Goal: Transaction & Acquisition: Purchase product/service

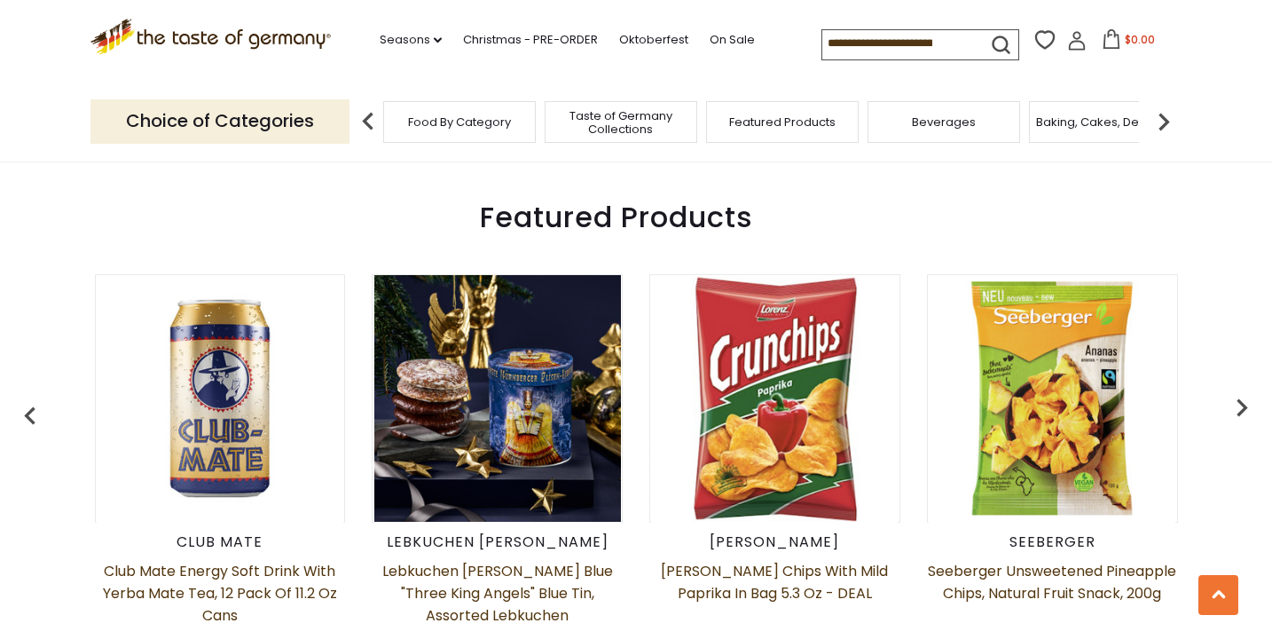
scroll to position [514, 0]
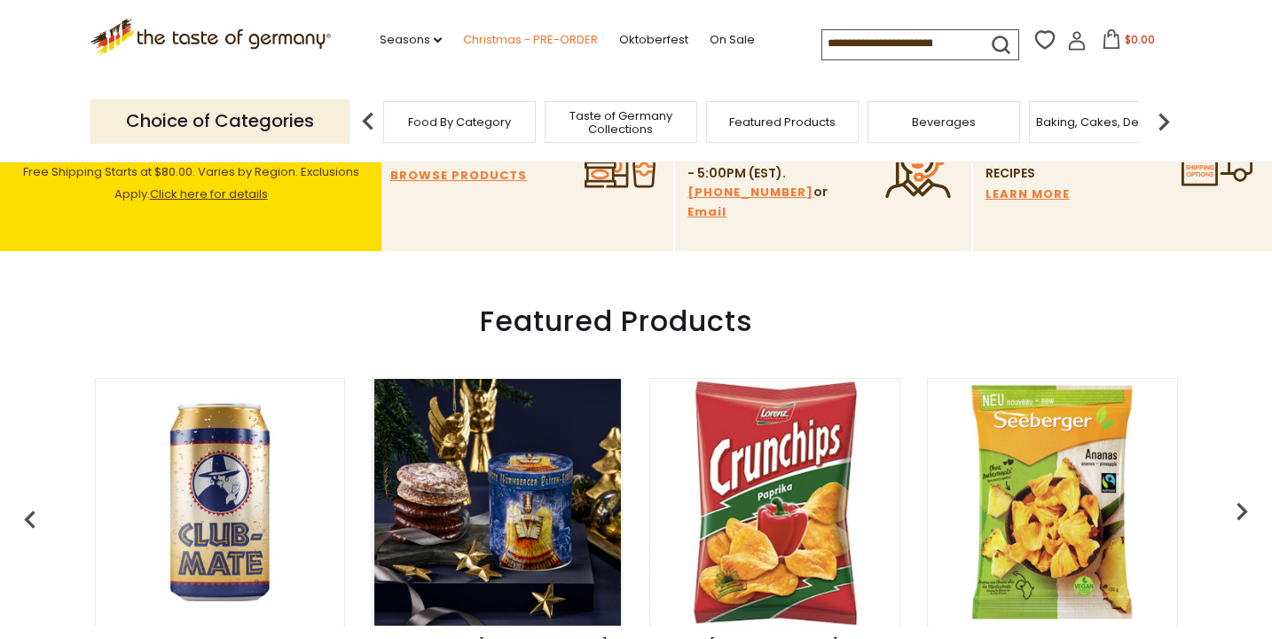
click at [544, 37] on link "Christmas - PRE-ORDER" at bounding box center [530, 40] width 135 height 20
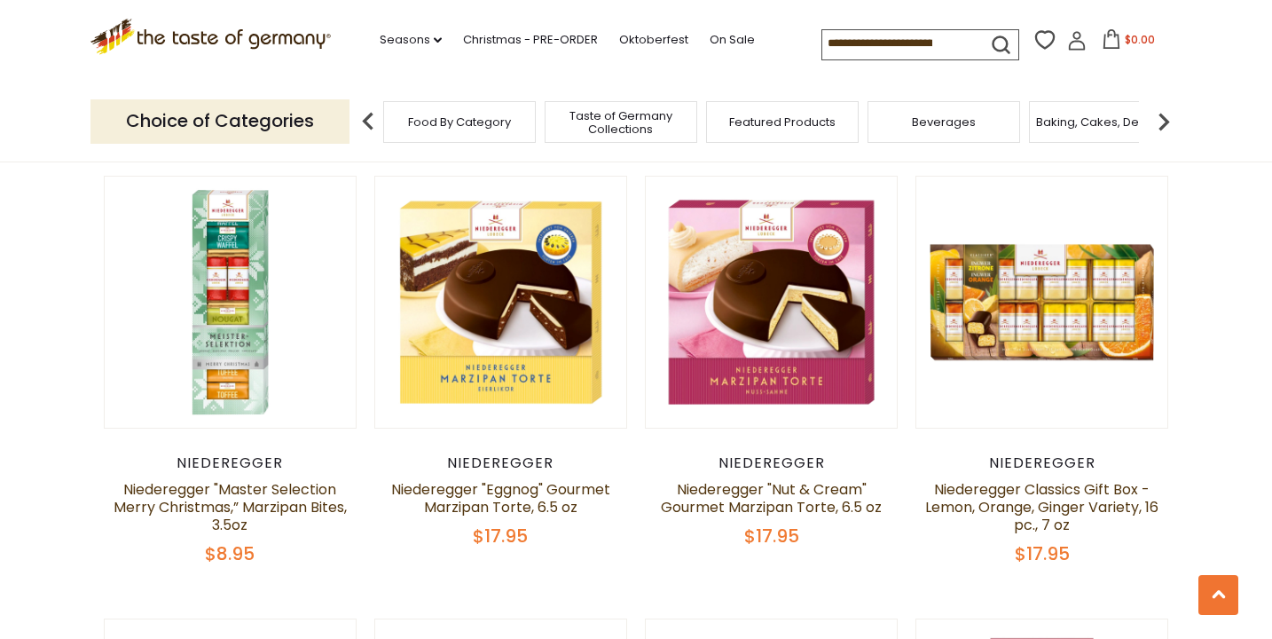
scroll to position [3604, 0]
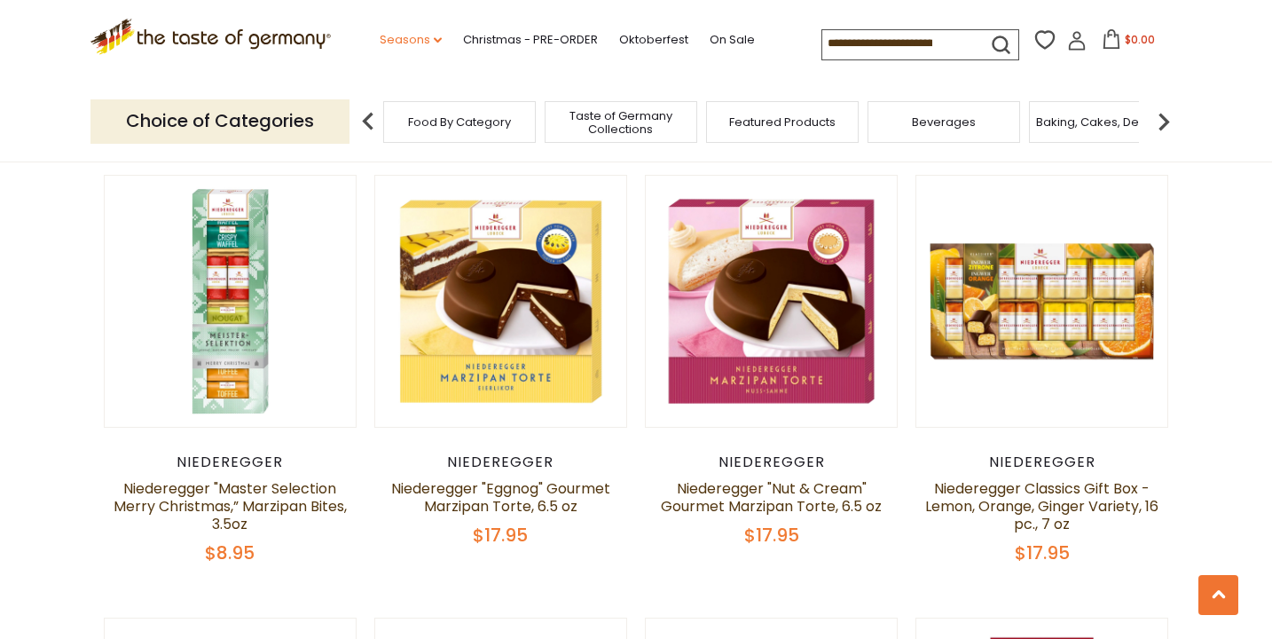
click at [436, 39] on icon at bounding box center [438, 39] width 8 height 5
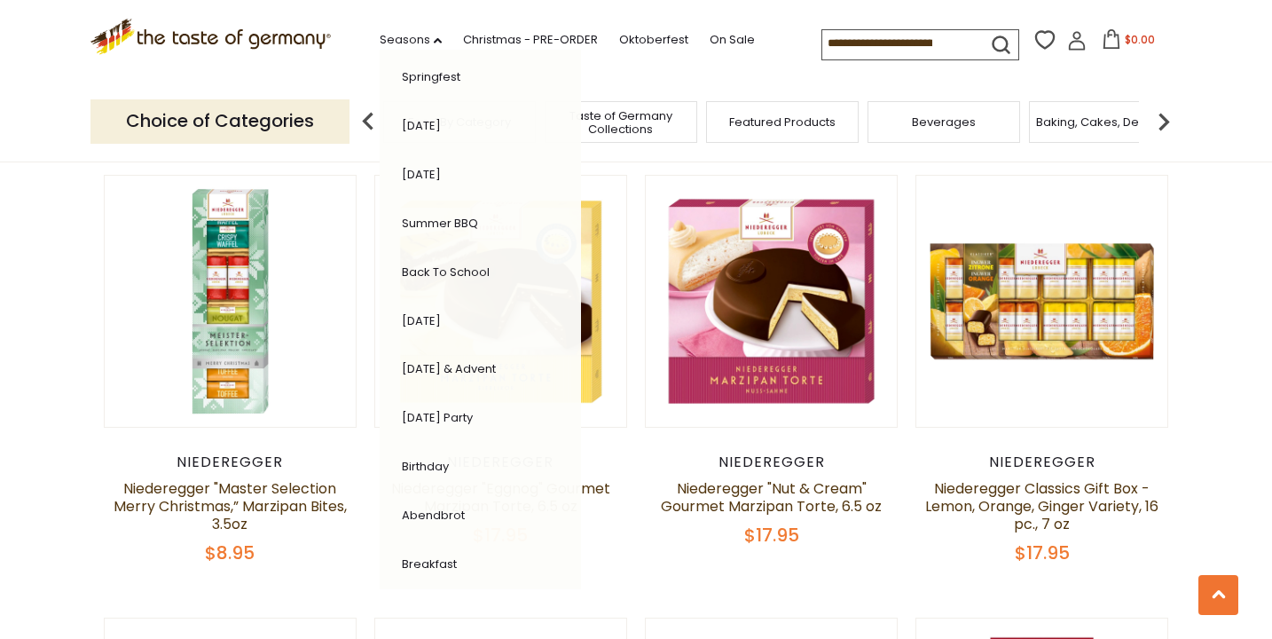
scroll to position [350, 0]
click at [478, 364] on link "[DATE] & Advent" at bounding box center [449, 367] width 94 height 17
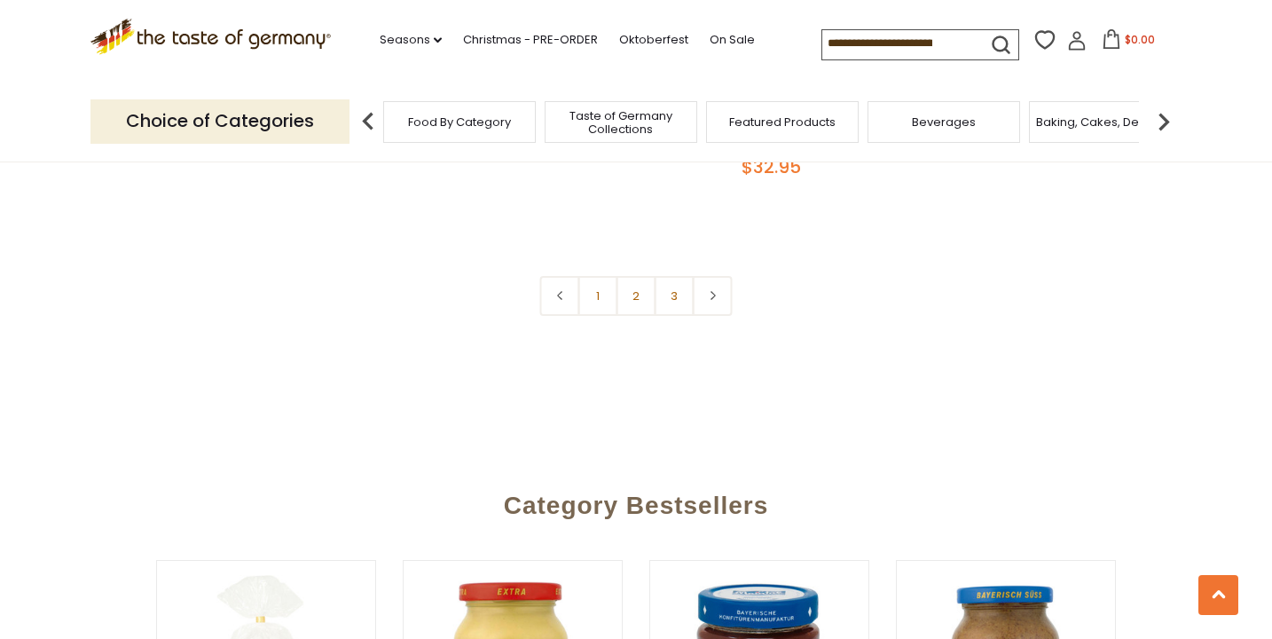
scroll to position [4436, 0]
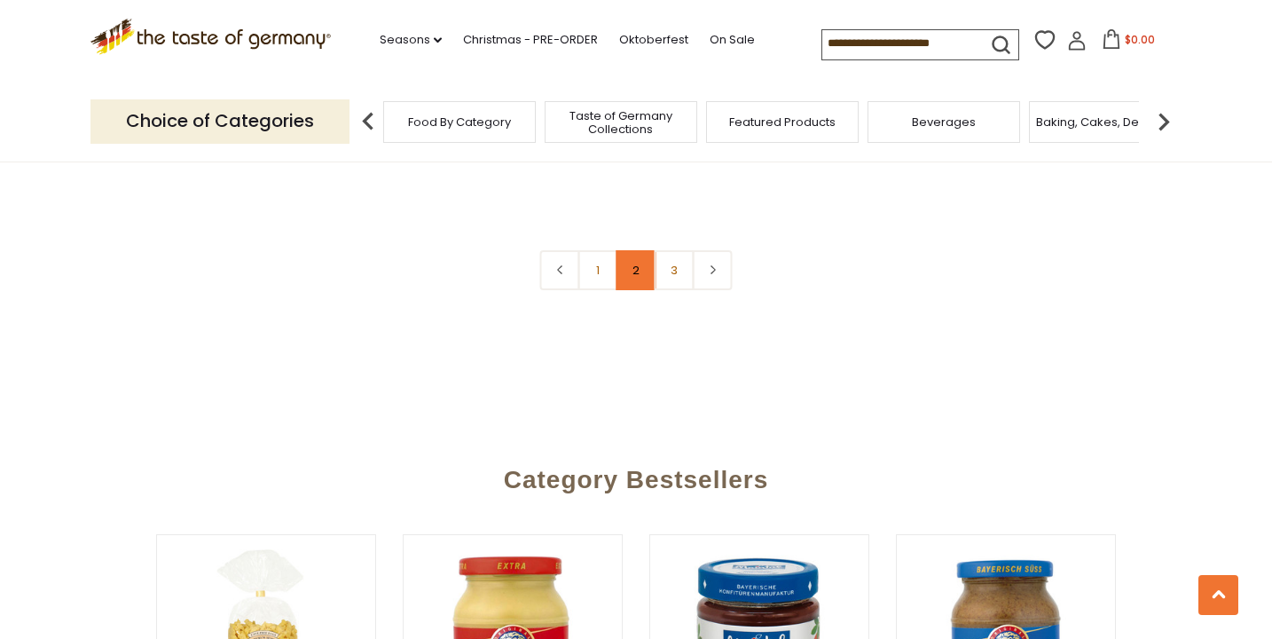
click at [635, 250] on link "2" at bounding box center [637, 270] width 40 height 40
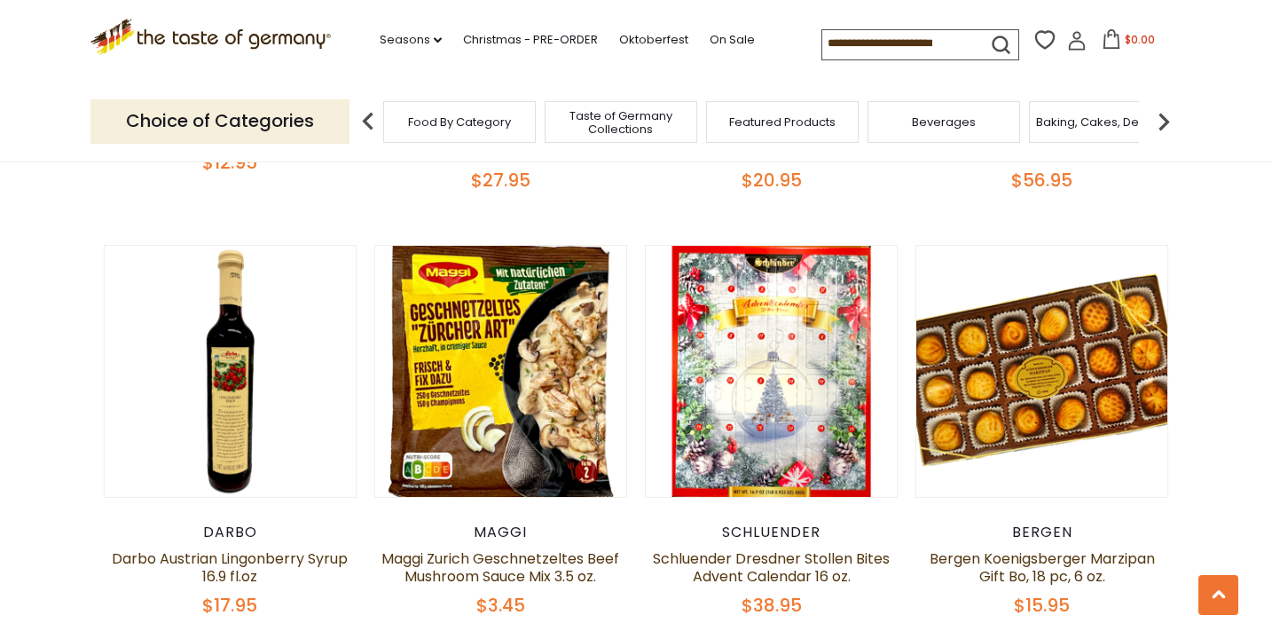
scroll to position [880, 0]
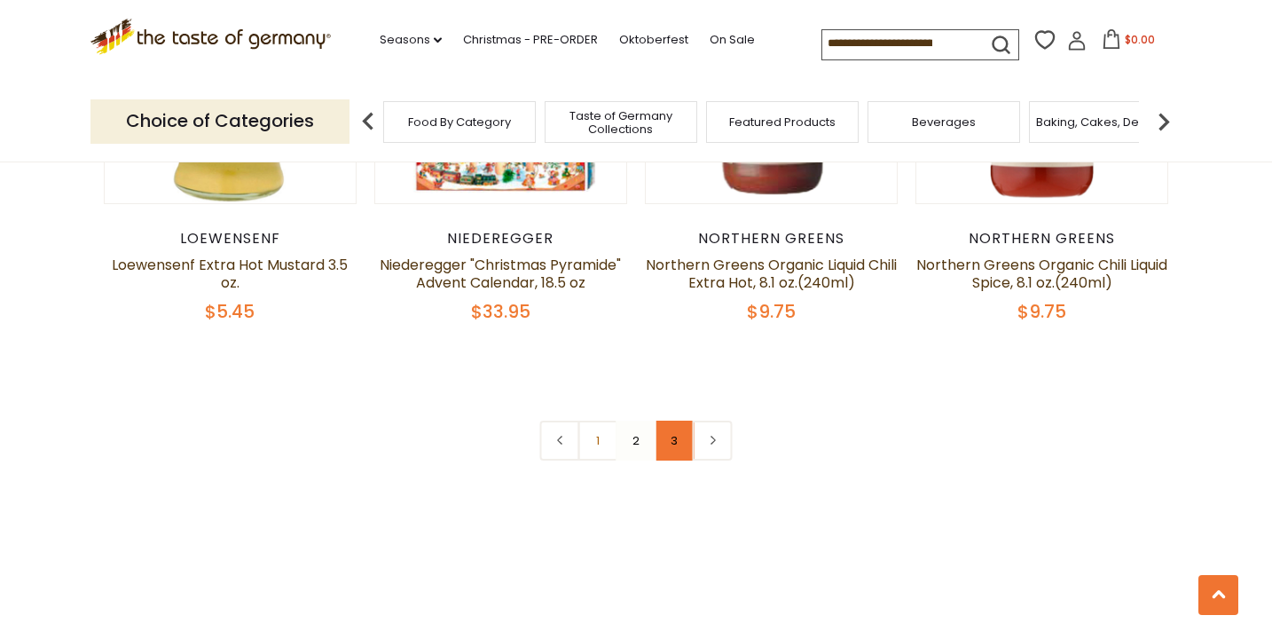
click at [679, 421] on link "3" at bounding box center [675, 441] width 40 height 40
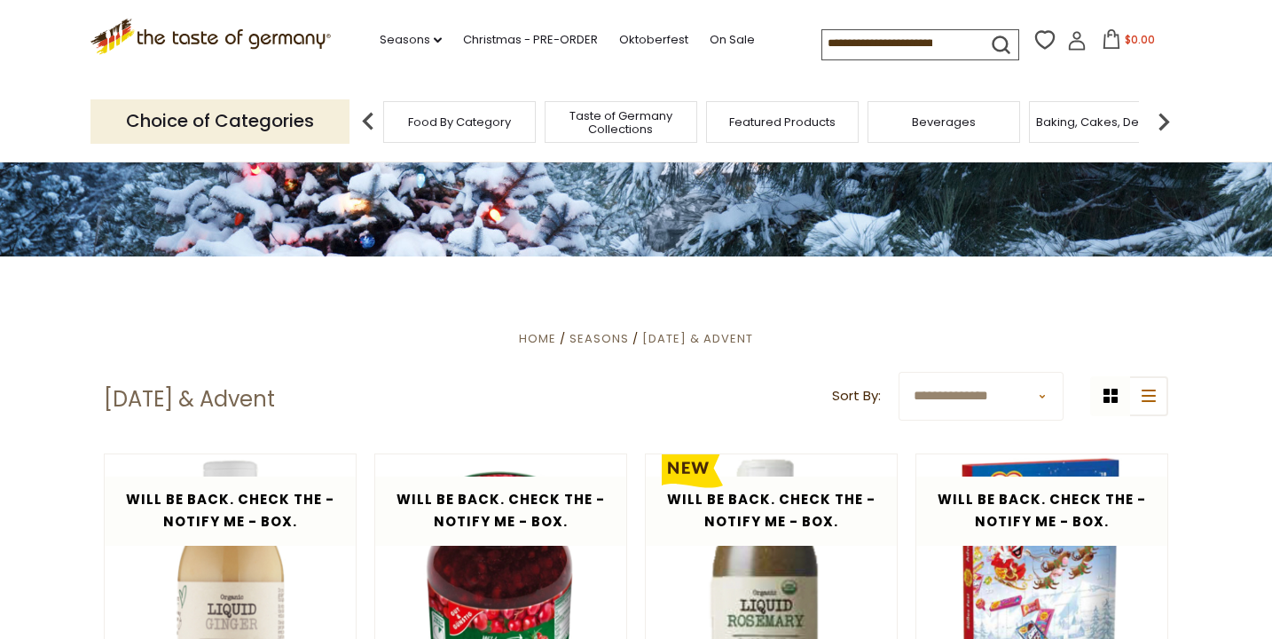
scroll to position [0, 0]
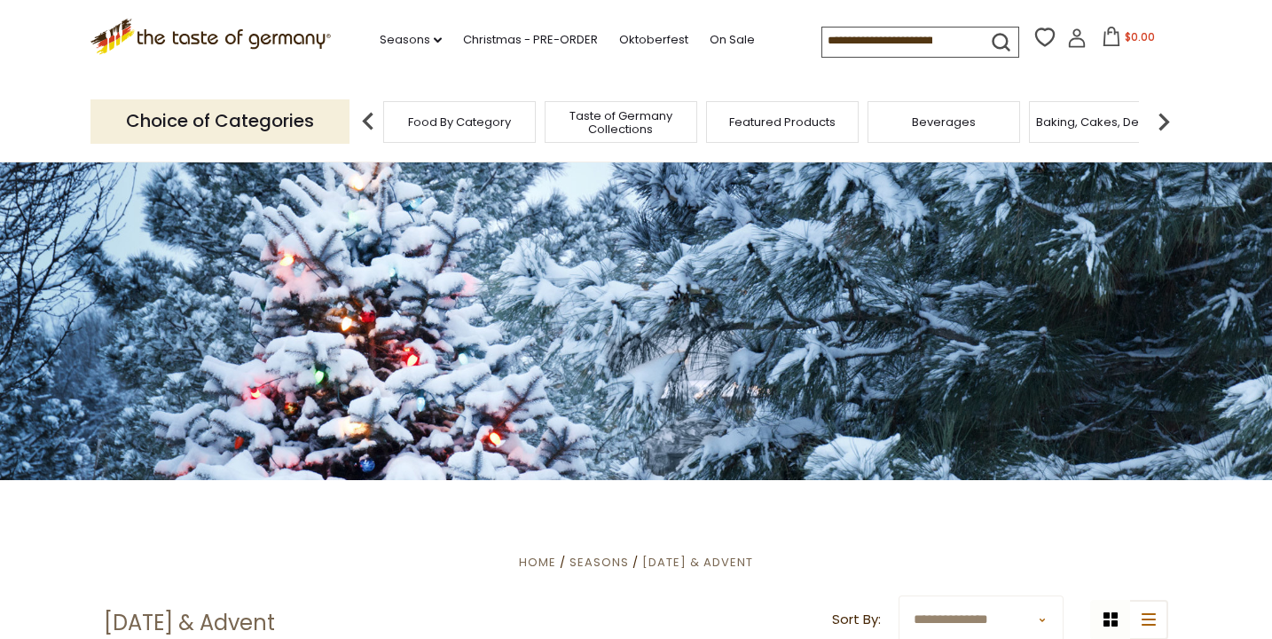
click at [843, 48] on input at bounding box center [897, 40] width 150 height 25
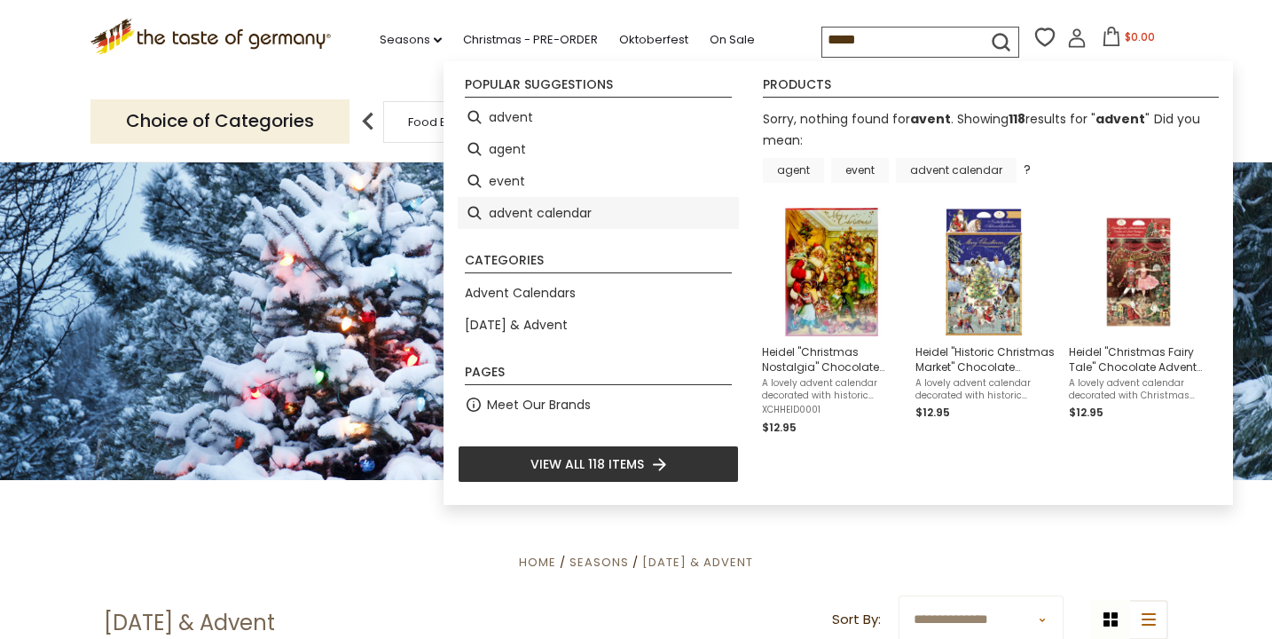
click at [599, 216] on li "advent calendar" at bounding box center [598, 213] width 281 height 32
type input "**********"
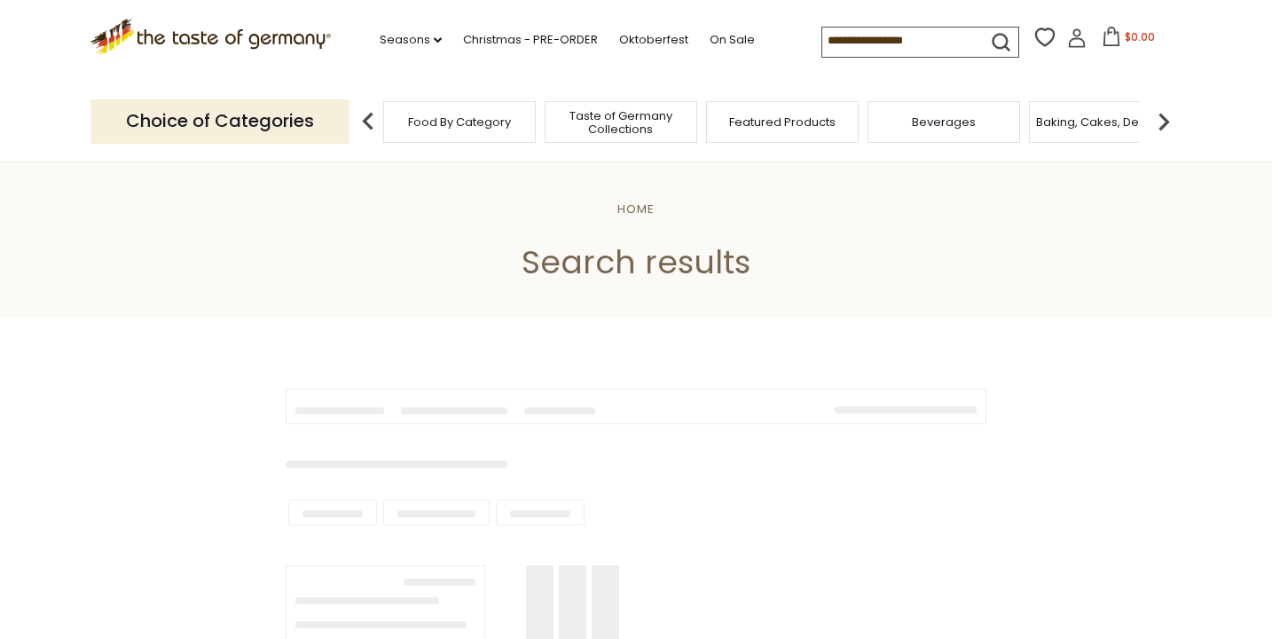
type input "**********"
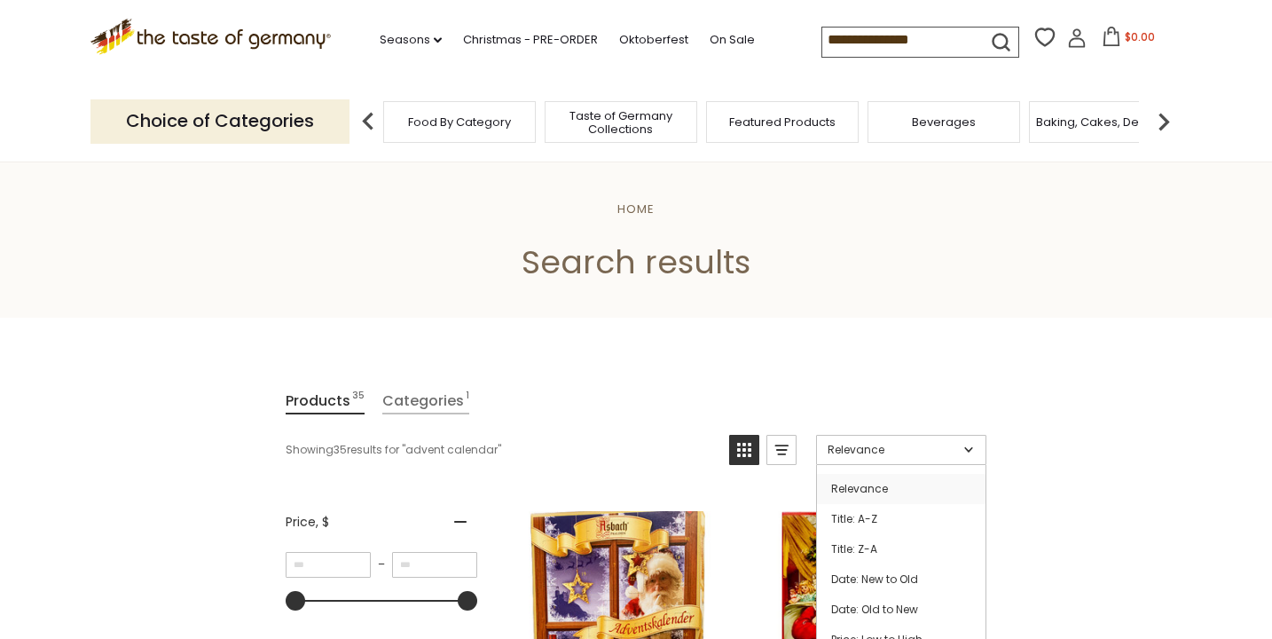
click at [975, 444] on link "Relevance" at bounding box center [901, 450] width 170 height 30
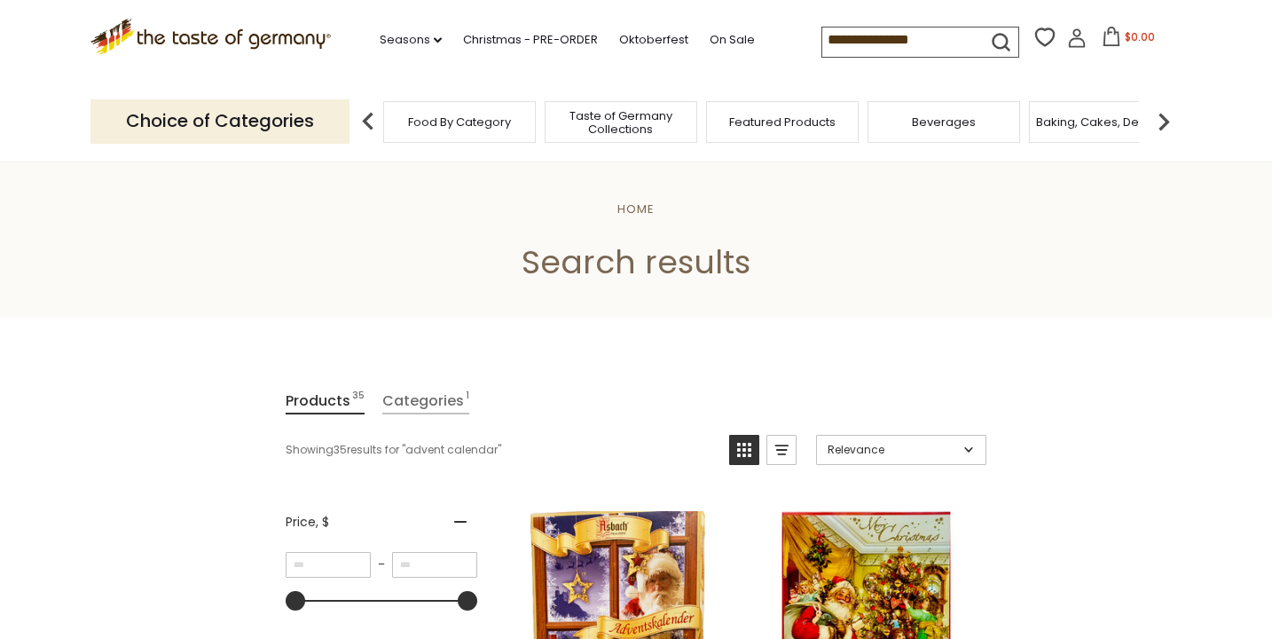
click at [975, 444] on link "Relevance" at bounding box center [901, 450] width 170 height 30
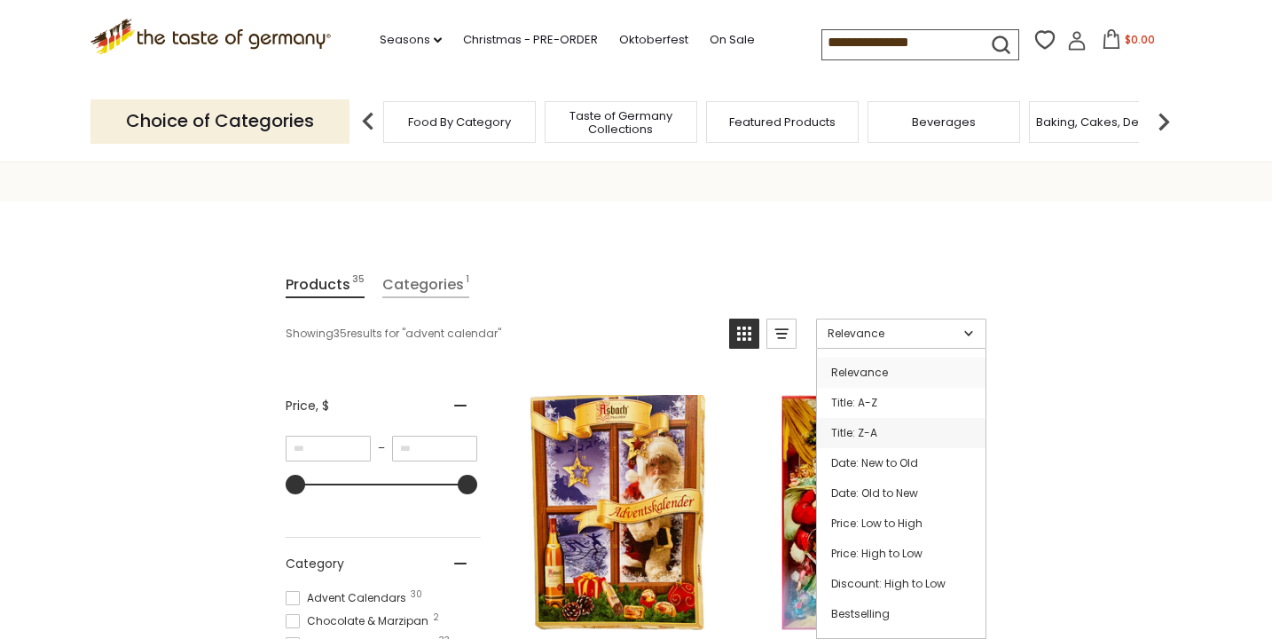
scroll to position [129, 0]
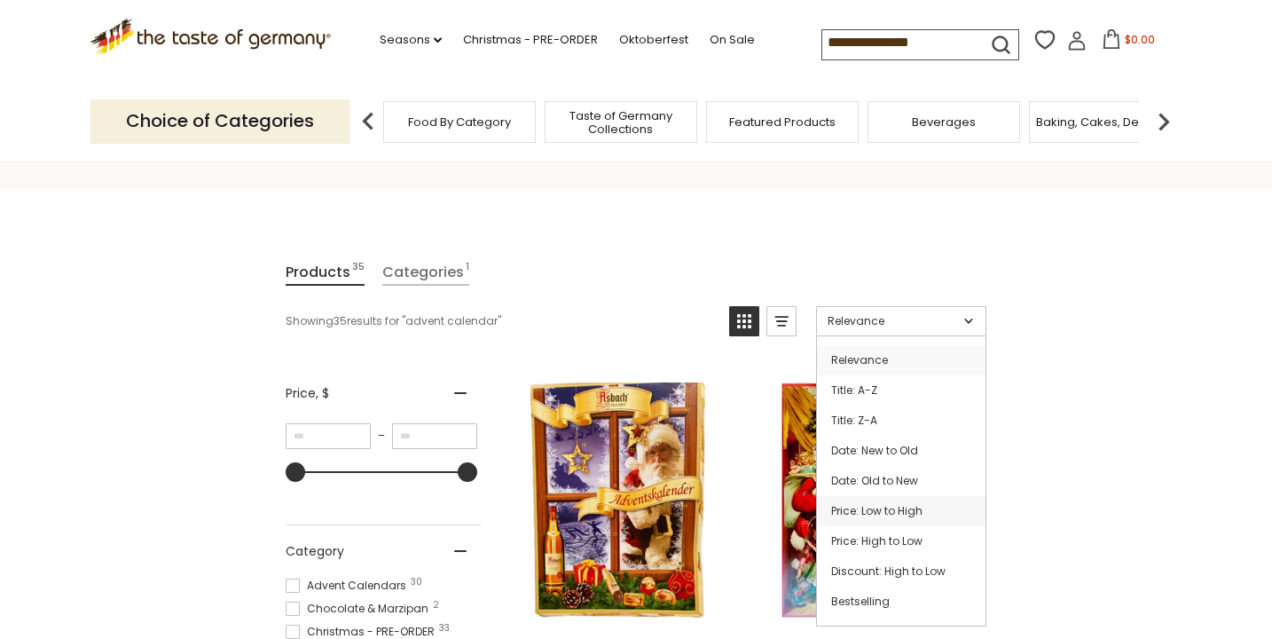
click at [940, 500] on link "Price: Low to High" at bounding box center [901, 511] width 169 height 30
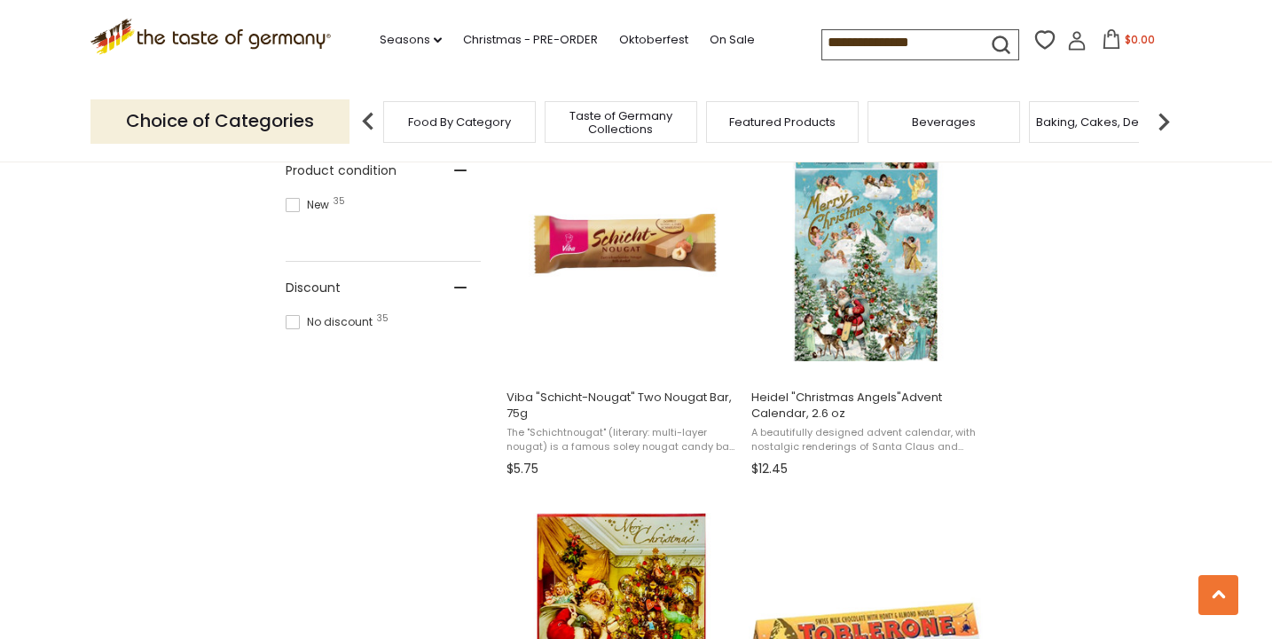
scroll to position [1156, 0]
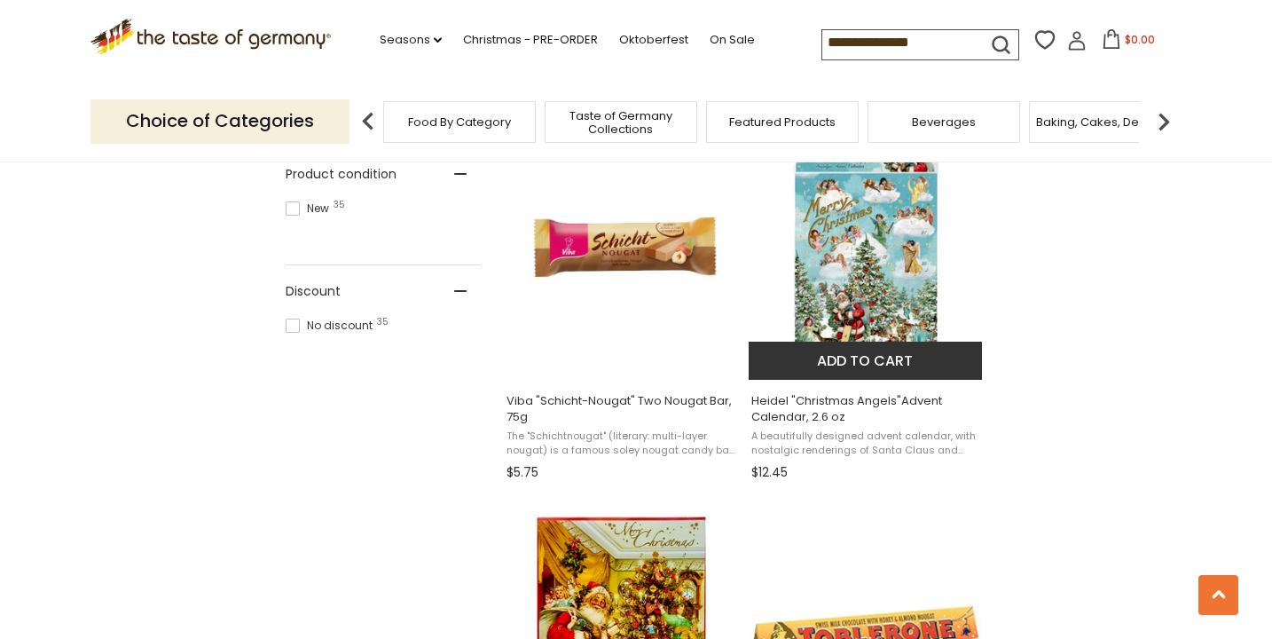
click at [897, 297] on img "Heidel" at bounding box center [866, 247] width 235 height 235
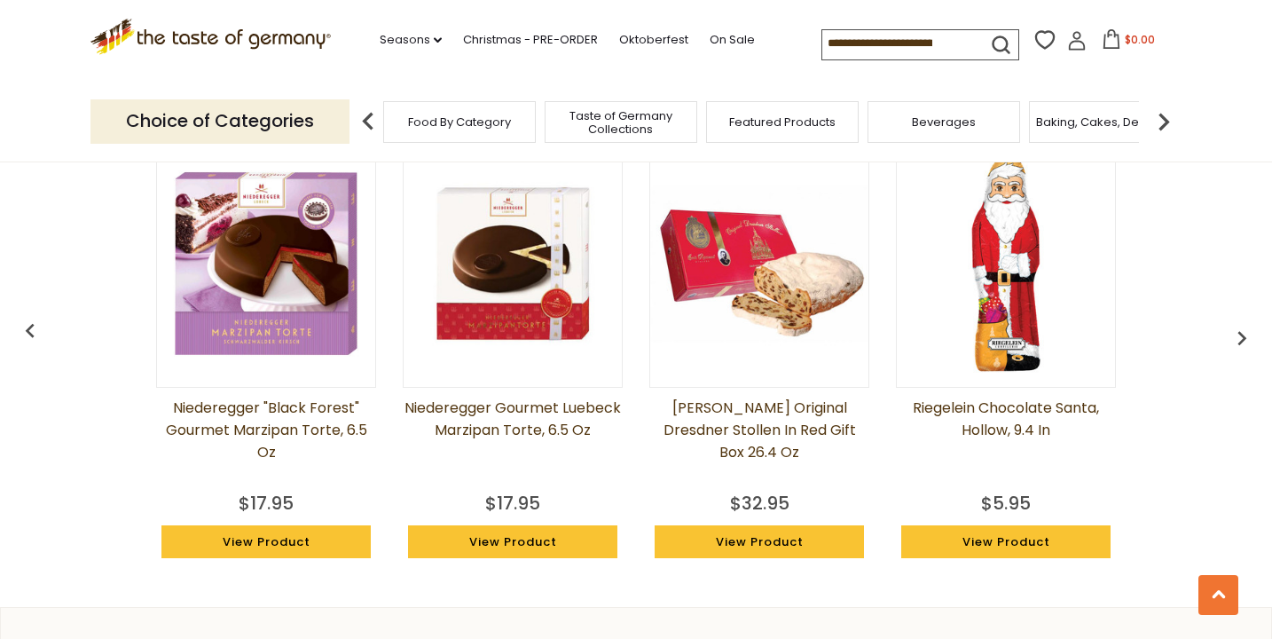
scroll to position [1384, 0]
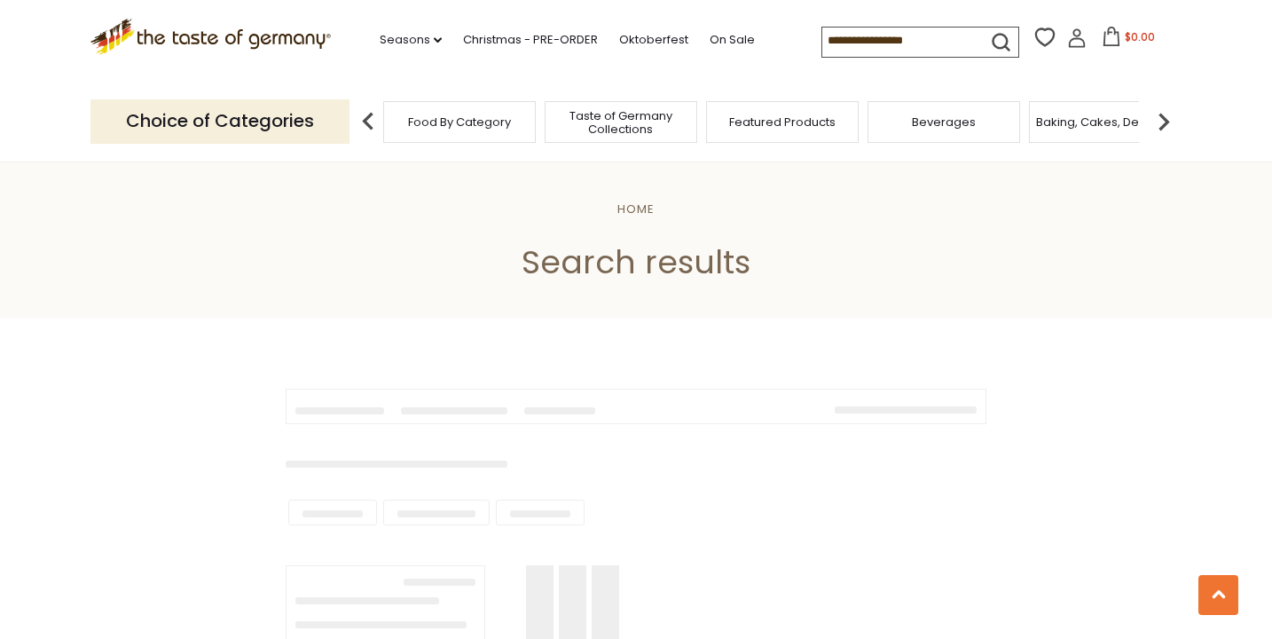
scroll to position [1156, 0]
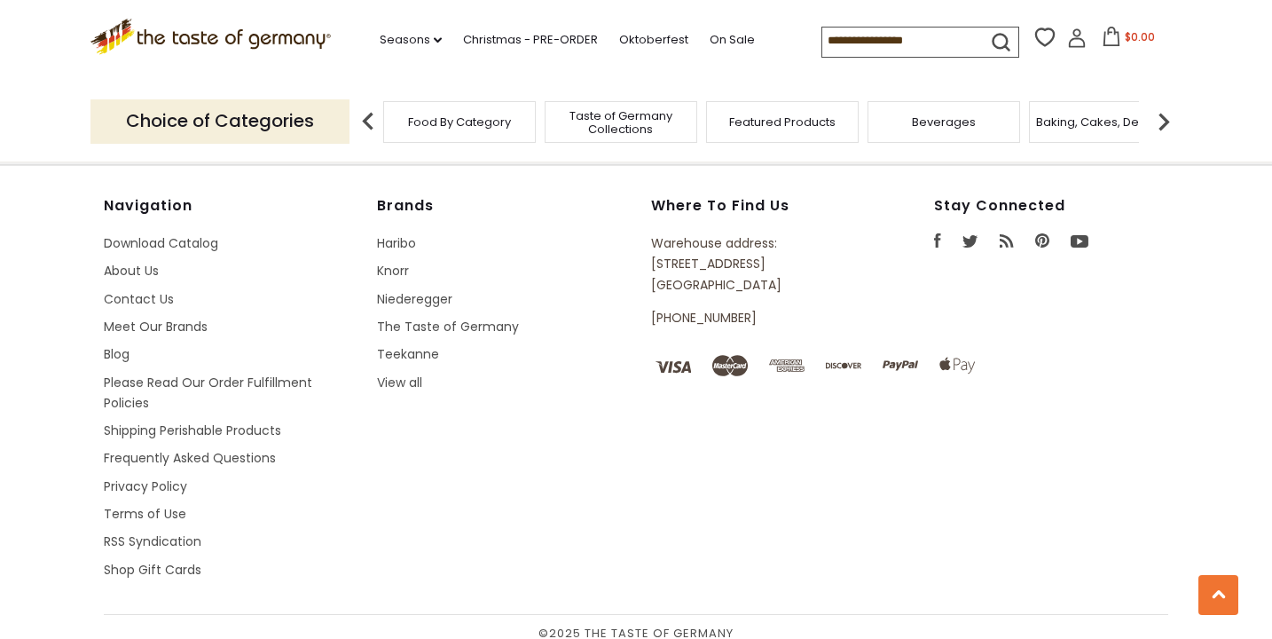
type input "**********"
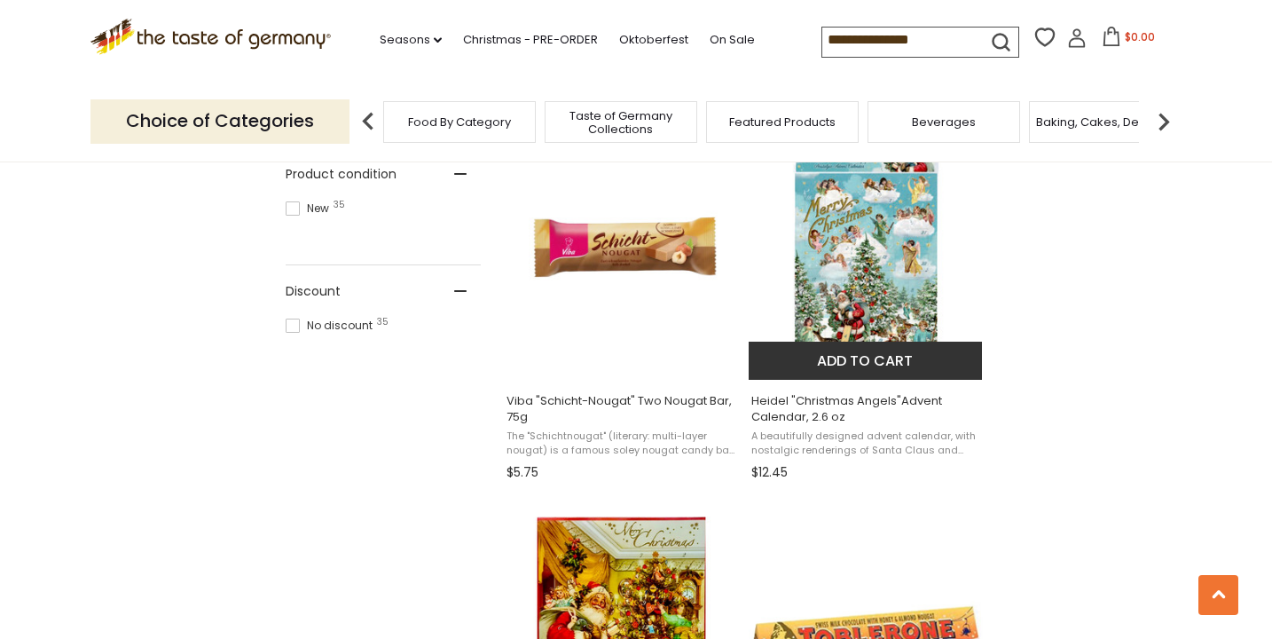
click at [881, 356] on button "Add to cart" at bounding box center [865, 361] width 233 height 38
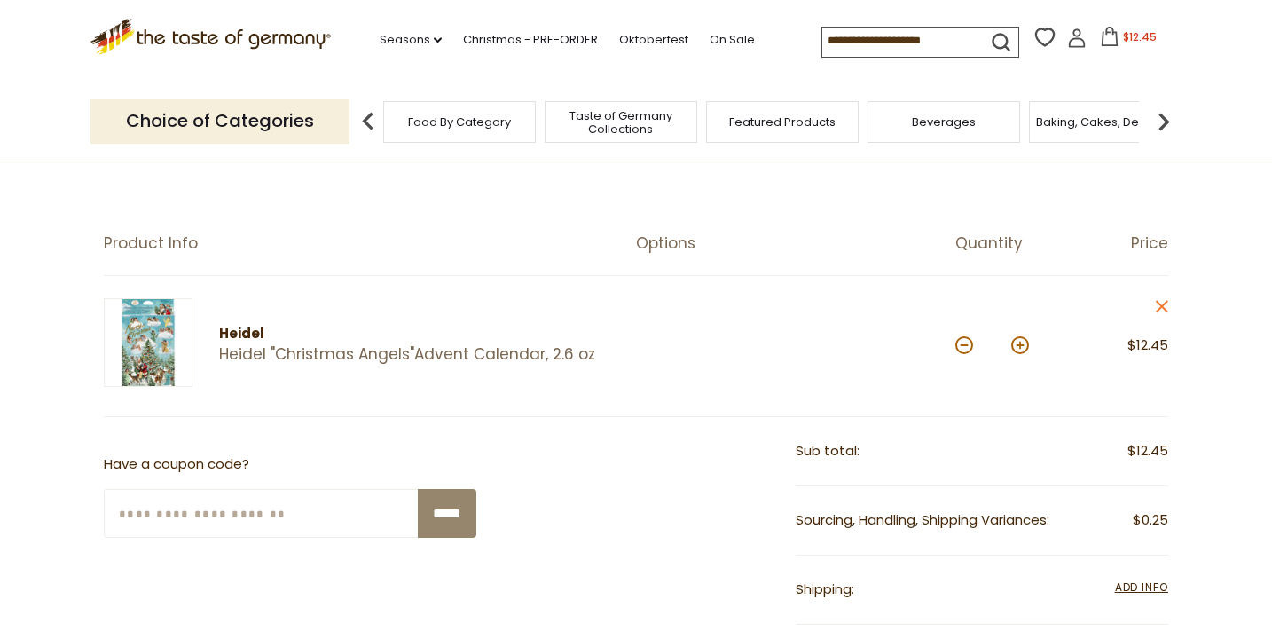
scroll to position [118, 0]
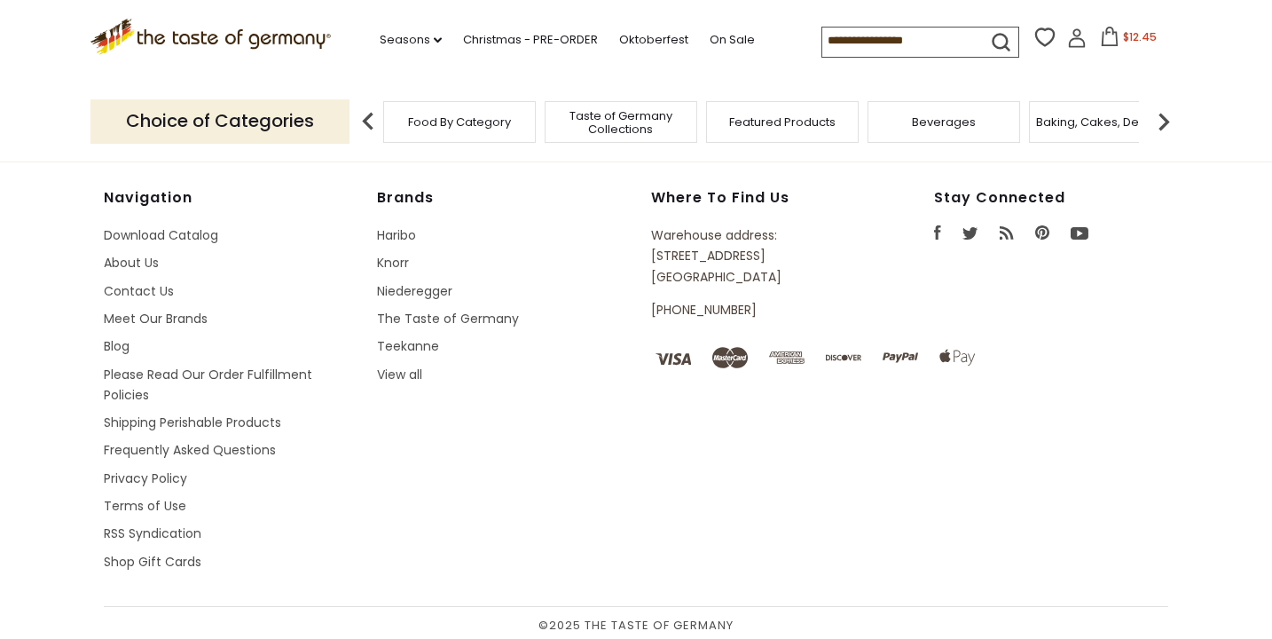
type input "**********"
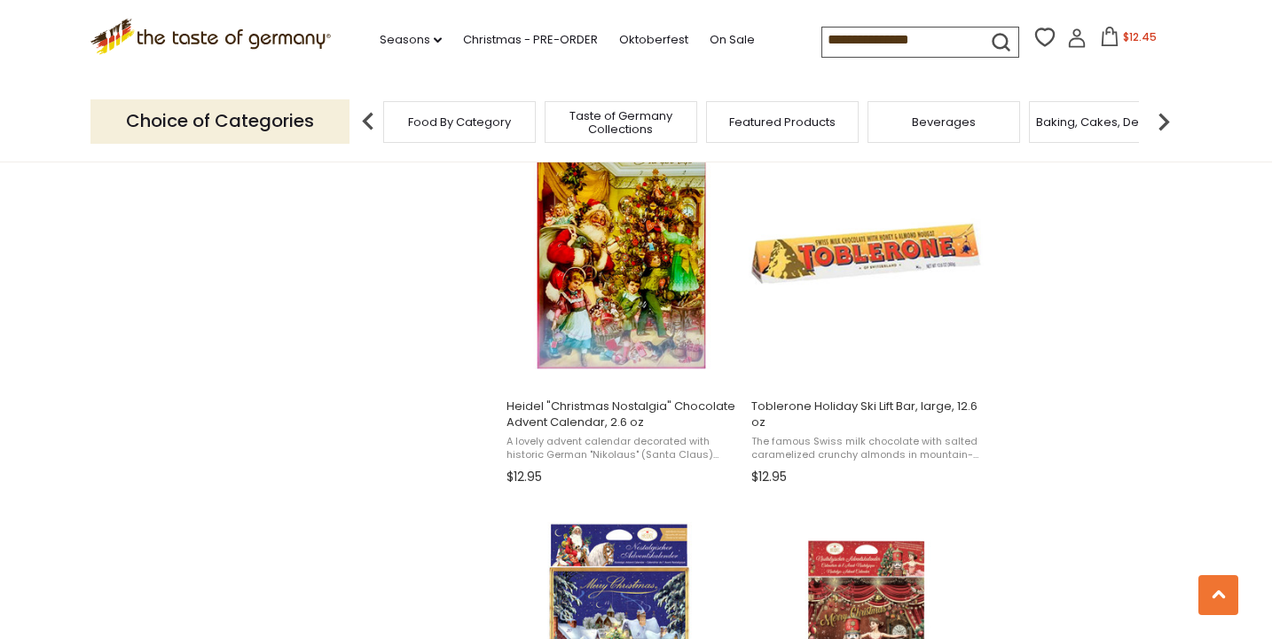
scroll to position [1587, 0]
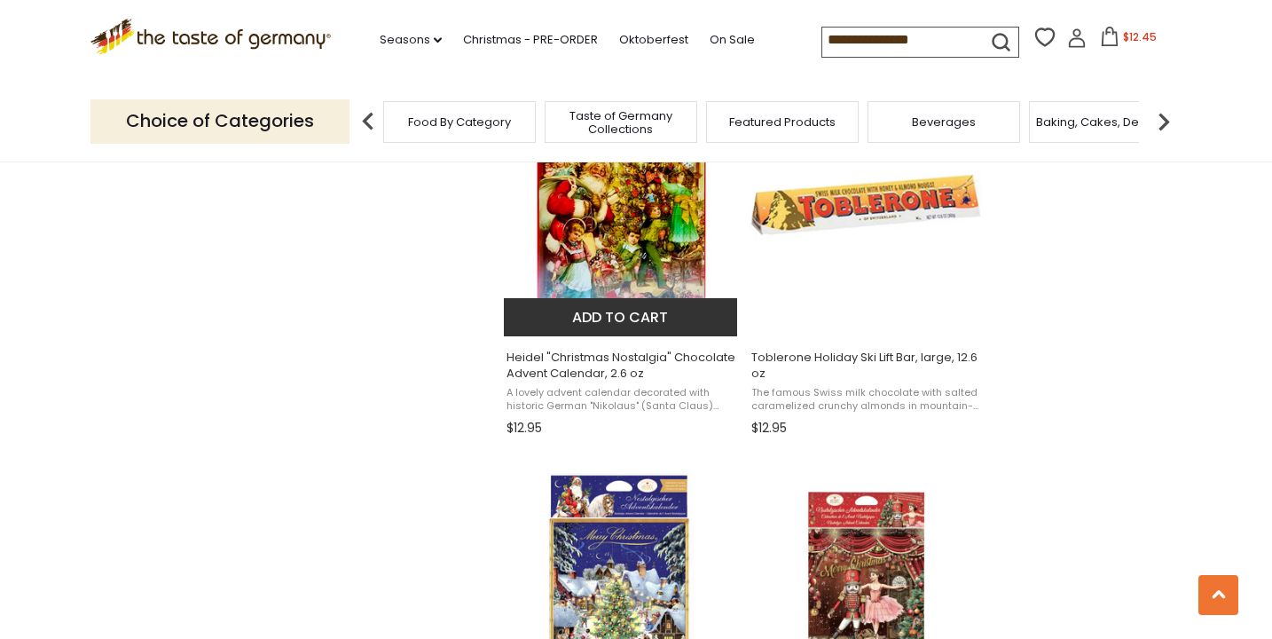
click at [633, 321] on button "Add to cart" at bounding box center [620, 317] width 233 height 38
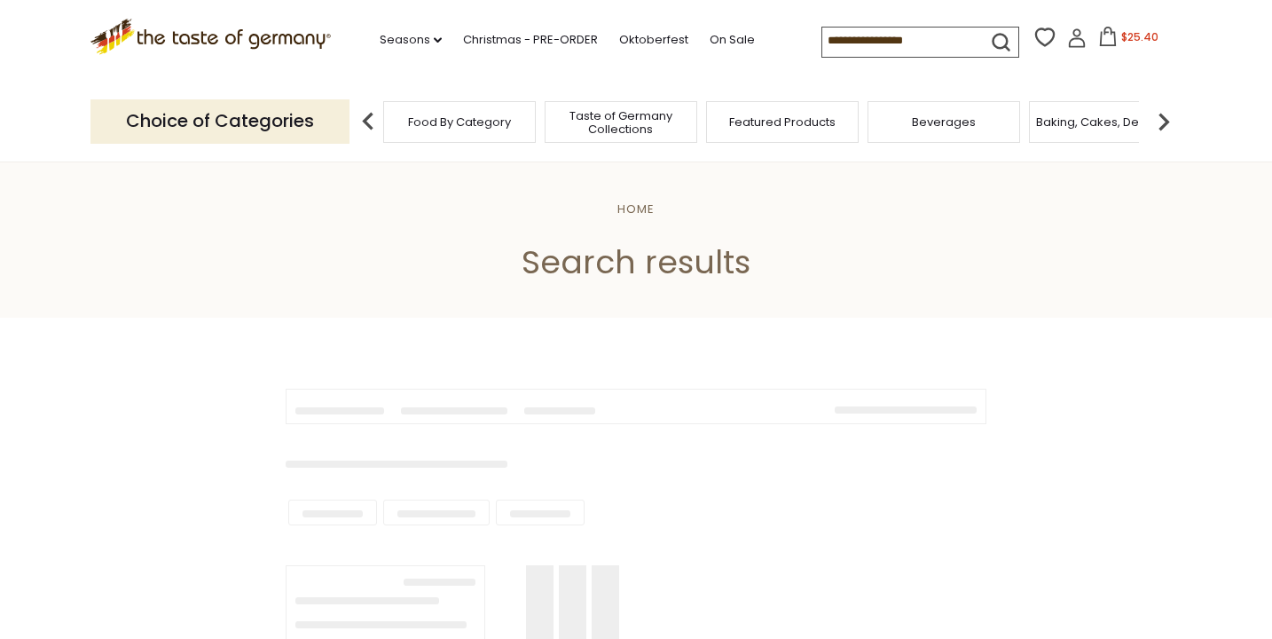
type input "**********"
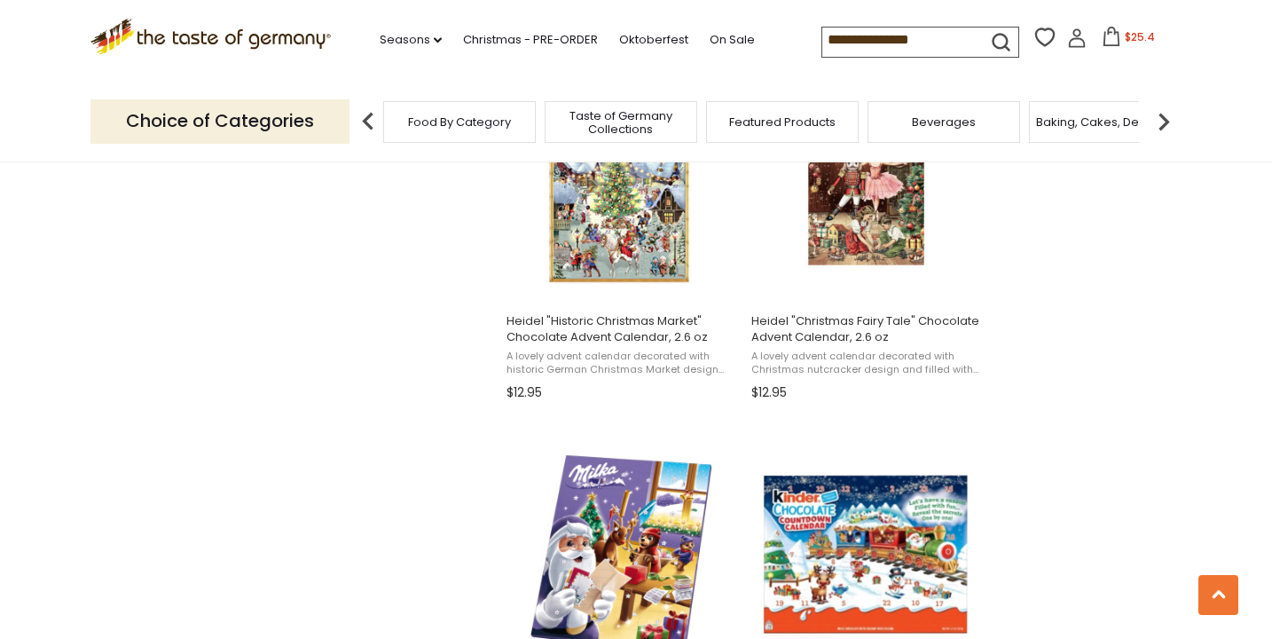
scroll to position [1946, 0]
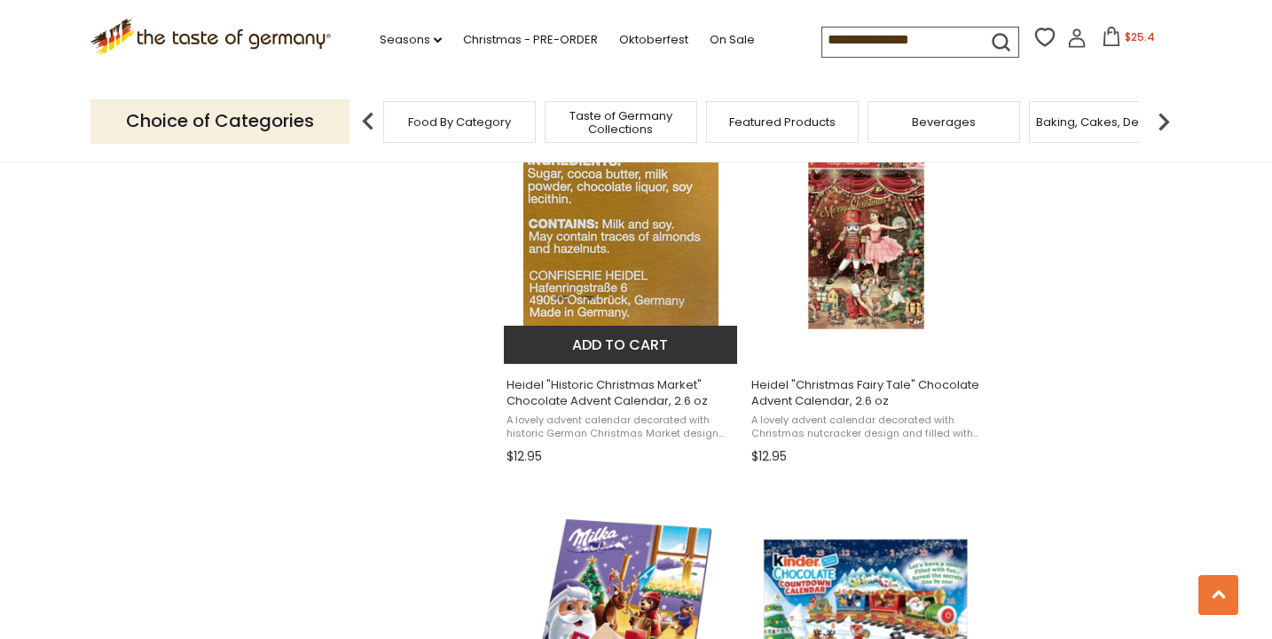
click at [655, 352] on button "Add to cart" at bounding box center [620, 345] width 233 height 38
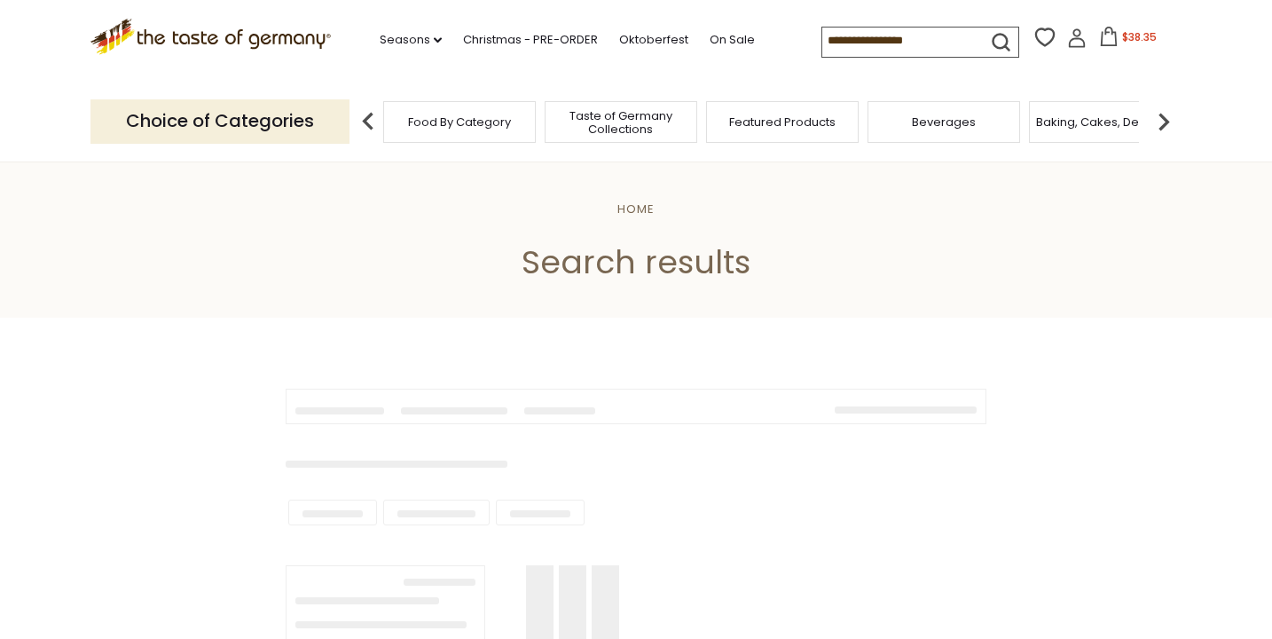
type input "**********"
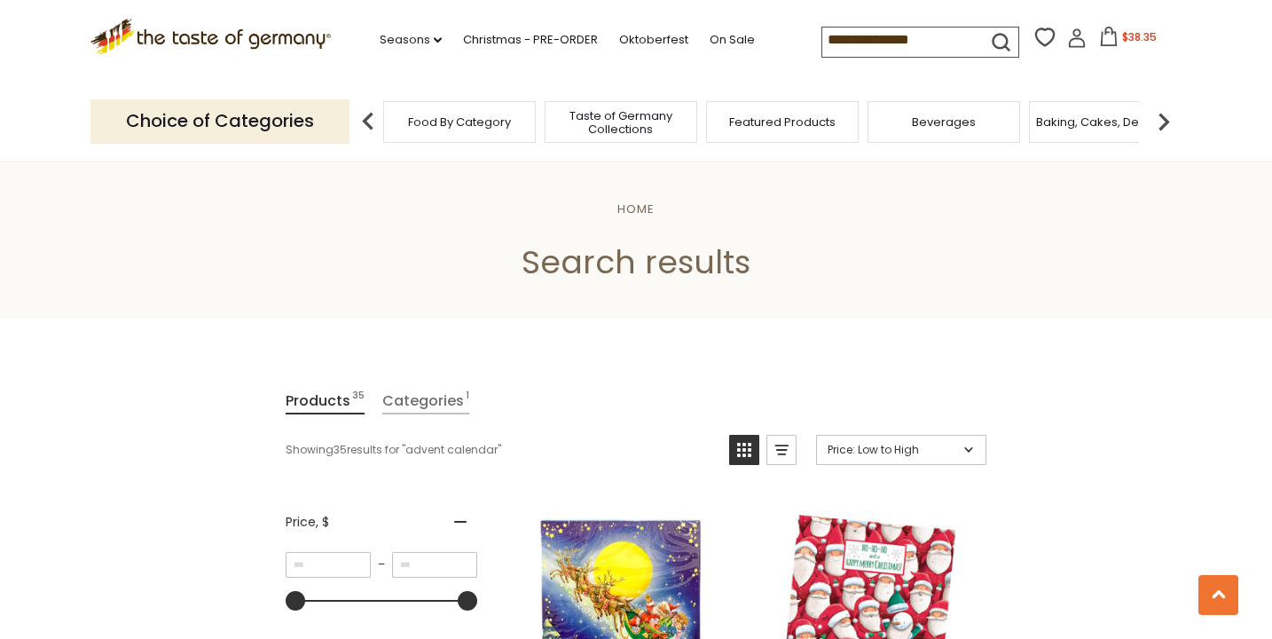
scroll to position [1946, 0]
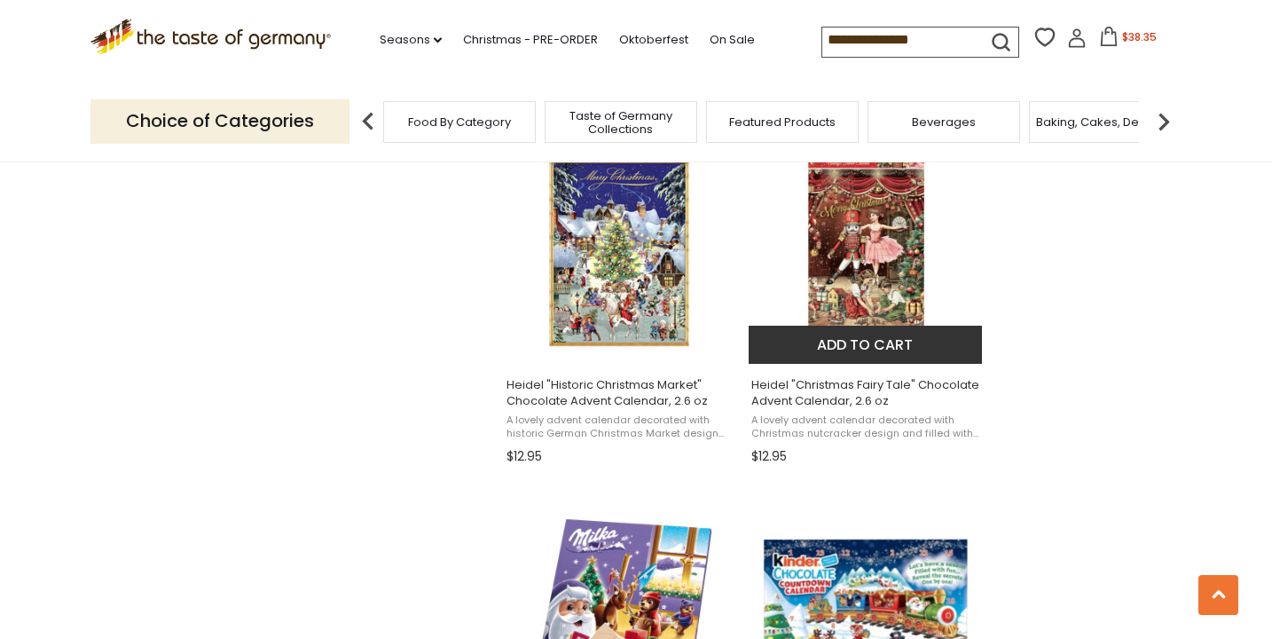
click at [883, 349] on button "Add to cart" at bounding box center [865, 345] width 233 height 38
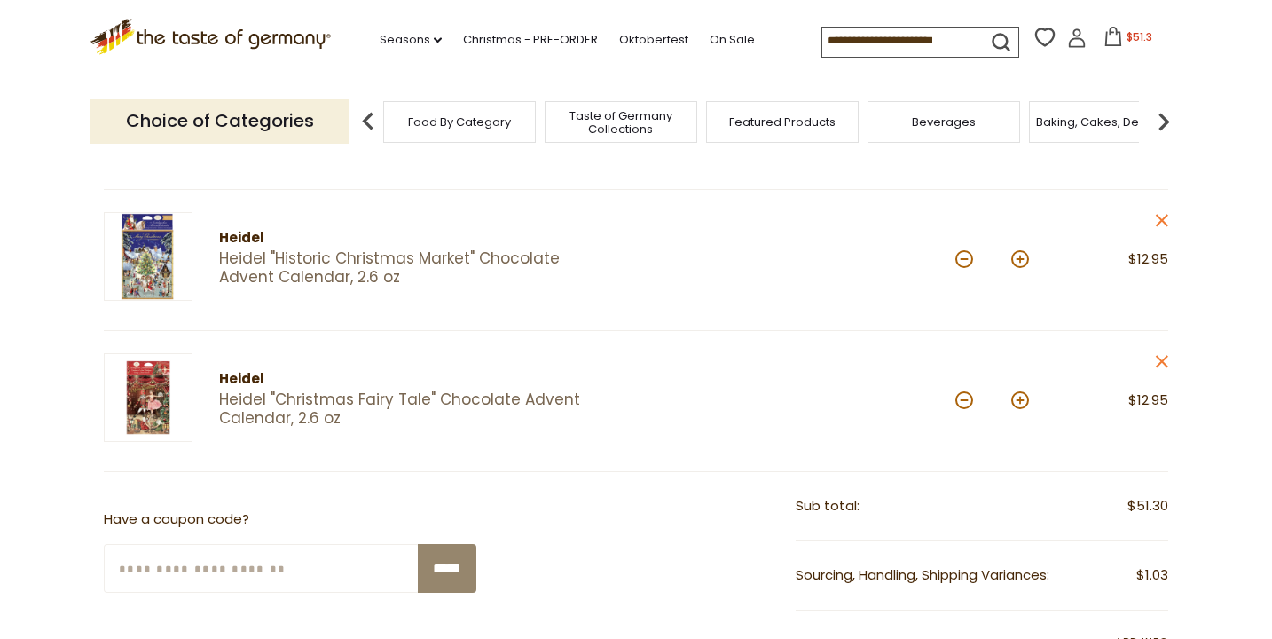
scroll to position [522, 0]
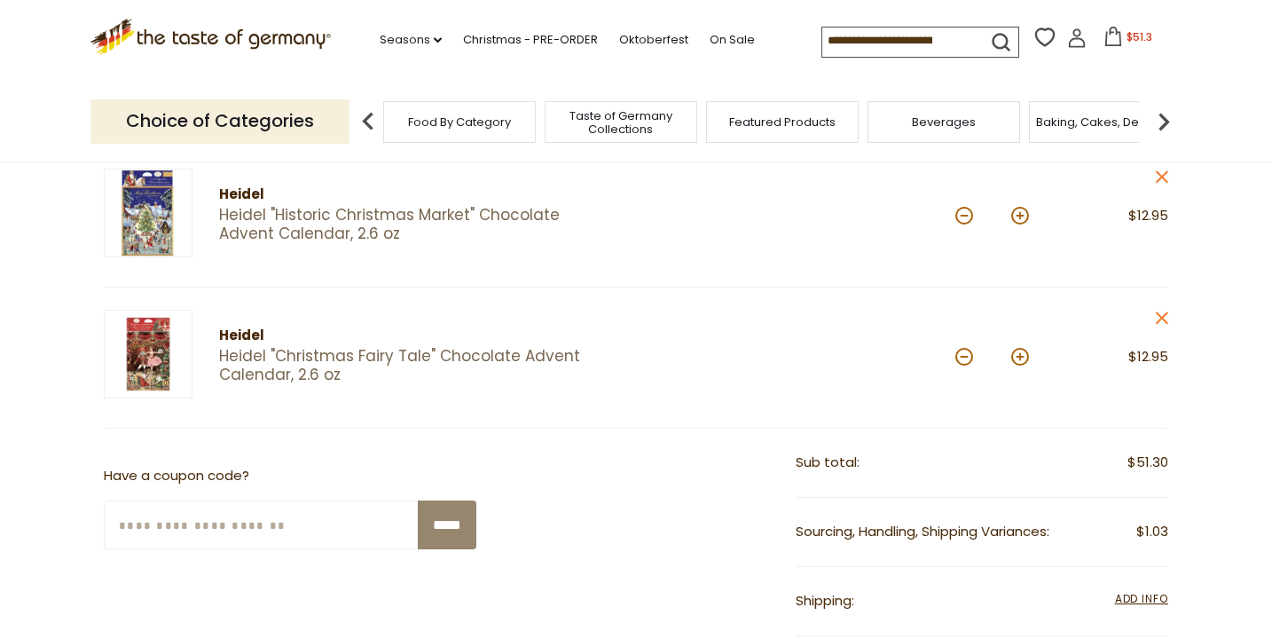
click at [157, 230] on img at bounding box center [148, 213] width 89 height 89
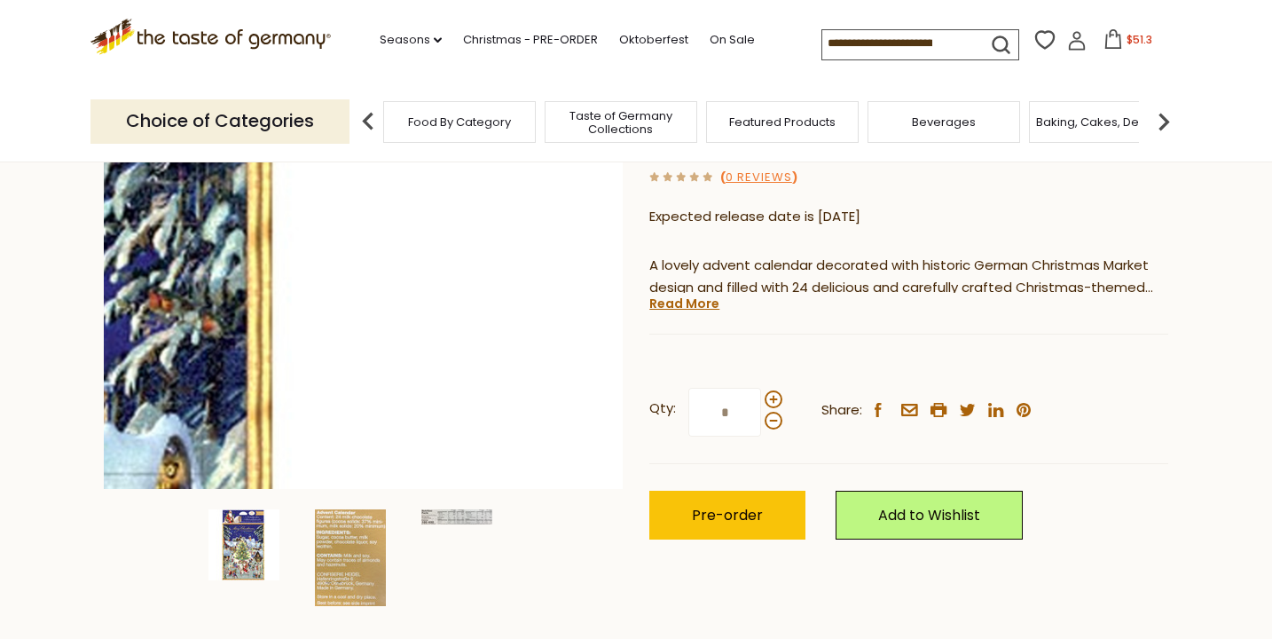
scroll to position [293, 0]
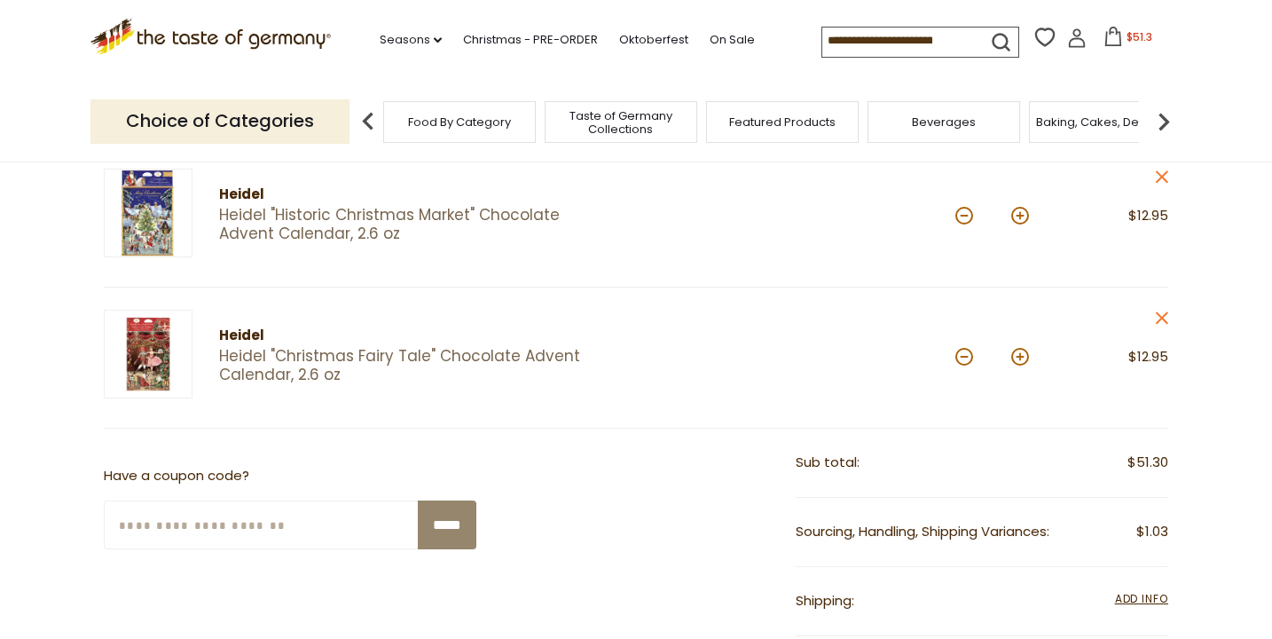
click at [136, 358] on img at bounding box center [148, 354] width 89 height 89
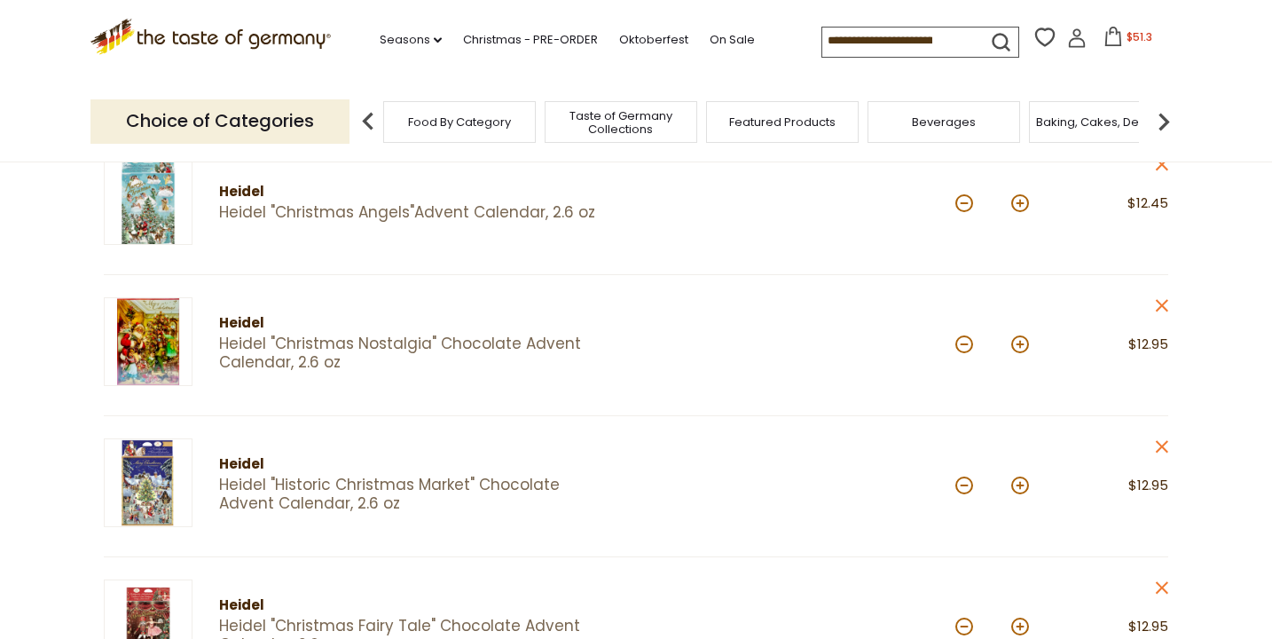
scroll to position [230, 0]
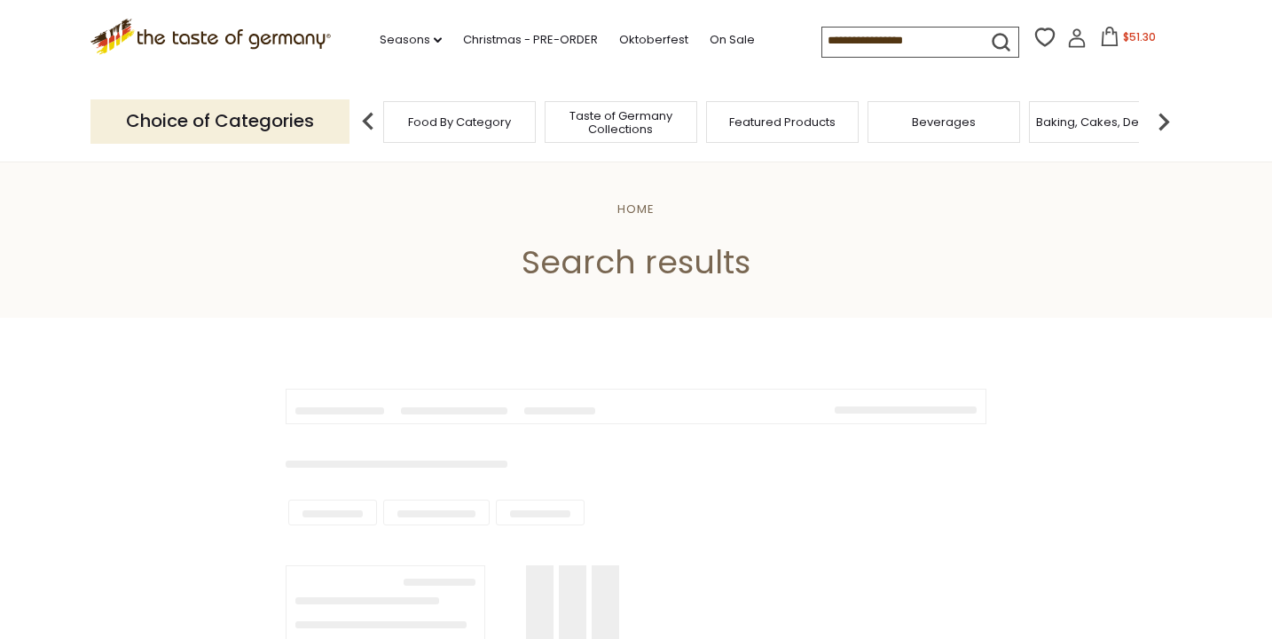
type input "**********"
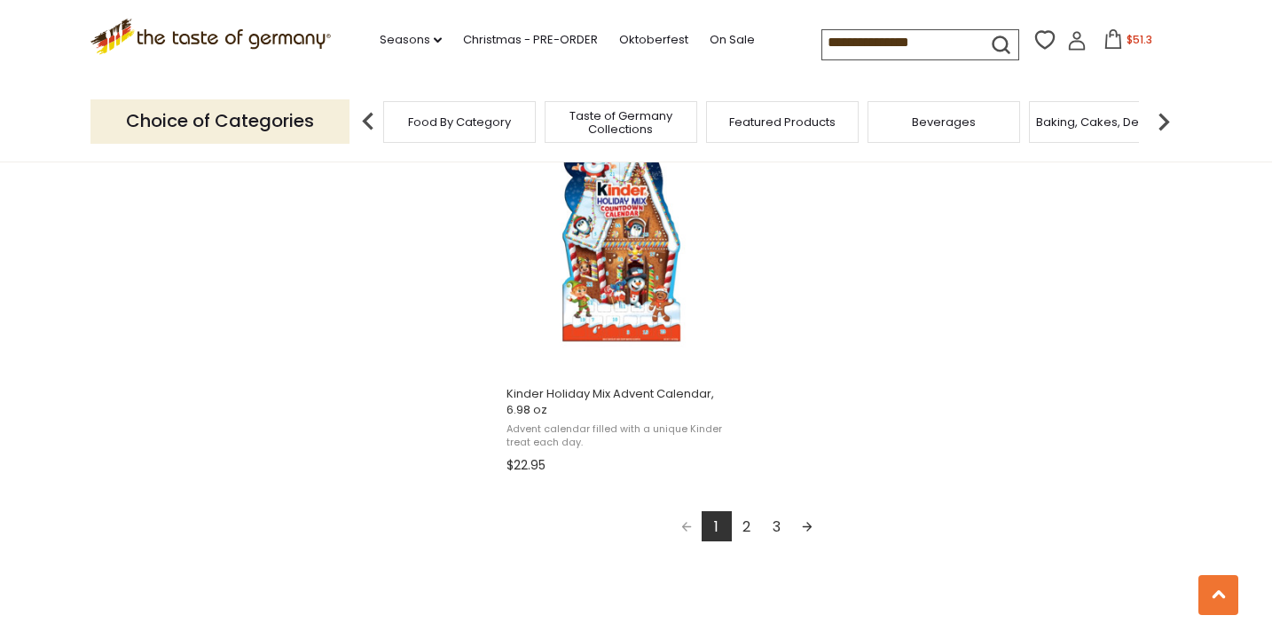
scroll to position [3107, 0]
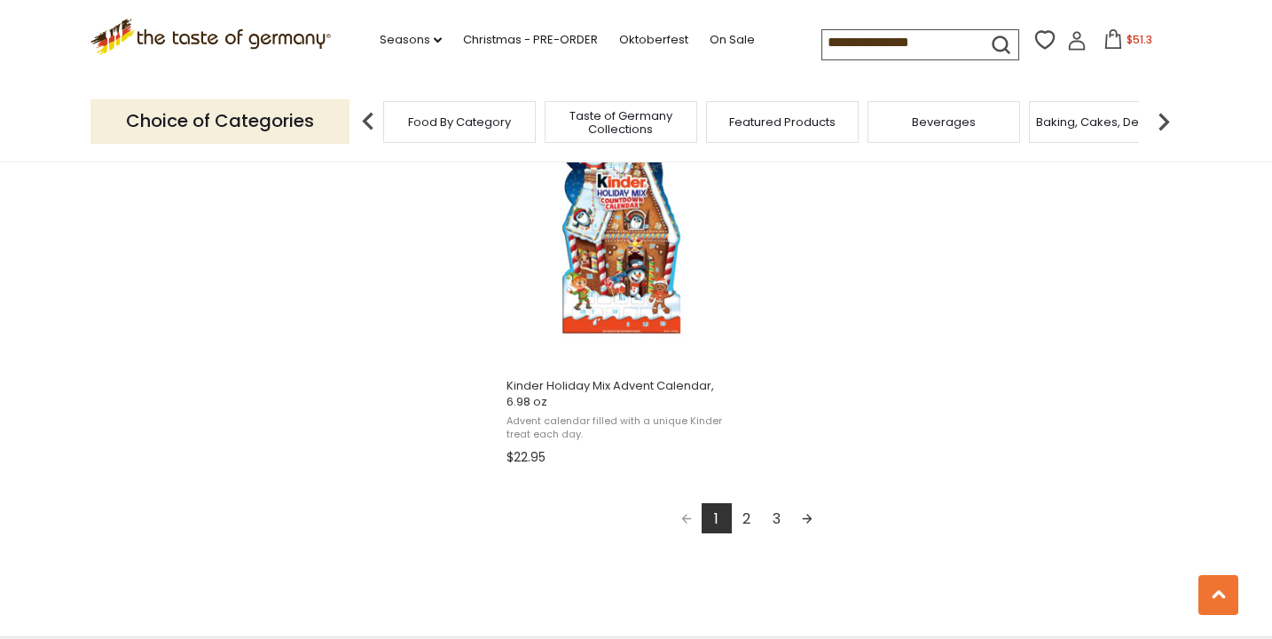
click at [750, 517] on link "2" at bounding box center [747, 518] width 30 height 30
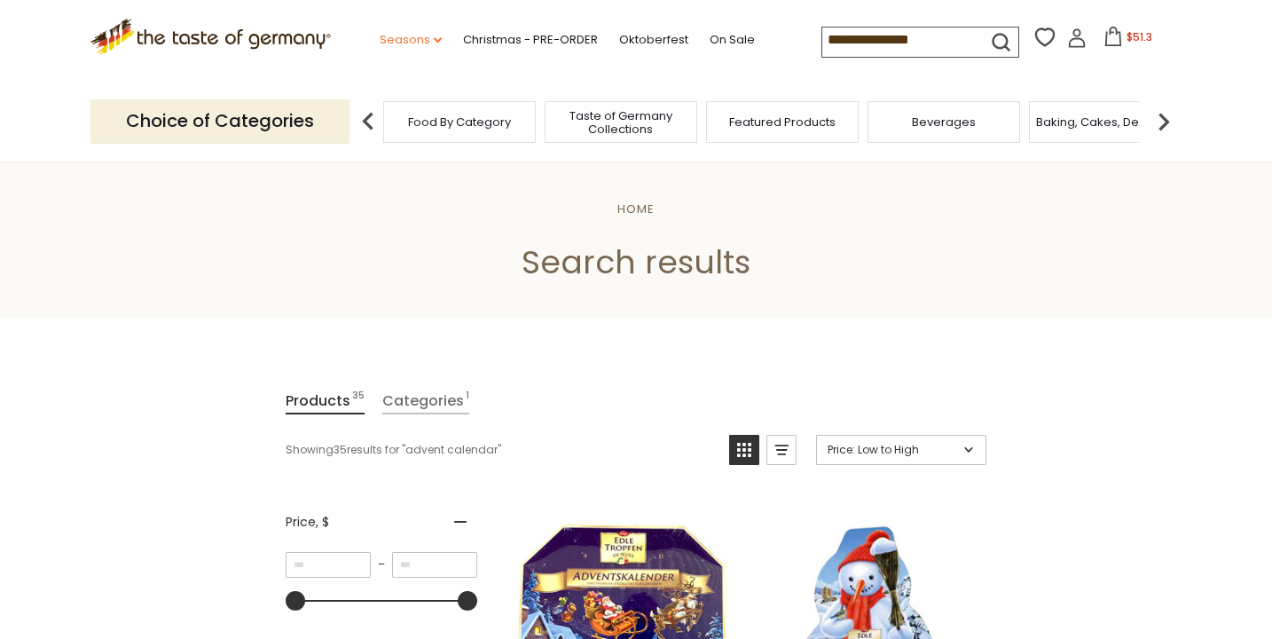
click at [419, 43] on link "Seasons dropdown_arrow" at bounding box center [411, 40] width 62 height 20
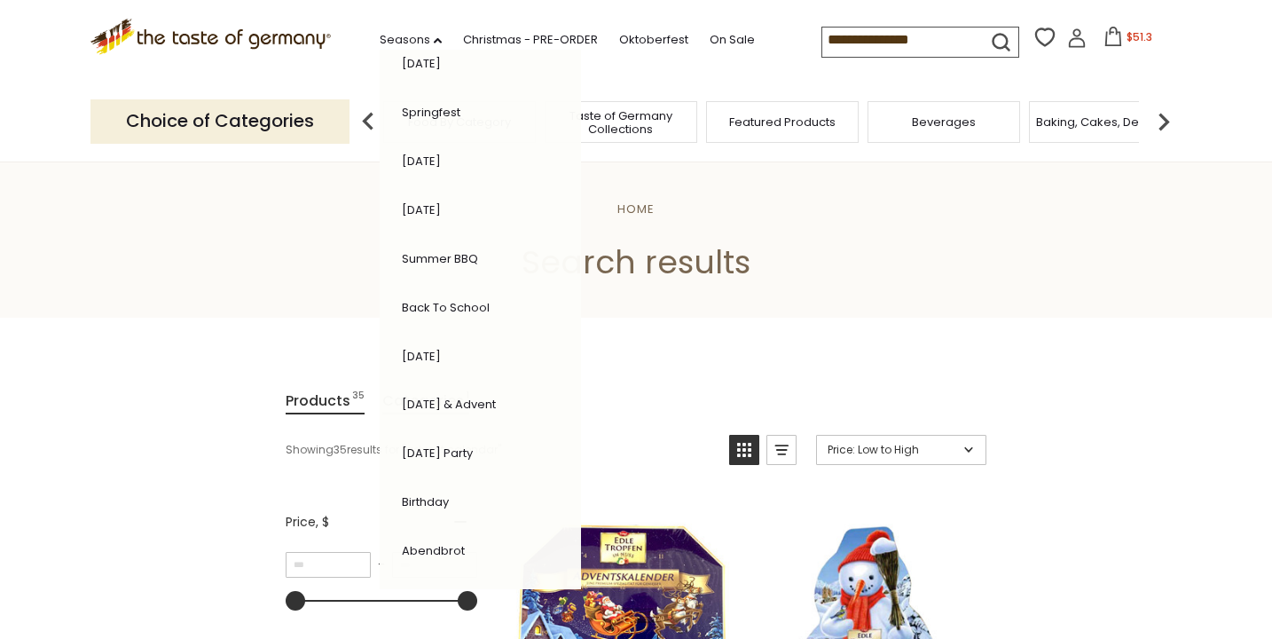
scroll to position [362, 0]
click at [457, 397] on link "[DATE] Party" at bounding box center [437, 405] width 71 height 17
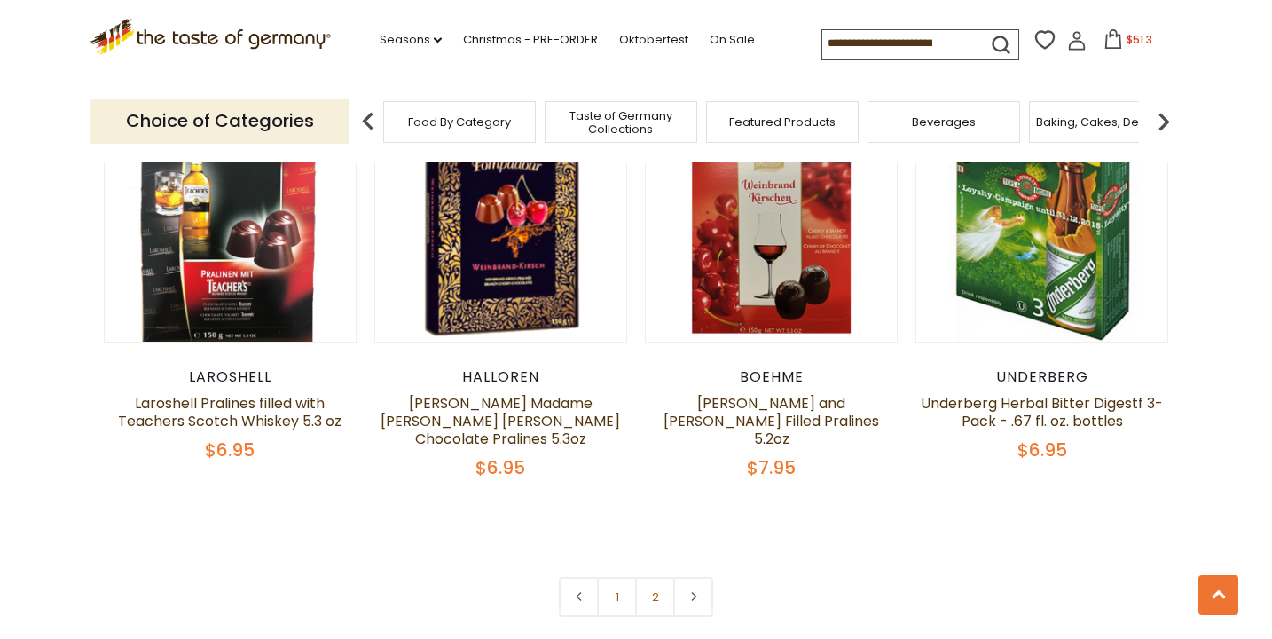
scroll to position [3797, 0]
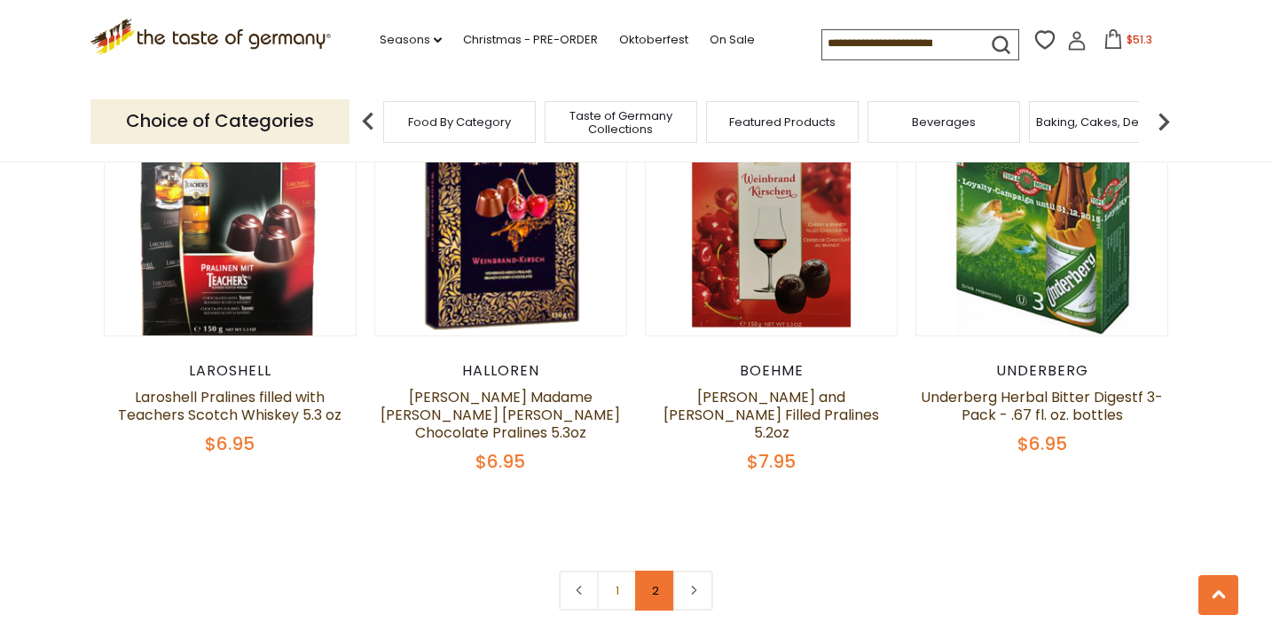
click at [659, 596] on link "2" at bounding box center [655, 590] width 40 height 40
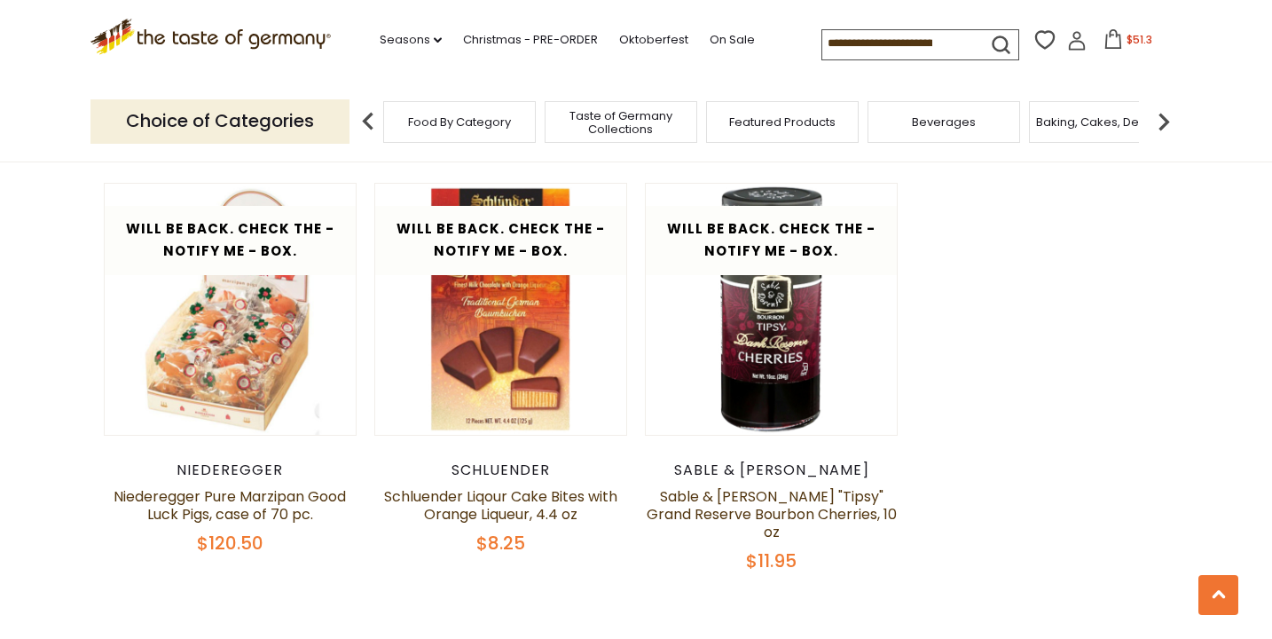
scroll to position [1028, 0]
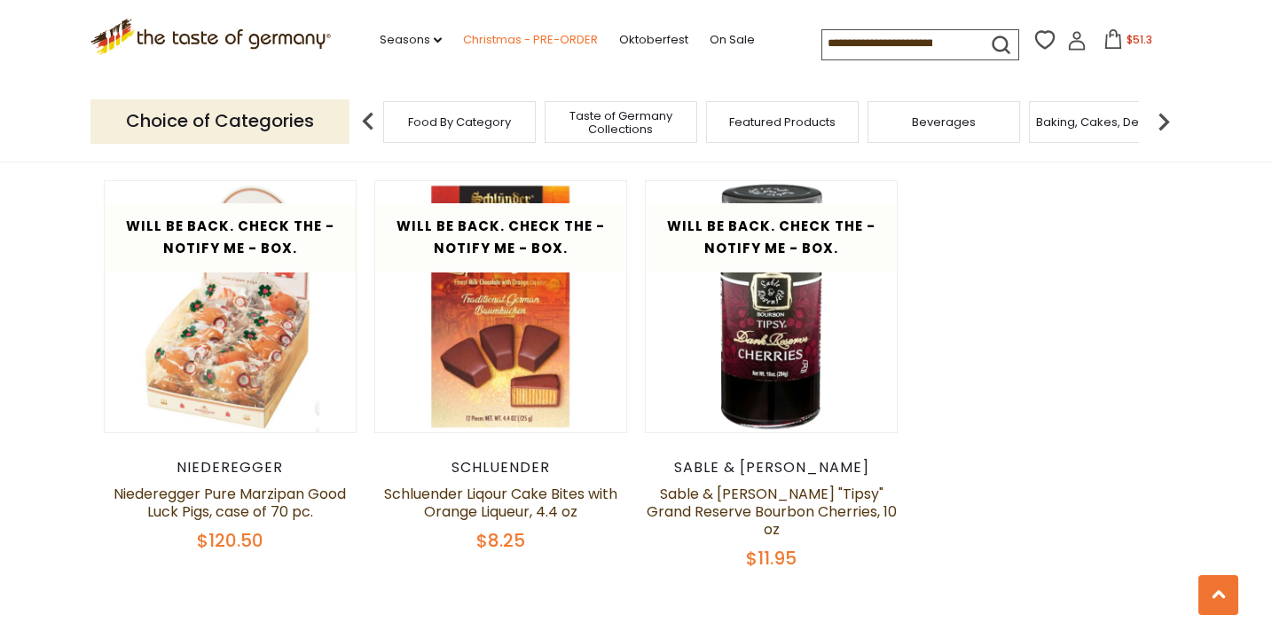
click at [555, 42] on link "Christmas - PRE-ORDER" at bounding box center [530, 40] width 135 height 20
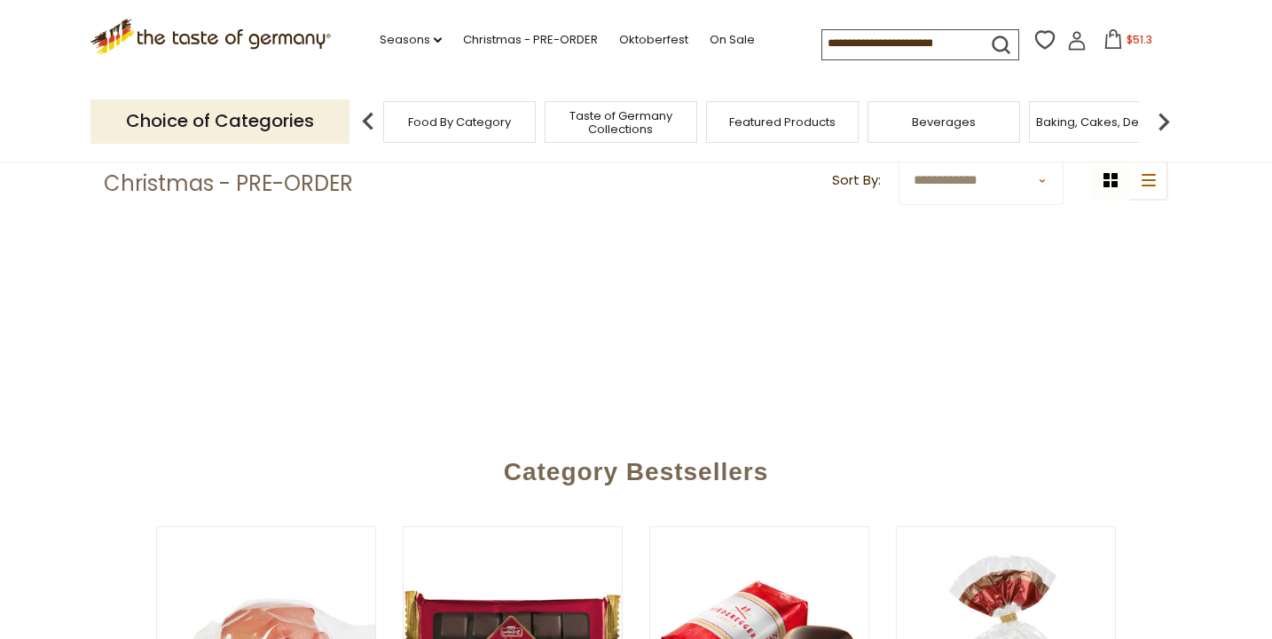
scroll to position [421, 0]
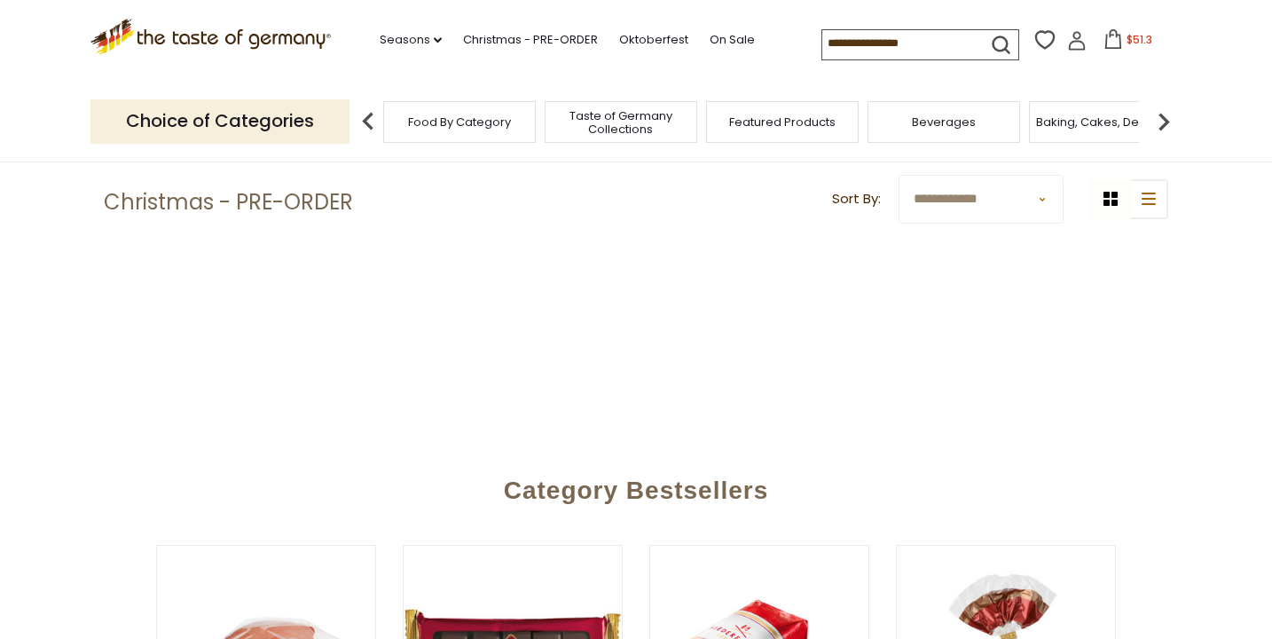
click at [989, 197] on select "**********" at bounding box center [981, 199] width 165 height 49
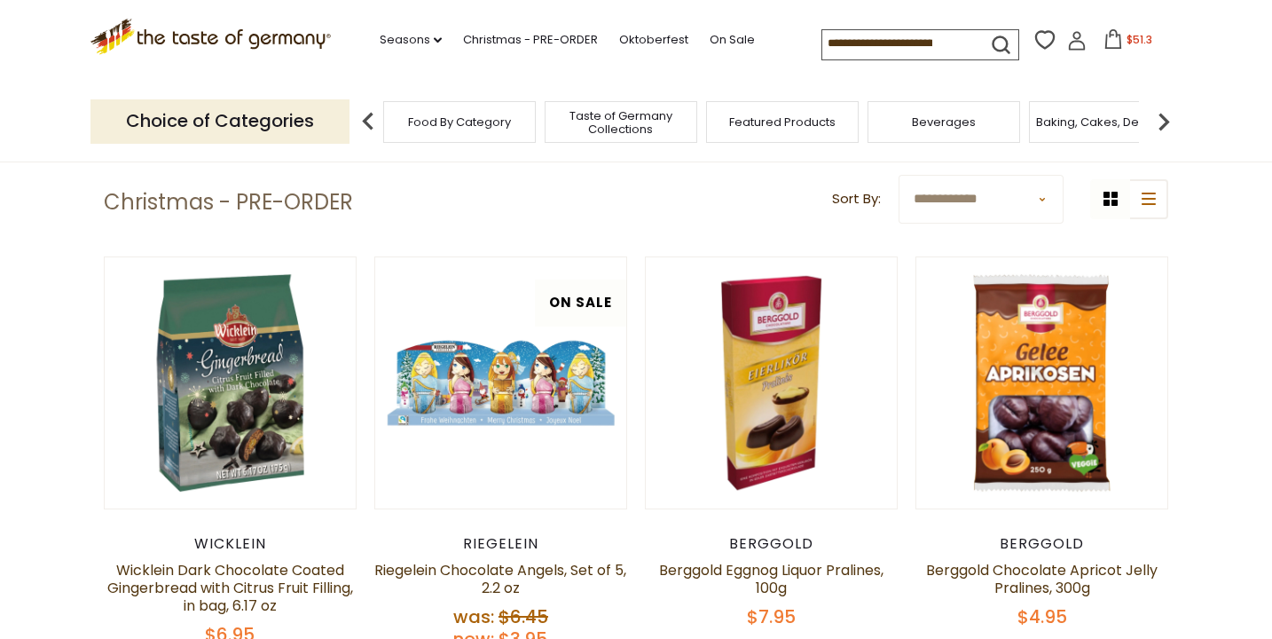
select select "********"
click at [899, 175] on select "**********" at bounding box center [981, 199] width 165 height 49
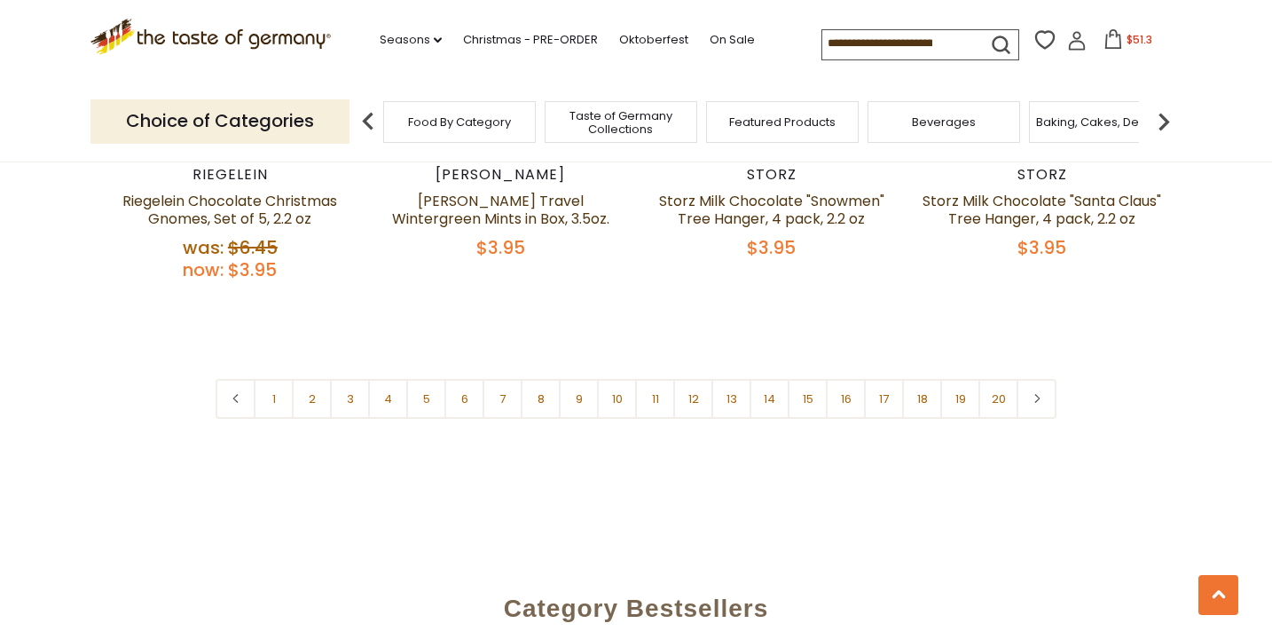
scroll to position [4356, 0]
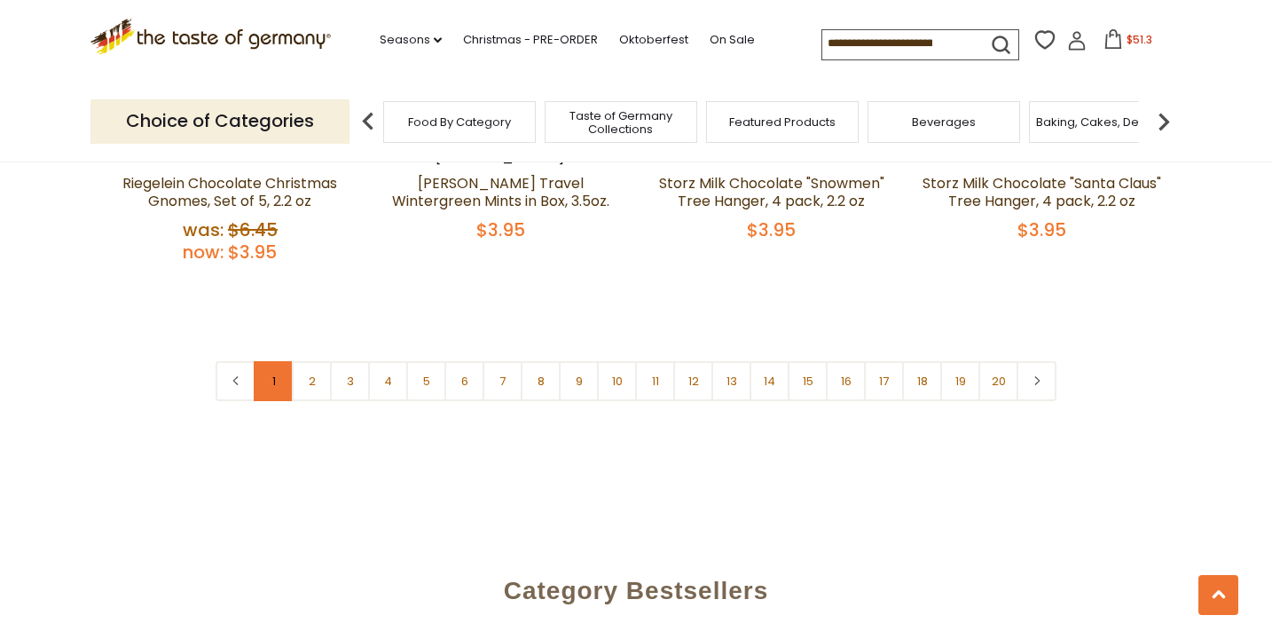
click at [279, 361] on link "1" at bounding box center [274, 381] width 40 height 40
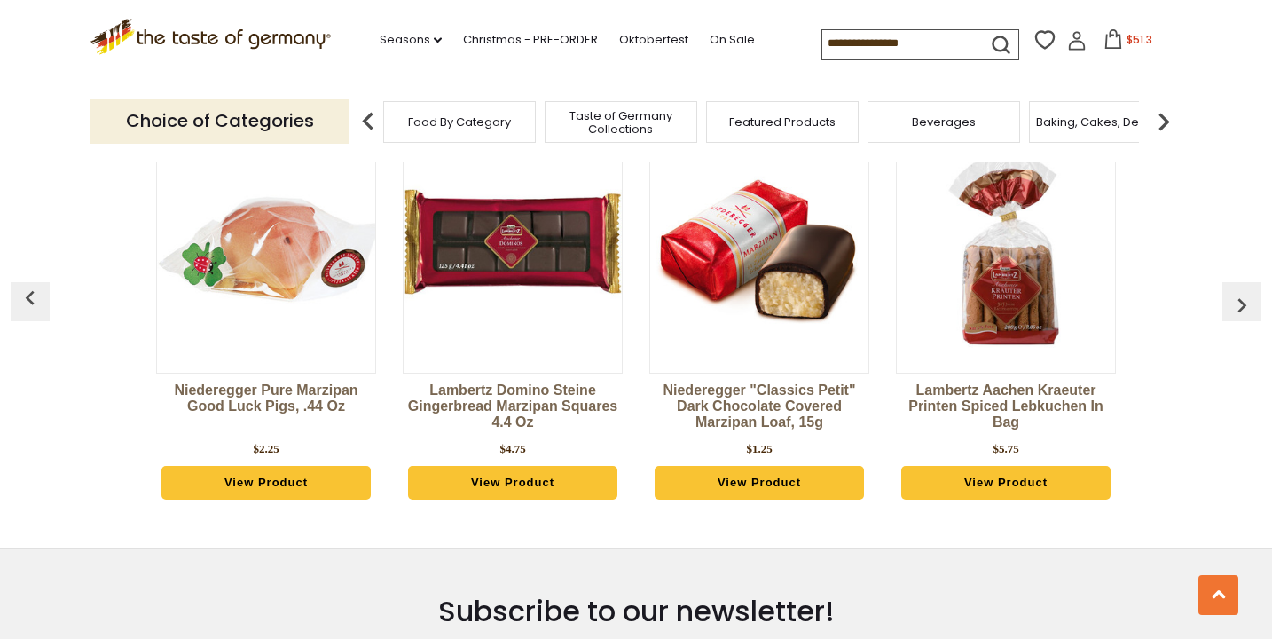
scroll to position [4803, 0]
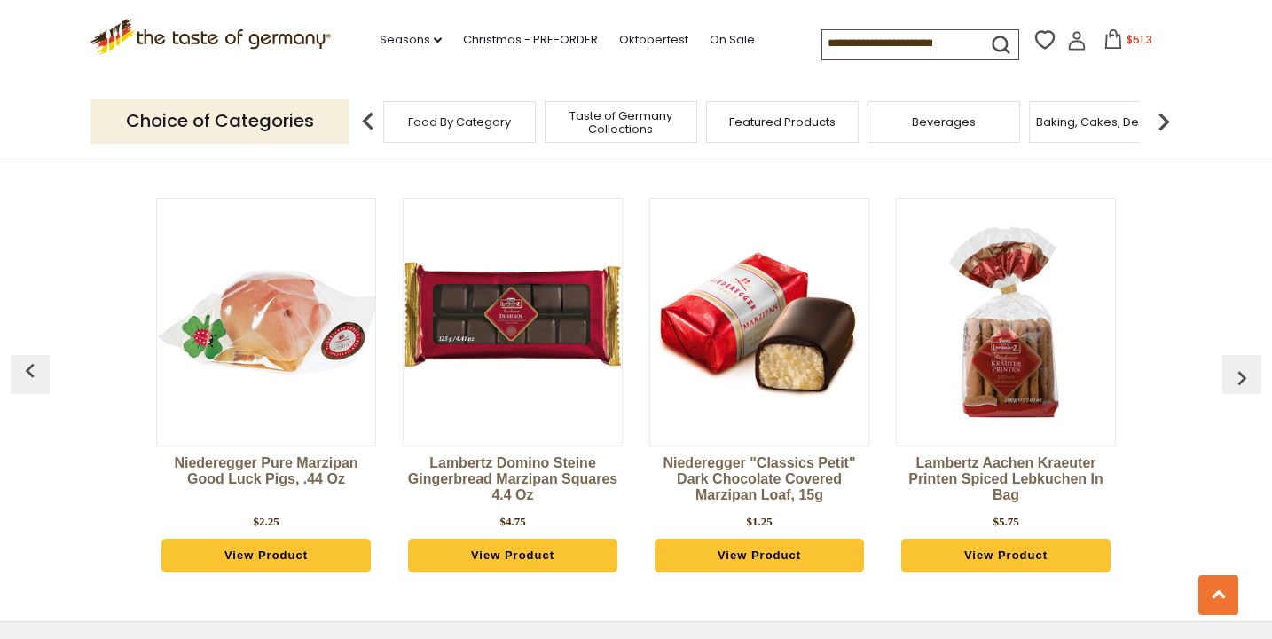
click at [1242, 364] on img "button" at bounding box center [1242, 378] width 28 height 28
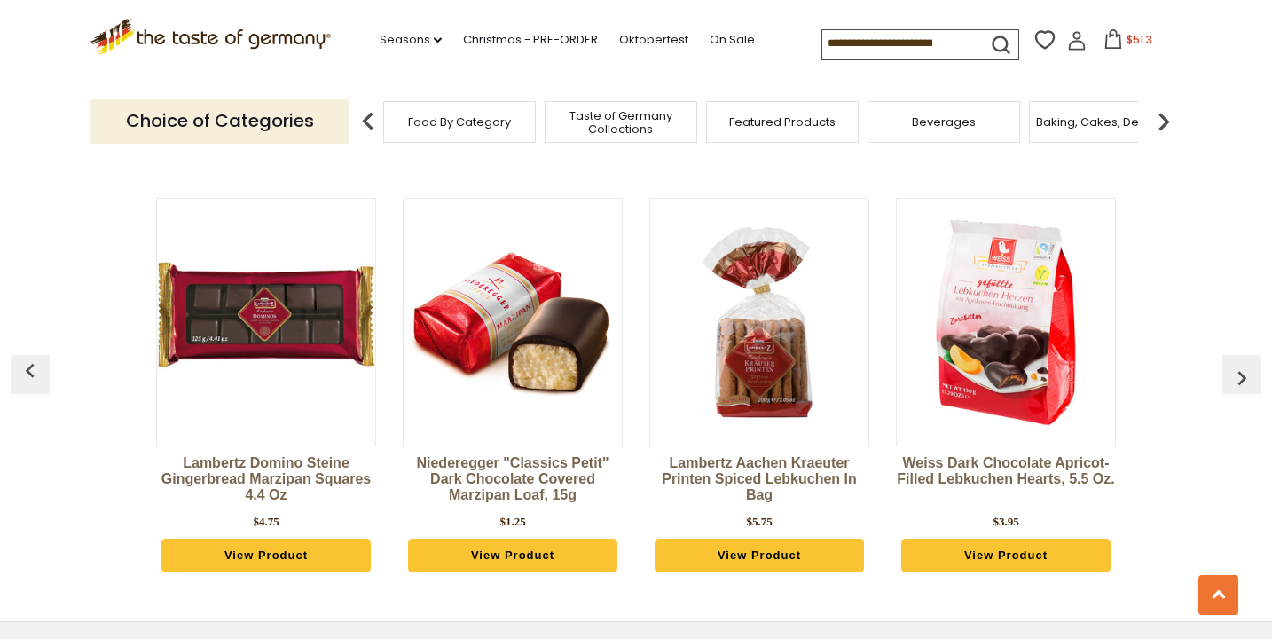
click at [1242, 364] on img "button" at bounding box center [1242, 378] width 28 height 28
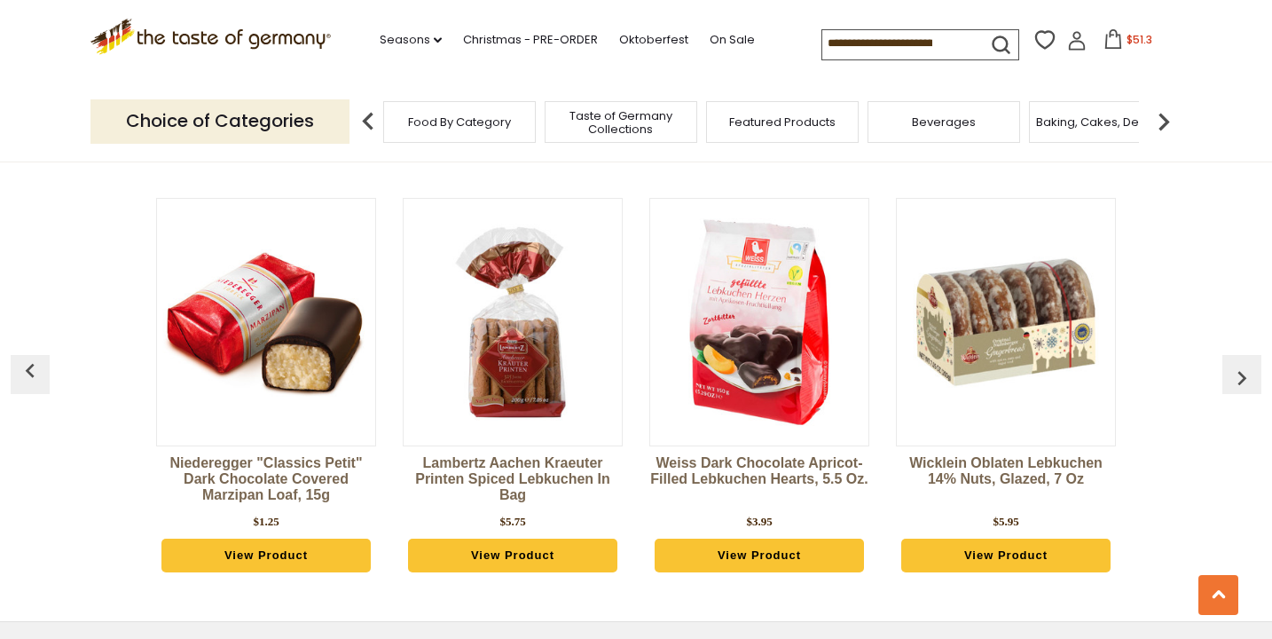
click at [1242, 364] on img "button" at bounding box center [1242, 378] width 28 height 28
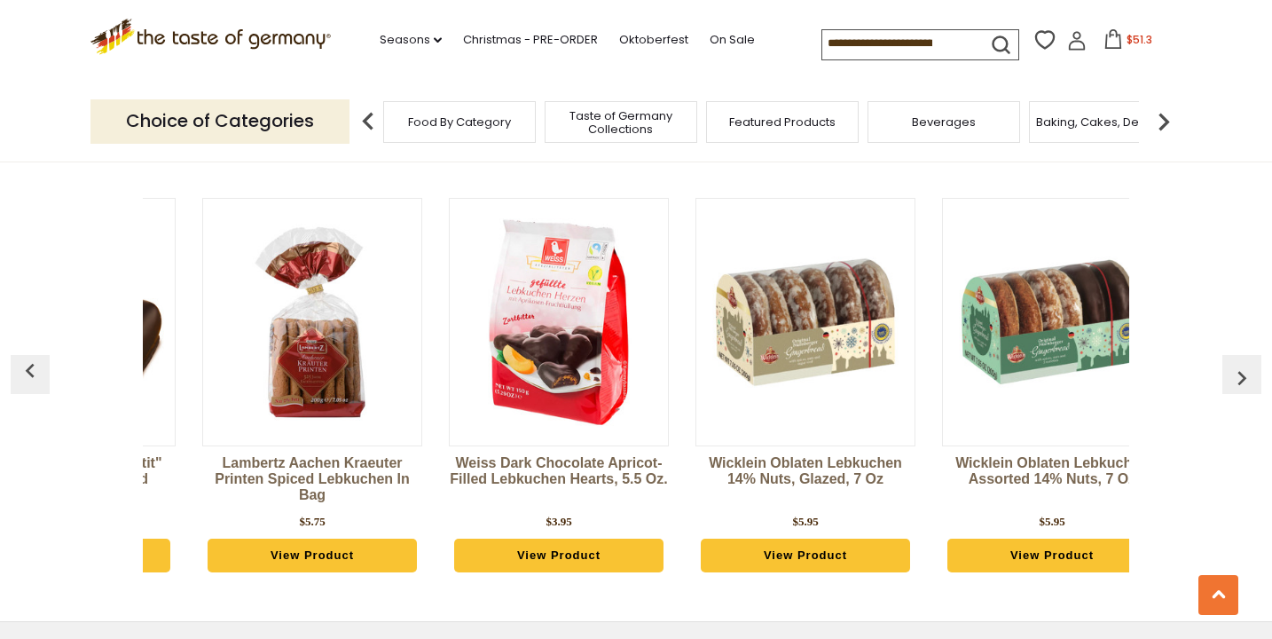
click at [1242, 364] on img "button" at bounding box center [1242, 378] width 28 height 28
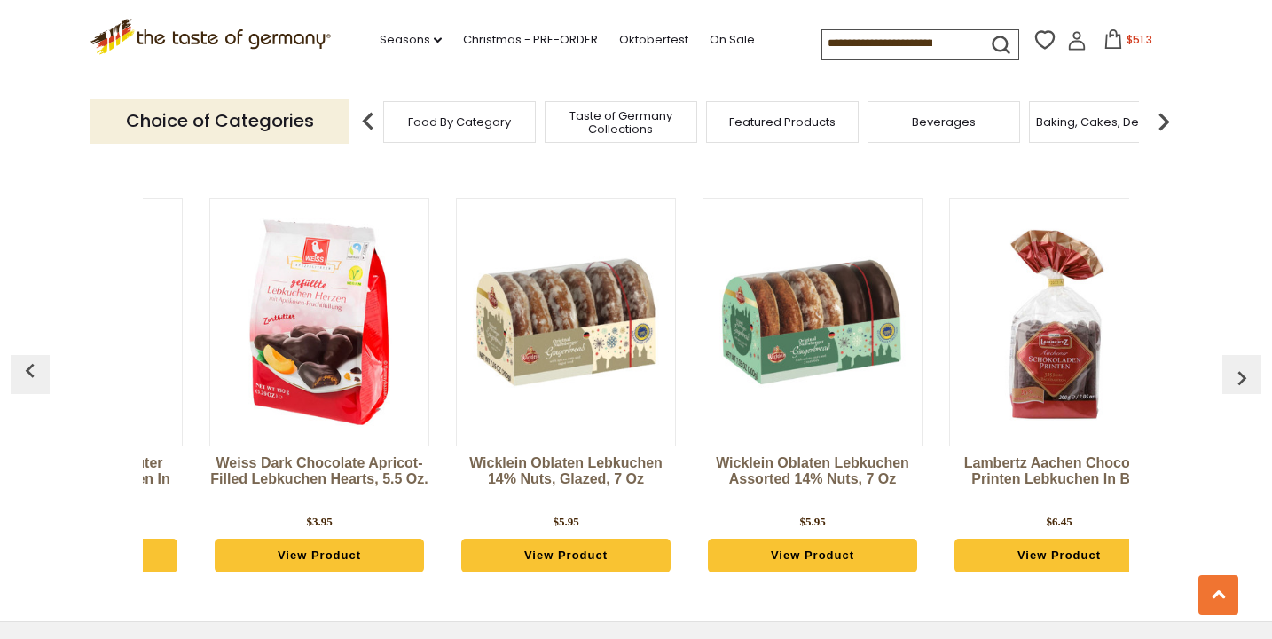
scroll to position [0, 954]
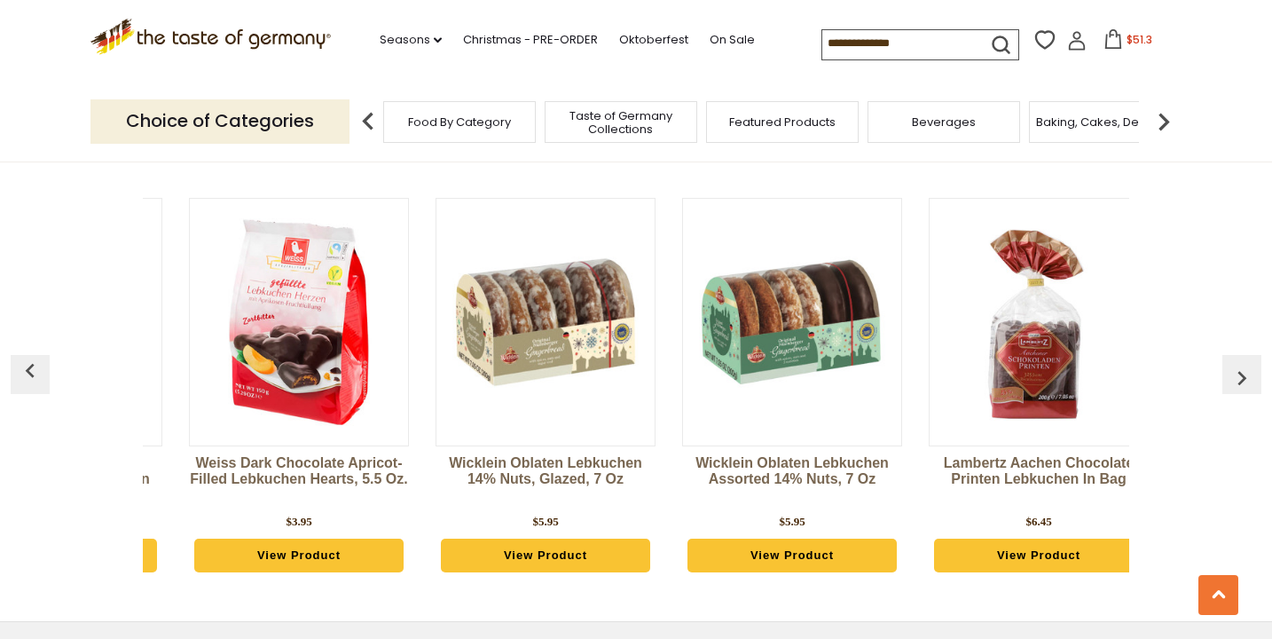
click at [1242, 364] on img "button" at bounding box center [1242, 378] width 28 height 28
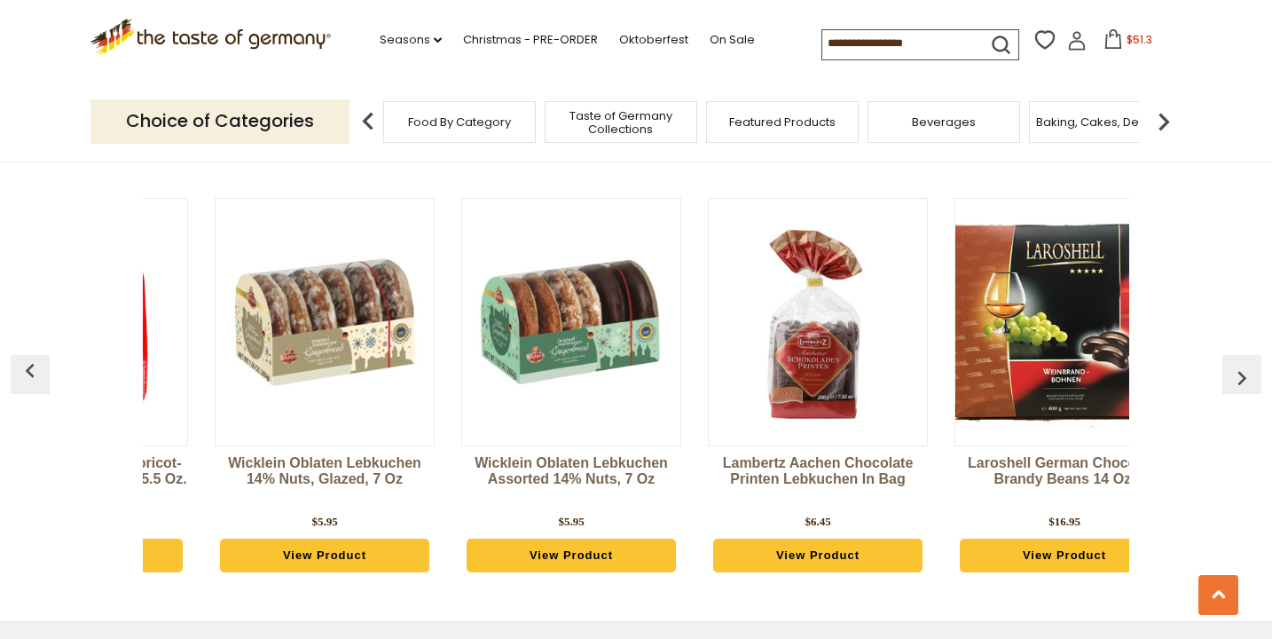
click at [1242, 364] on img "button" at bounding box center [1242, 378] width 28 height 28
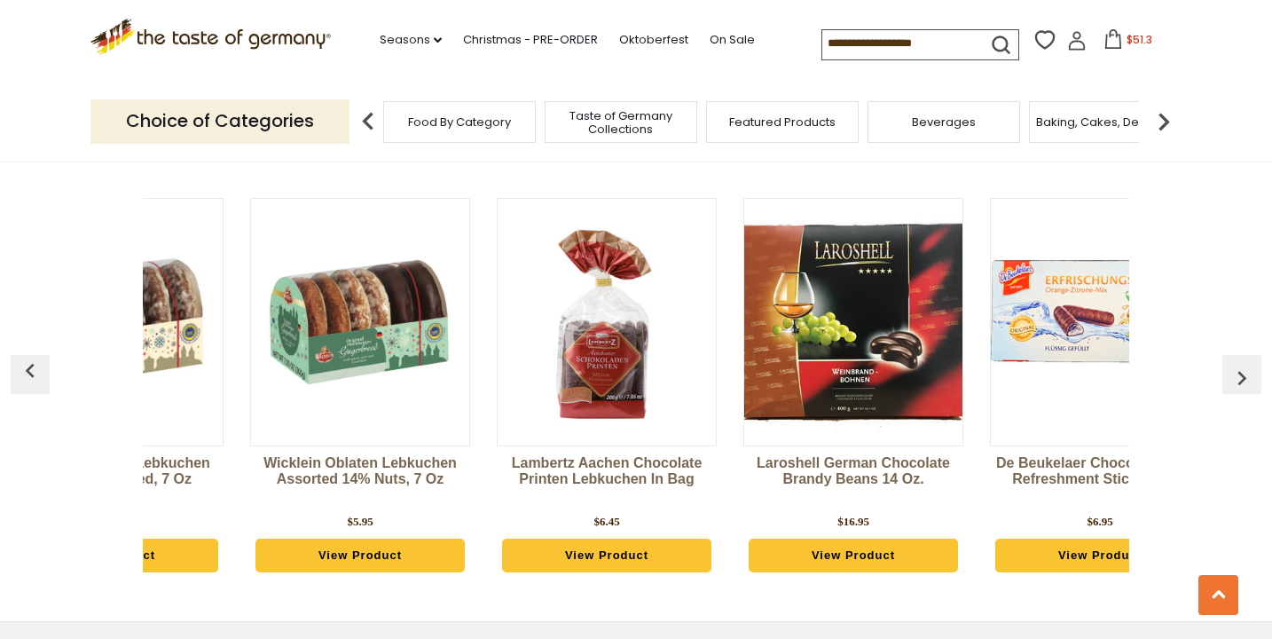
click at [1242, 364] on img "button" at bounding box center [1242, 378] width 28 height 28
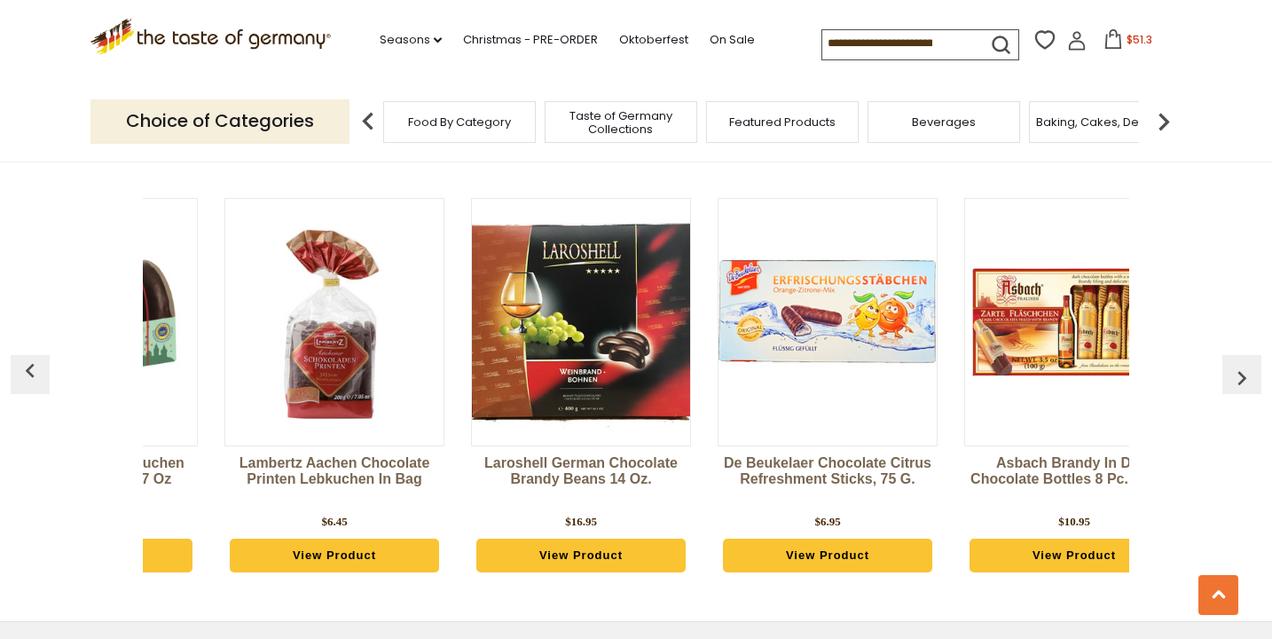
click at [1242, 364] on img "button" at bounding box center [1242, 378] width 28 height 28
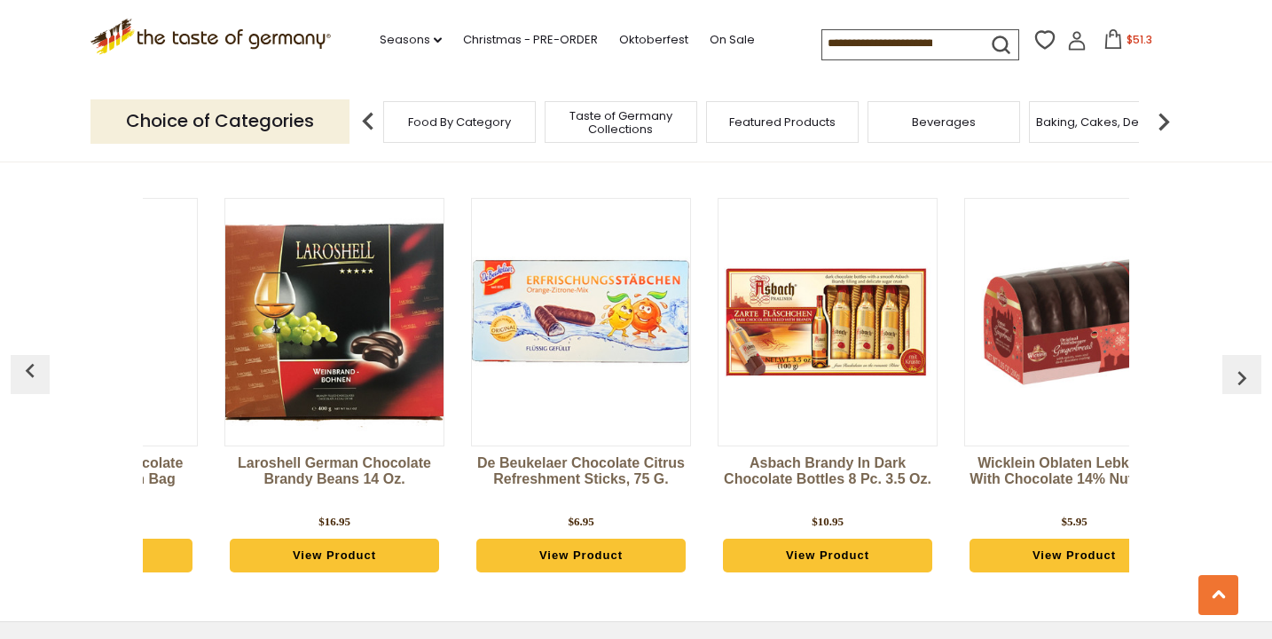
click at [1242, 364] on img "button" at bounding box center [1242, 378] width 28 height 28
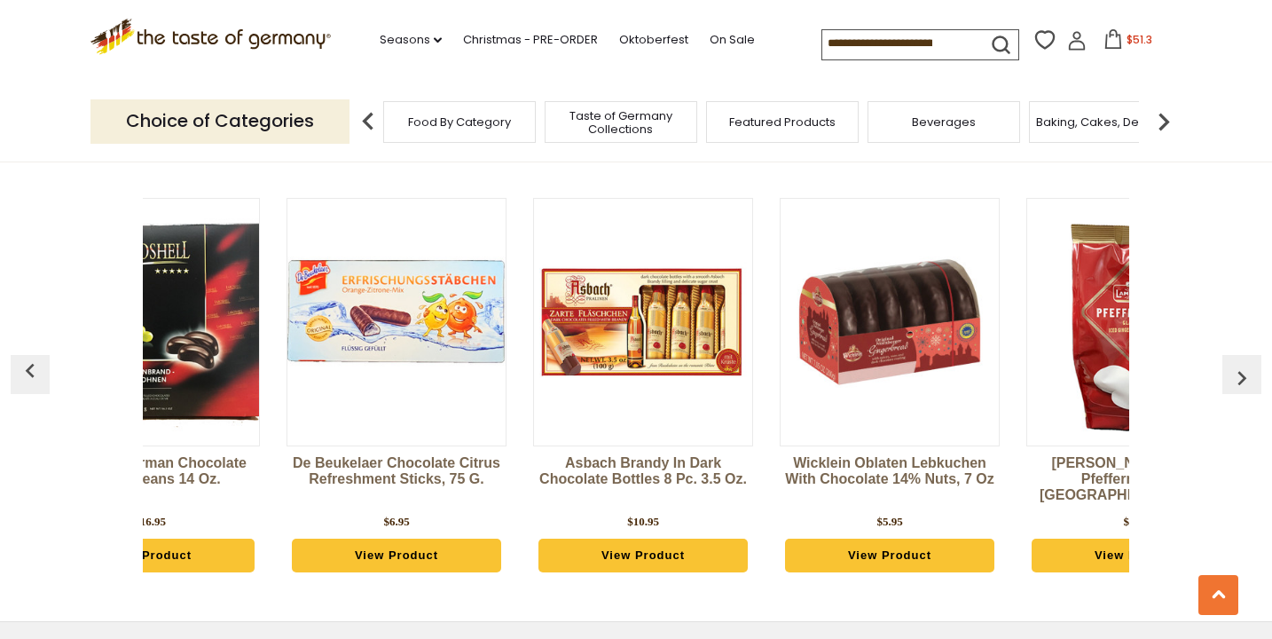
click at [1242, 364] on img "button" at bounding box center [1242, 378] width 28 height 28
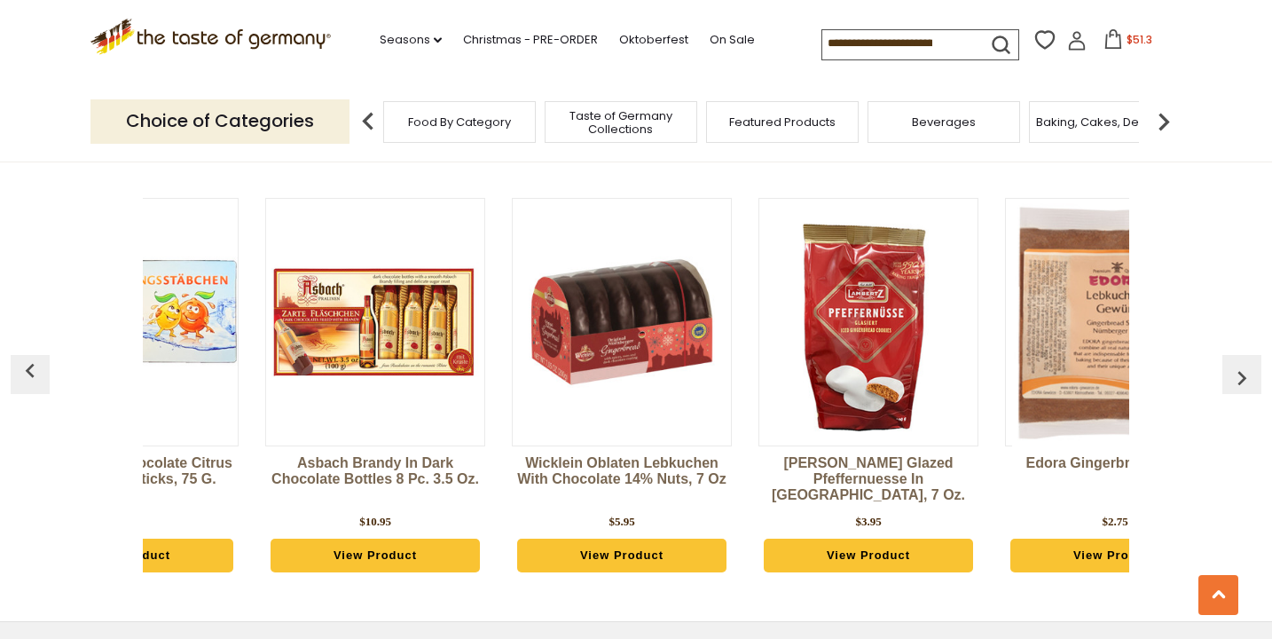
click at [1242, 364] on img "button" at bounding box center [1242, 378] width 28 height 28
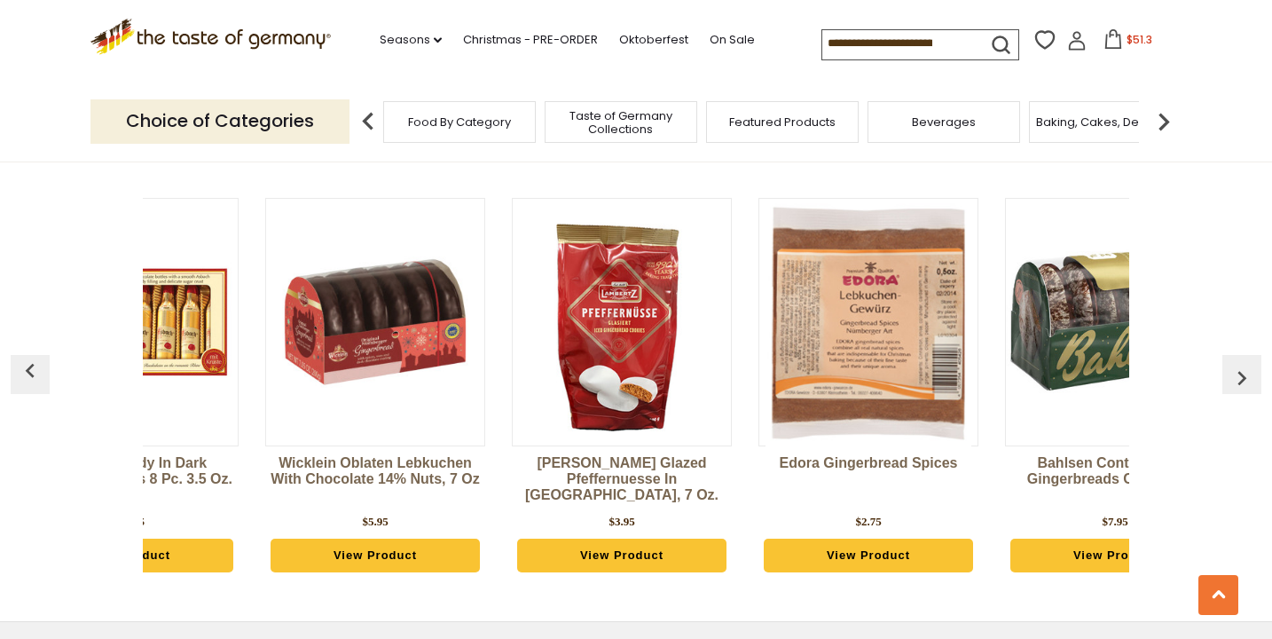
click at [1242, 364] on img "button" at bounding box center [1242, 378] width 28 height 28
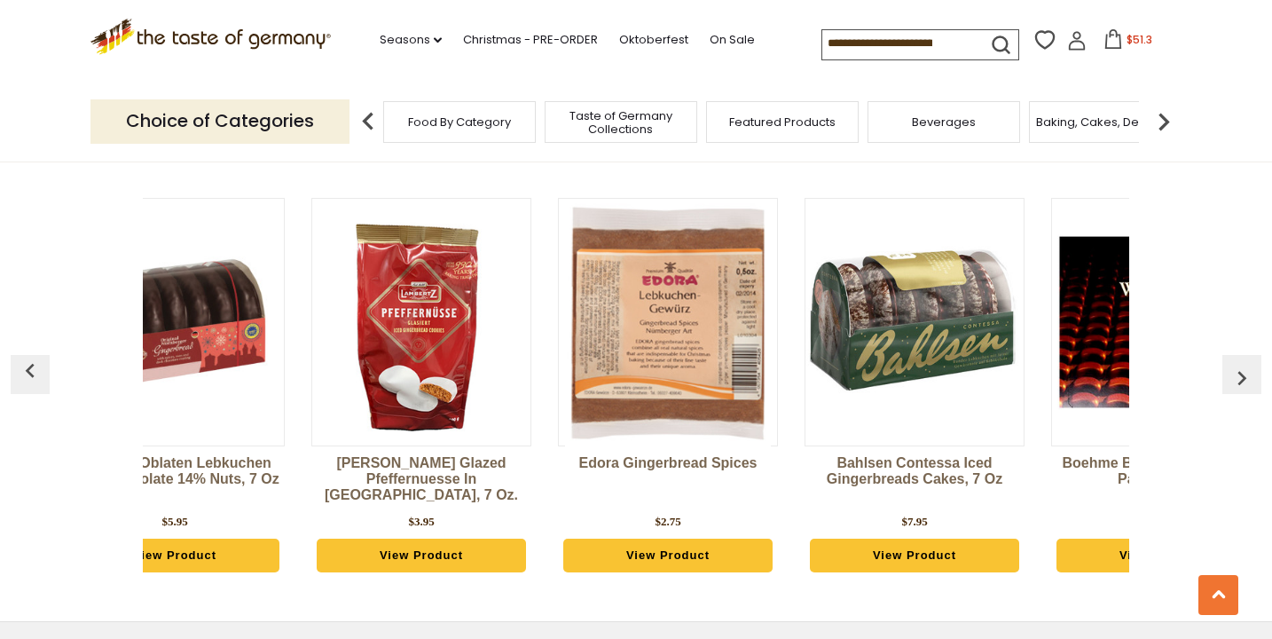
click at [1242, 364] on img "button" at bounding box center [1242, 378] width 28 height 28
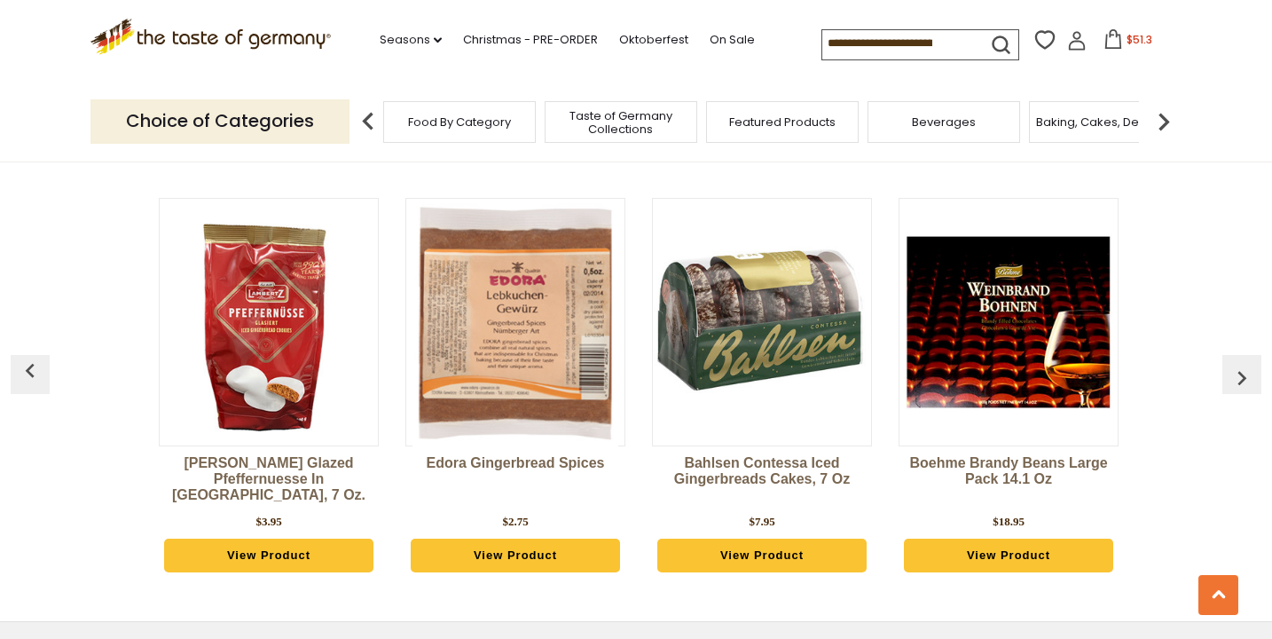
scroll to position [0, 2960]
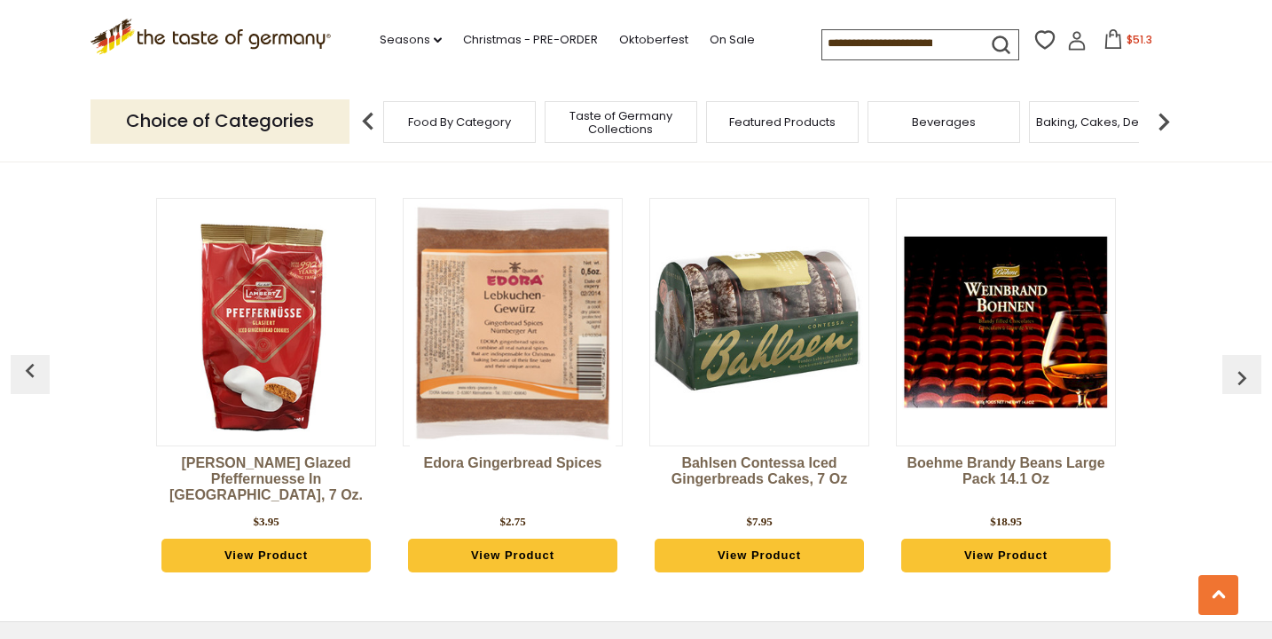
click at [1242, 364] on img "button" at bounding box center [1242, 378] width 28 height 28
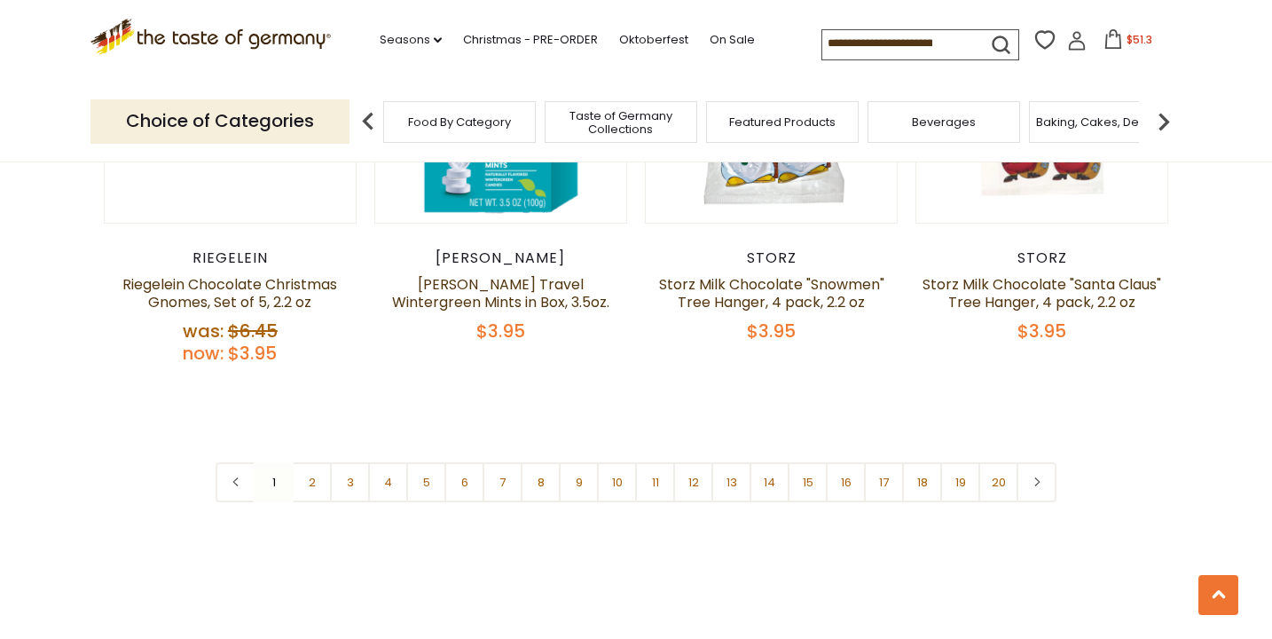
scroll to position [4254, 0]
click at [322, 463] on link "2" at bounding box center [312, 483] width 40 height 40
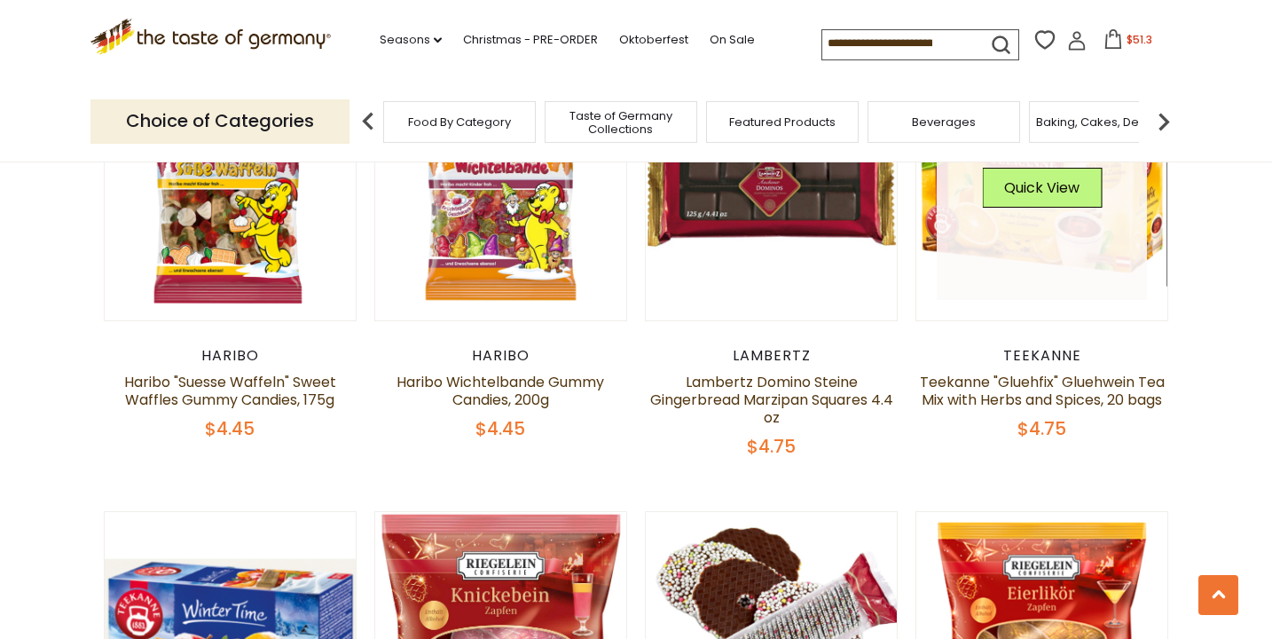
scroll to position [2805, 0]
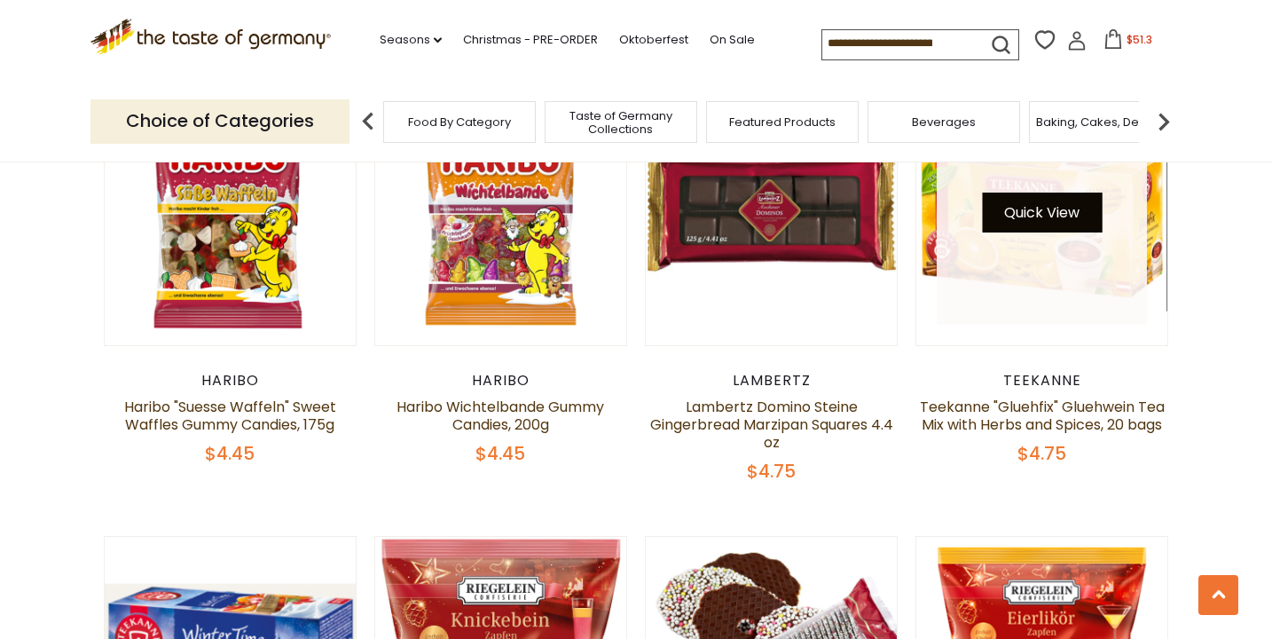
click at [1034, 223] on button "Quick View" at bounding box center [1042, 213] width 120 height 40
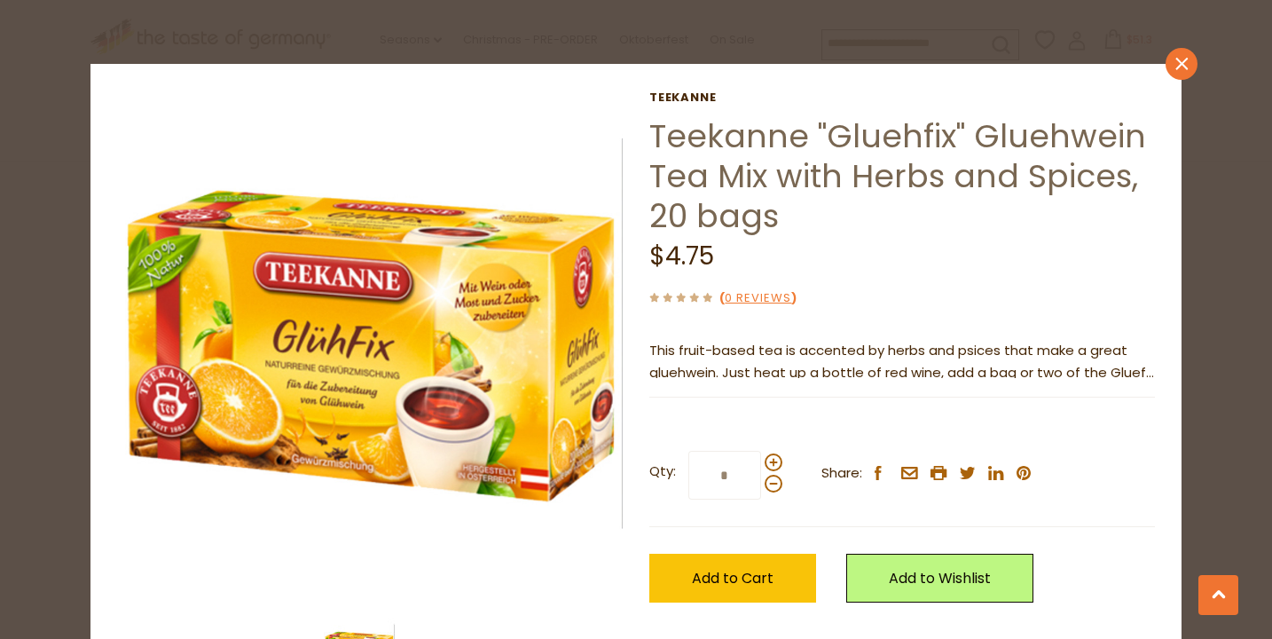
click at [1189, 63] on link "close" at bounding box center [1182, 64] width 32 height 32
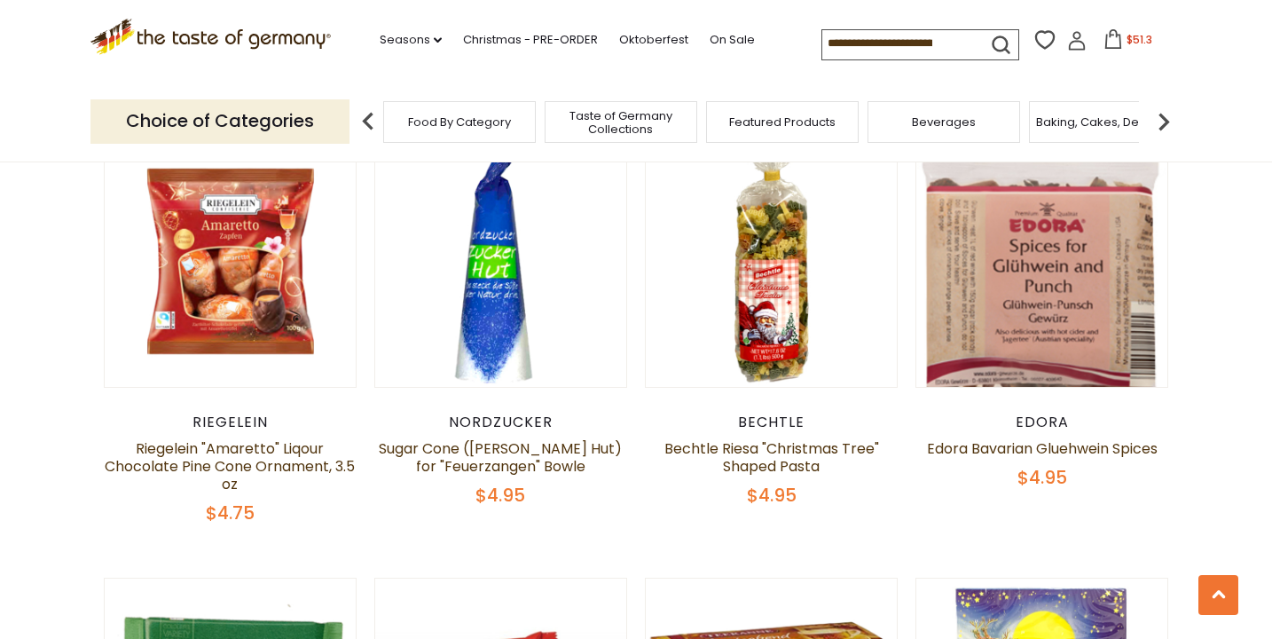
scroll to position [3627, 0]
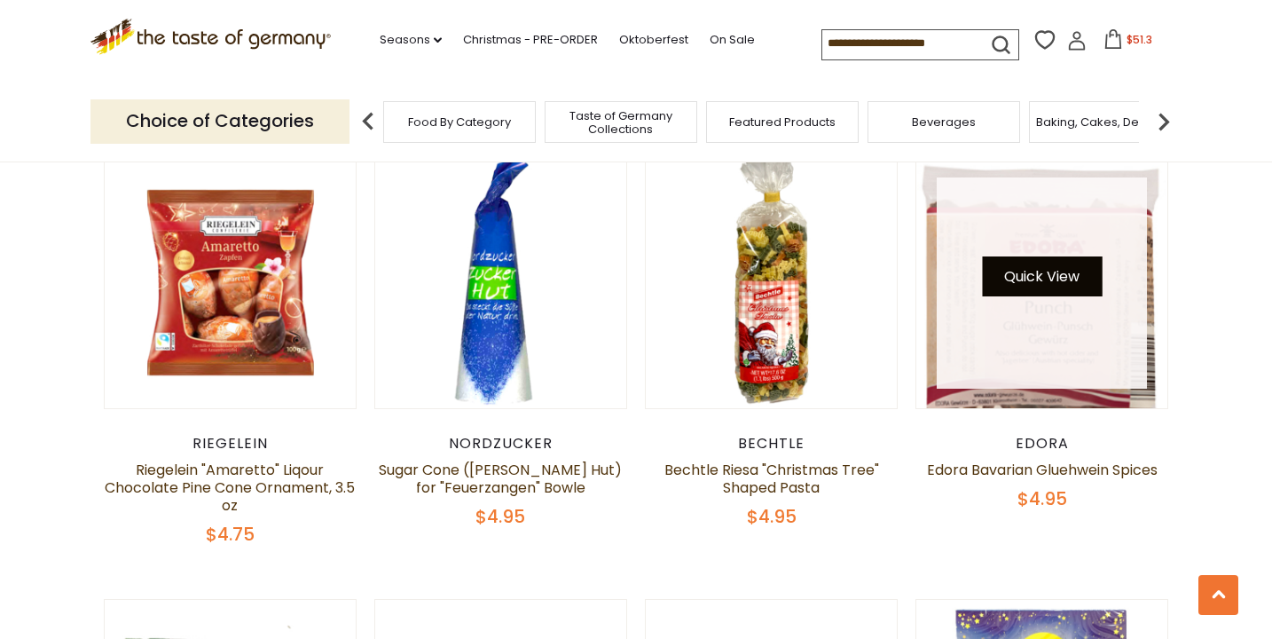
click at [1072, 277] on button "Quick View" at bounding box center [1042, 276] width 120 height 40
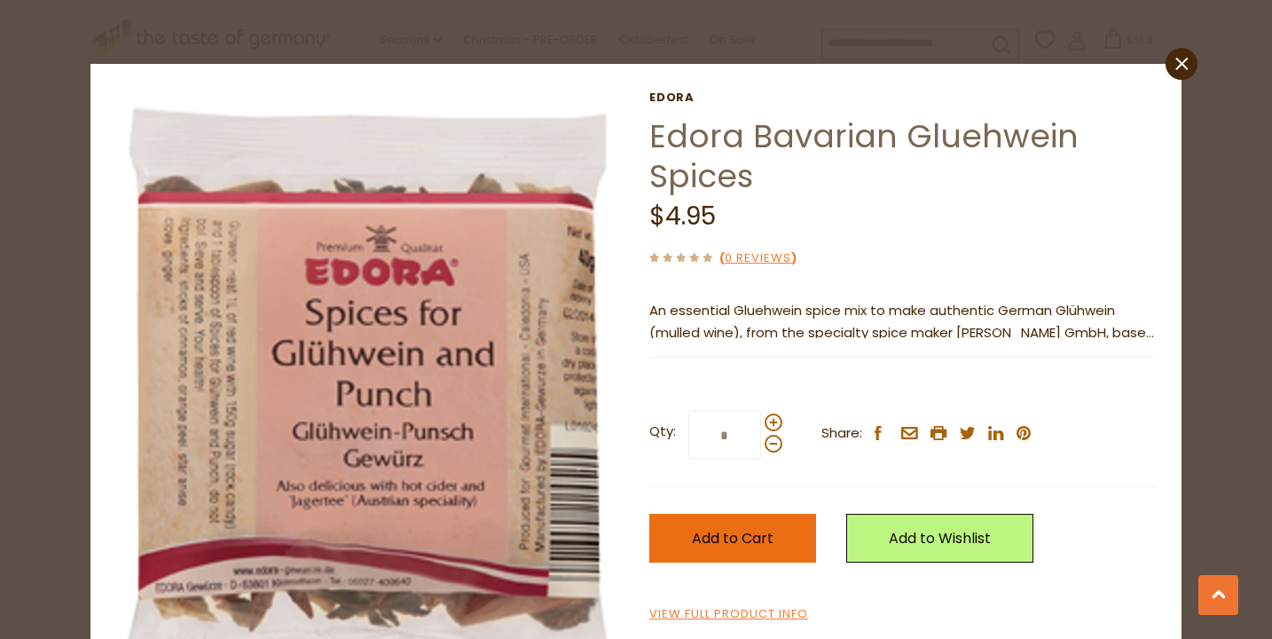
click at [808, 545] on button "Add to Cart" at bounding box center [732, 538] width 167 height 49
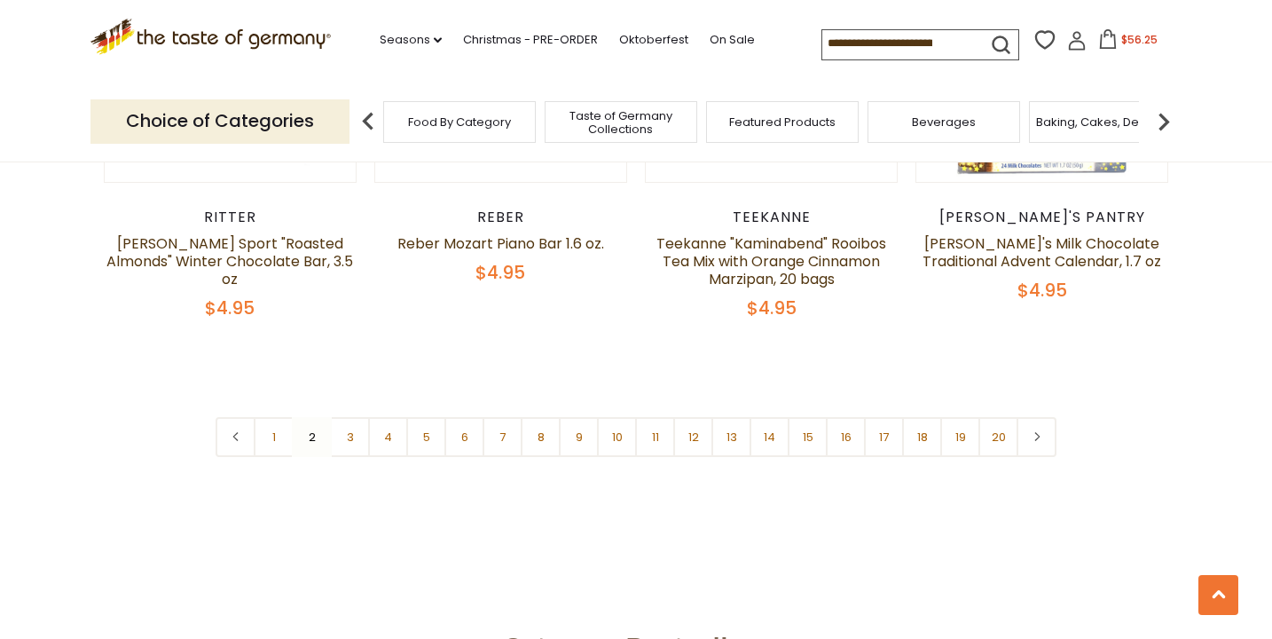
scroll to position [4290, 0]
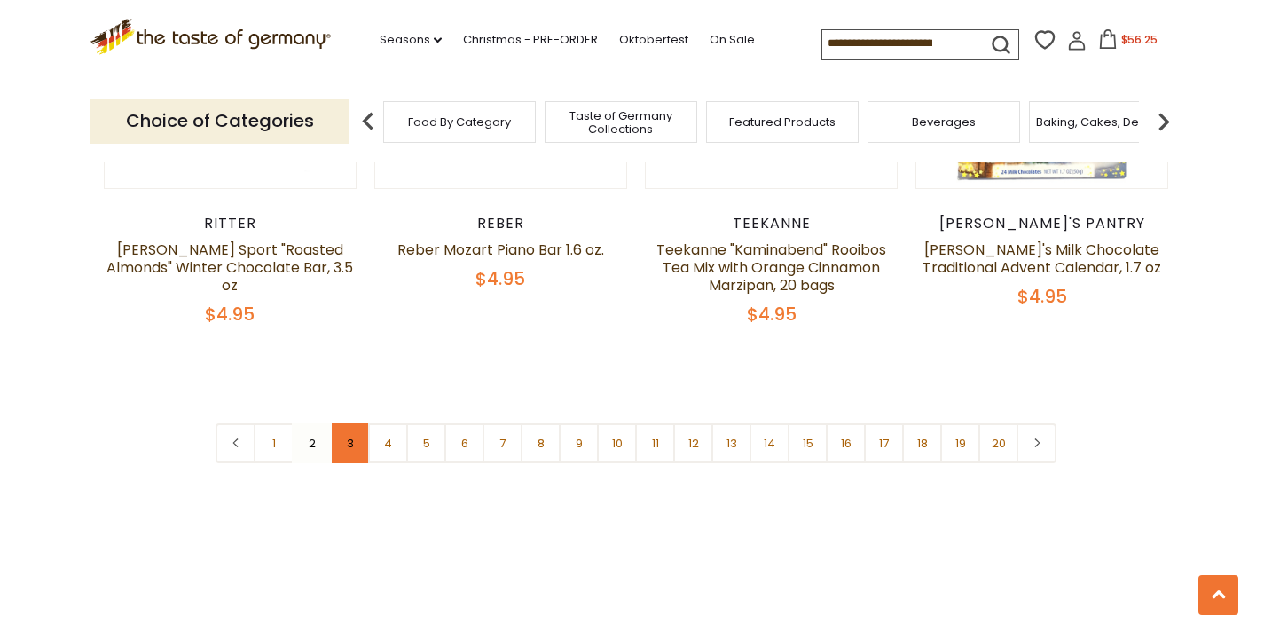
click at [358, 449] on link "3" at bounding box center [350, 443] width 40 height 40
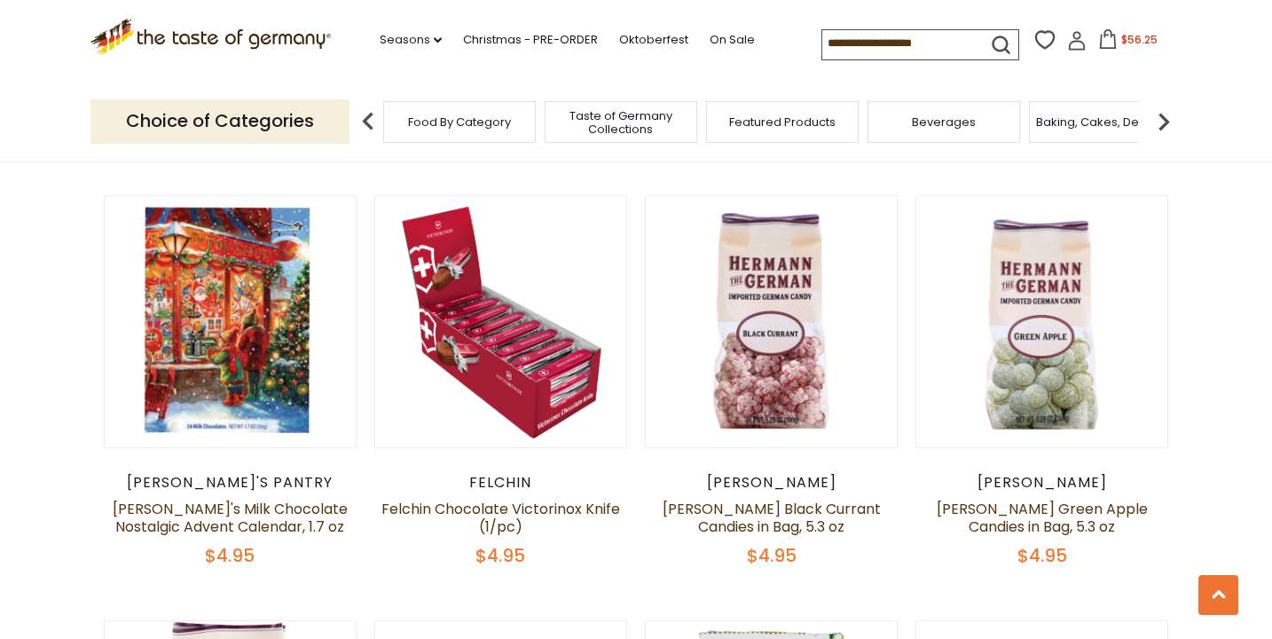
scroll to position [2643, 0]
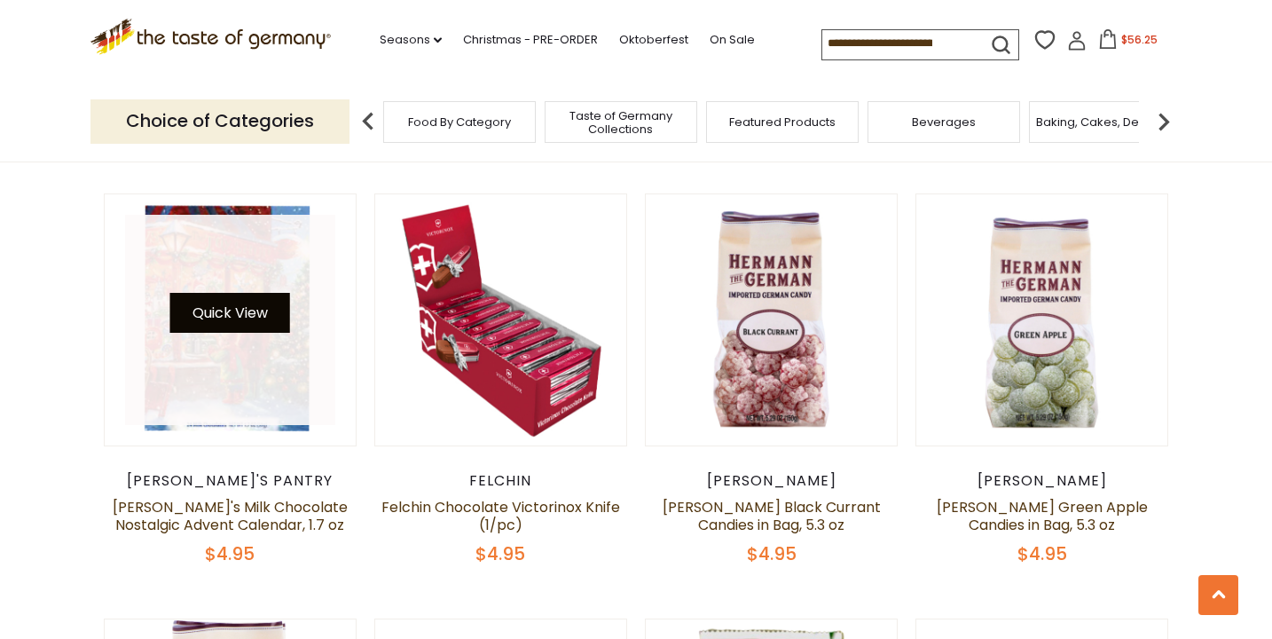
click at [246, 293] on button "Quick View" at bounding box center [230, 313] width 120 height 40
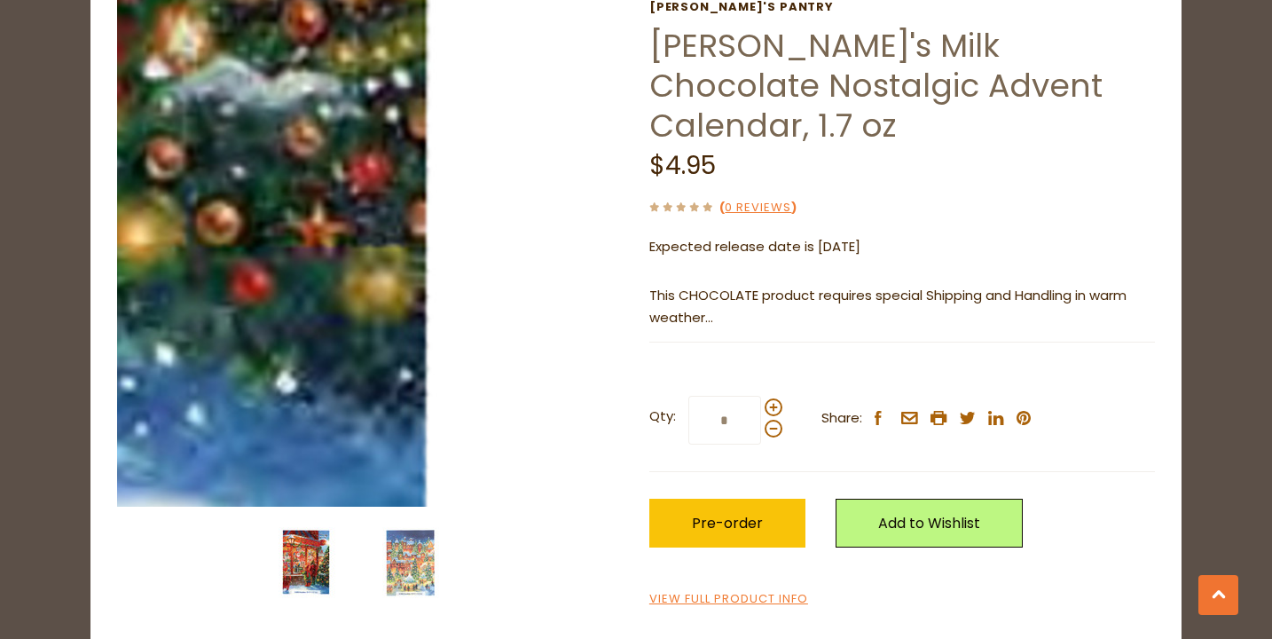
scroll to position [90, 0]
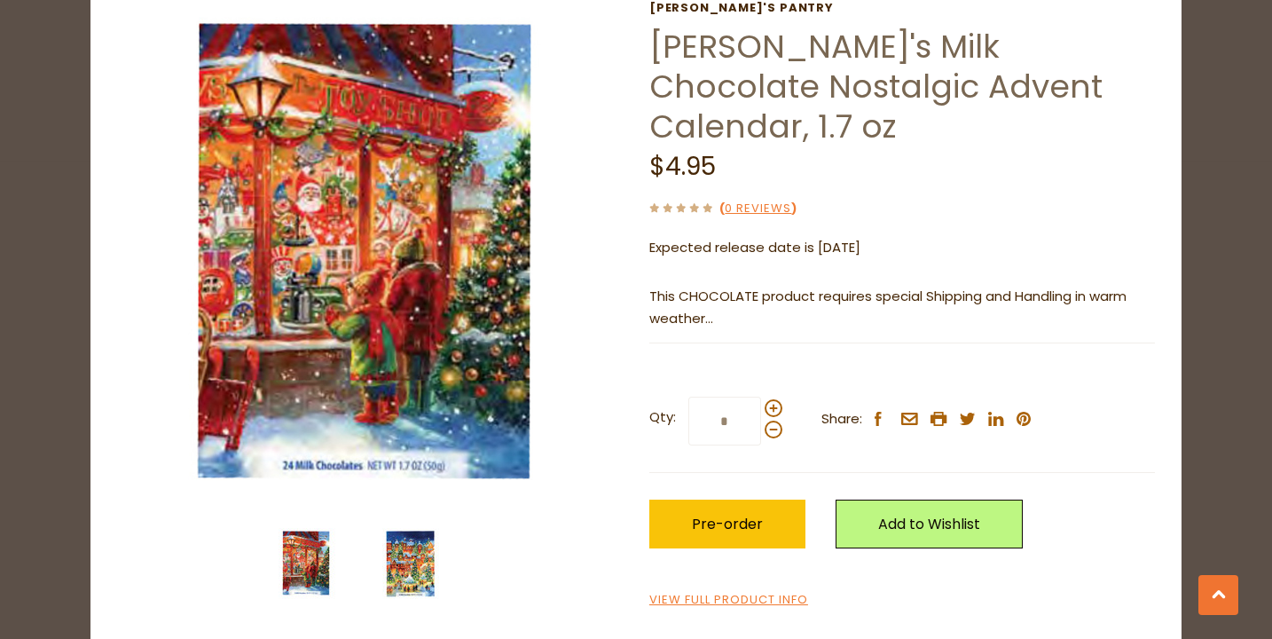
click at [408, 555] on img at bounding box center [410, 563] width 71 height 71
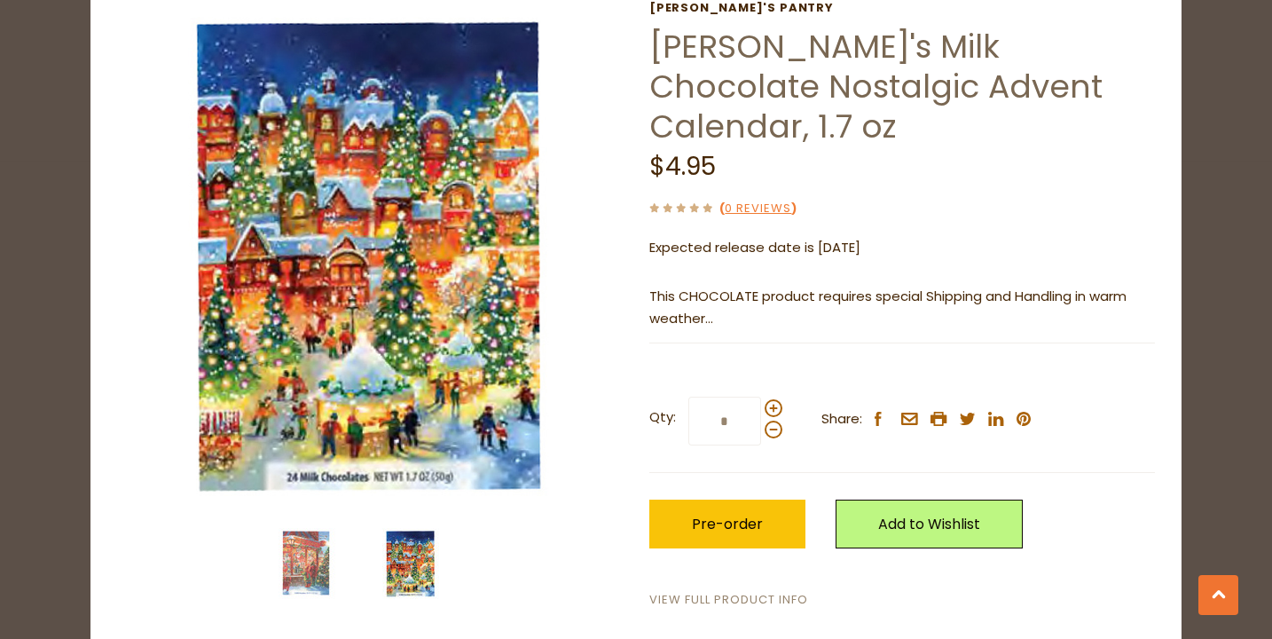
click at [707, 591] on link "View Full Product Info" at bounding box center [728, 600] width 159 height 19
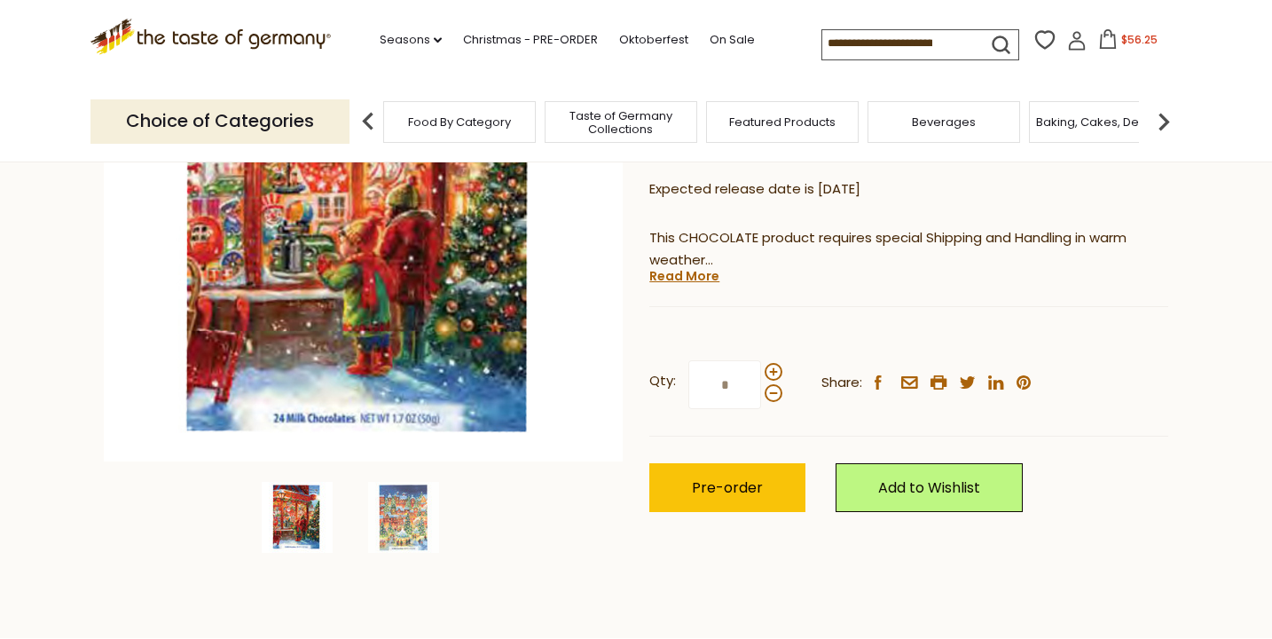
scroll to position [317, 0]
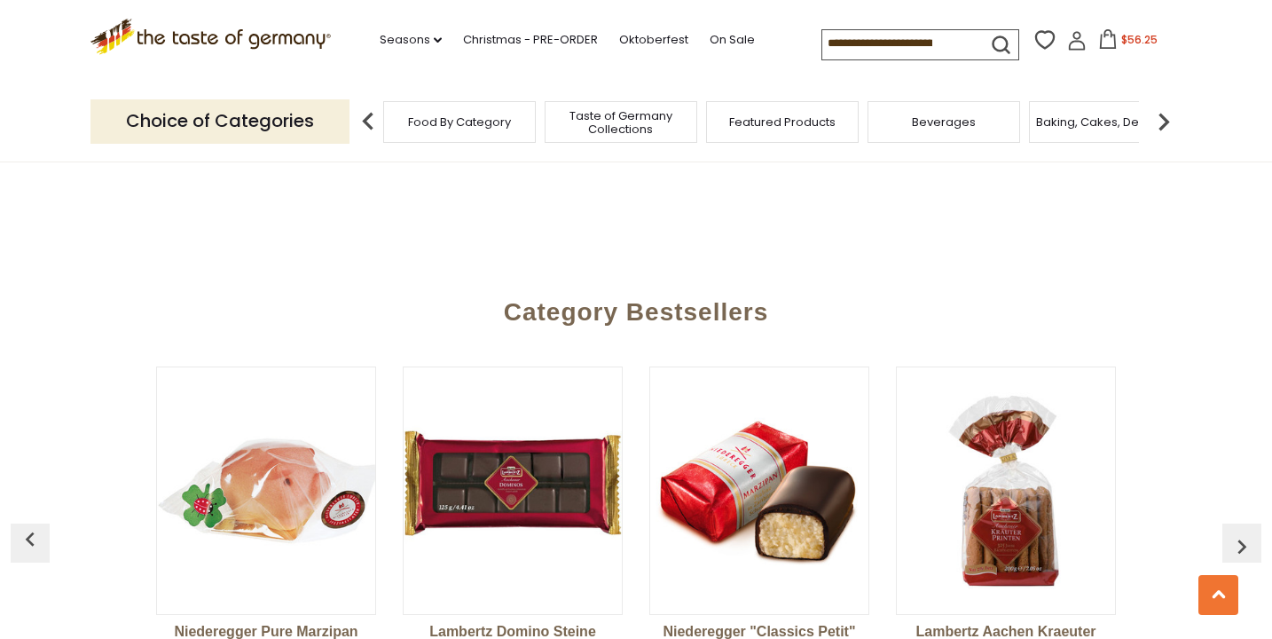
scroll to position [4385, 0]
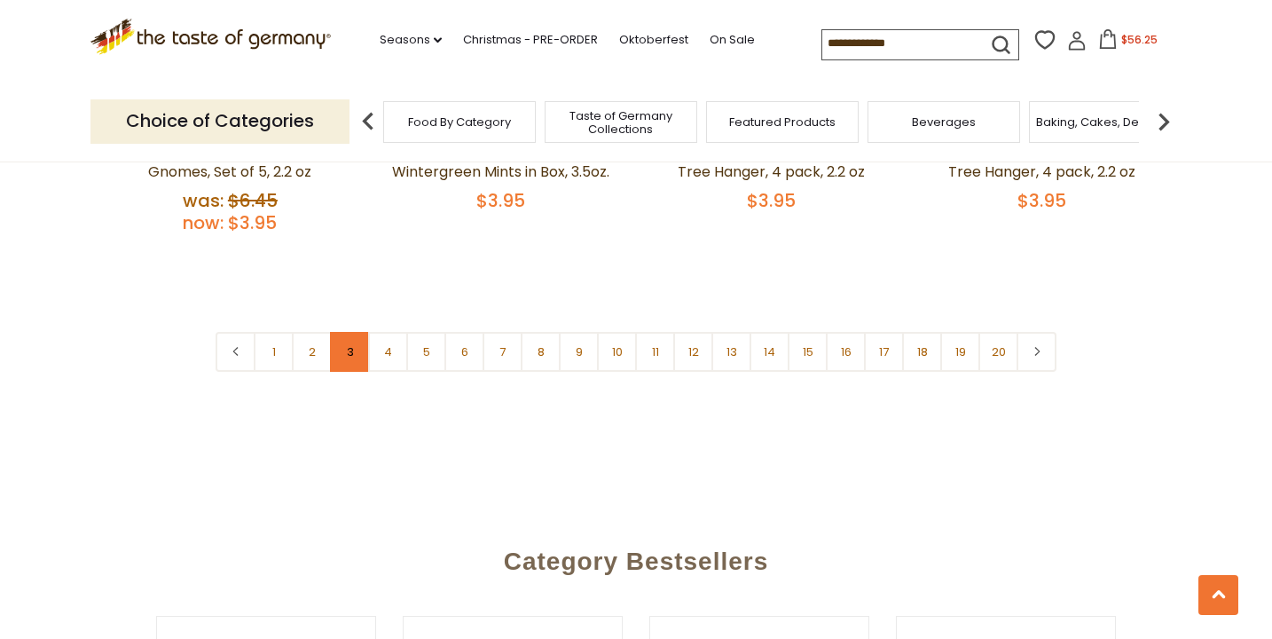
click at [344, 332] on link "3" at bounding box center [350, 352] width 40 height 40
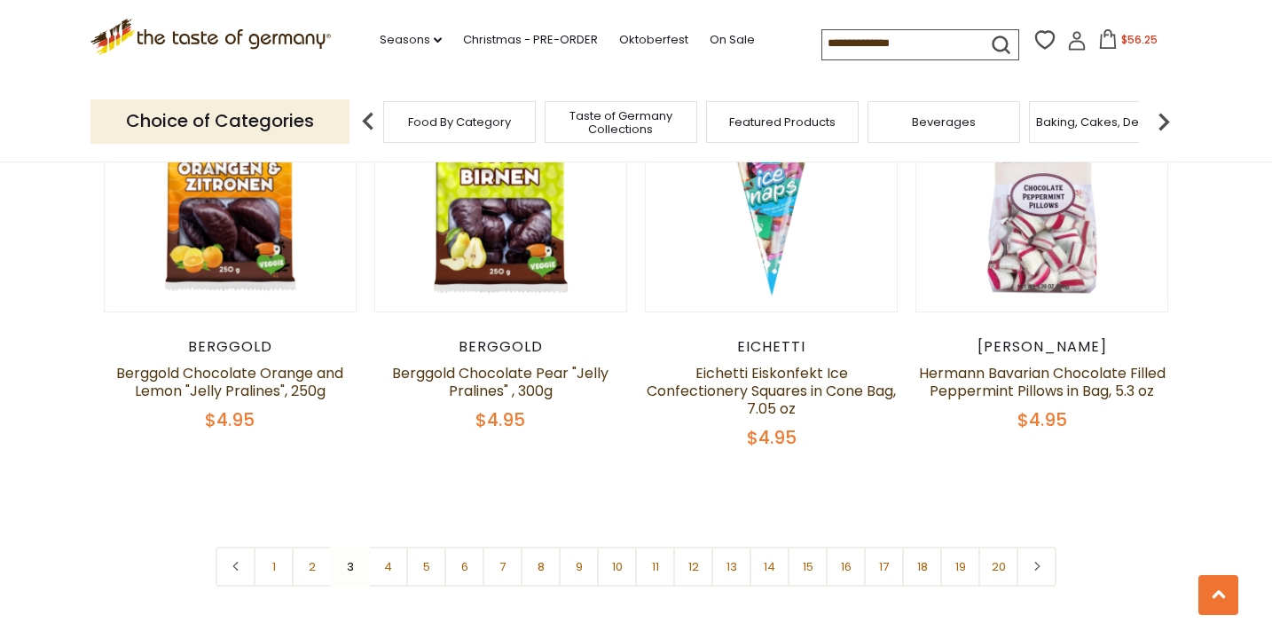
scroll to position [4054, 0]
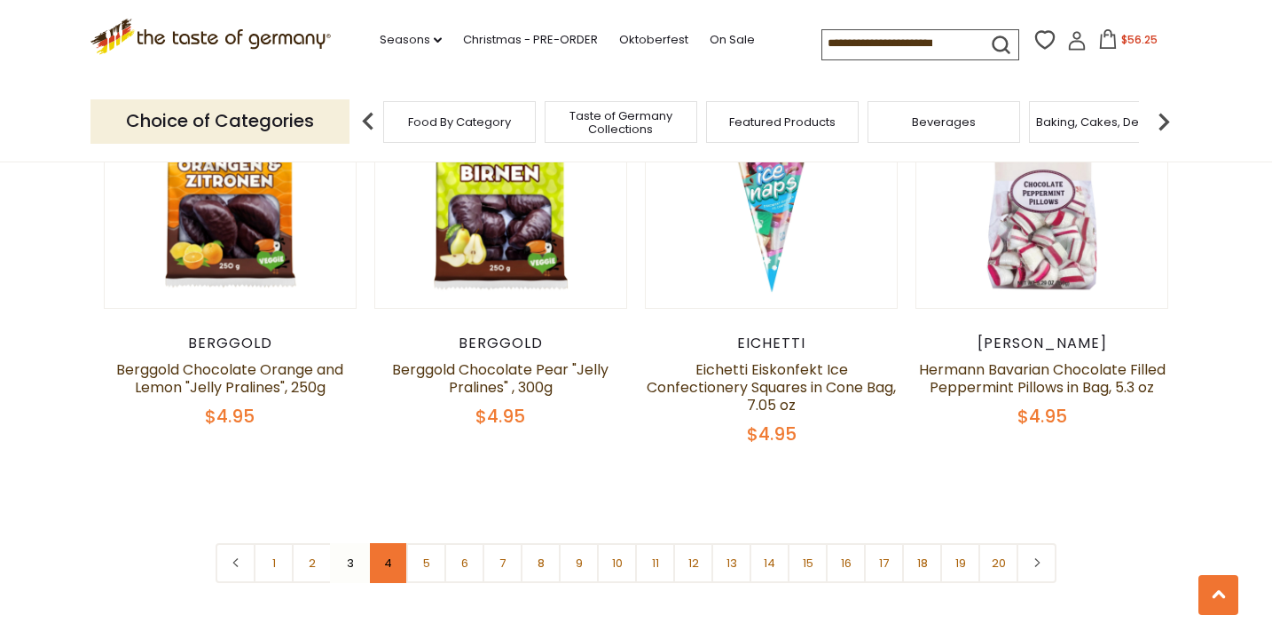
click at [394, 547] on link "4" at bounding box center [388, 563] width 40 height 40
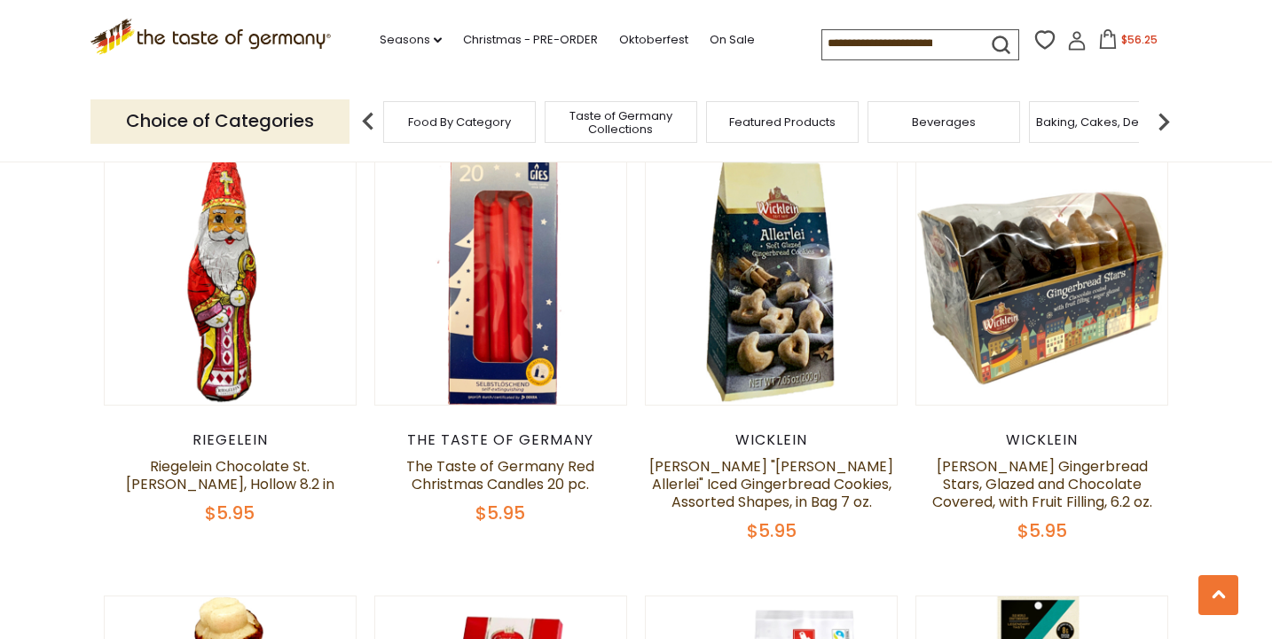
scroll to position [3592, 0]
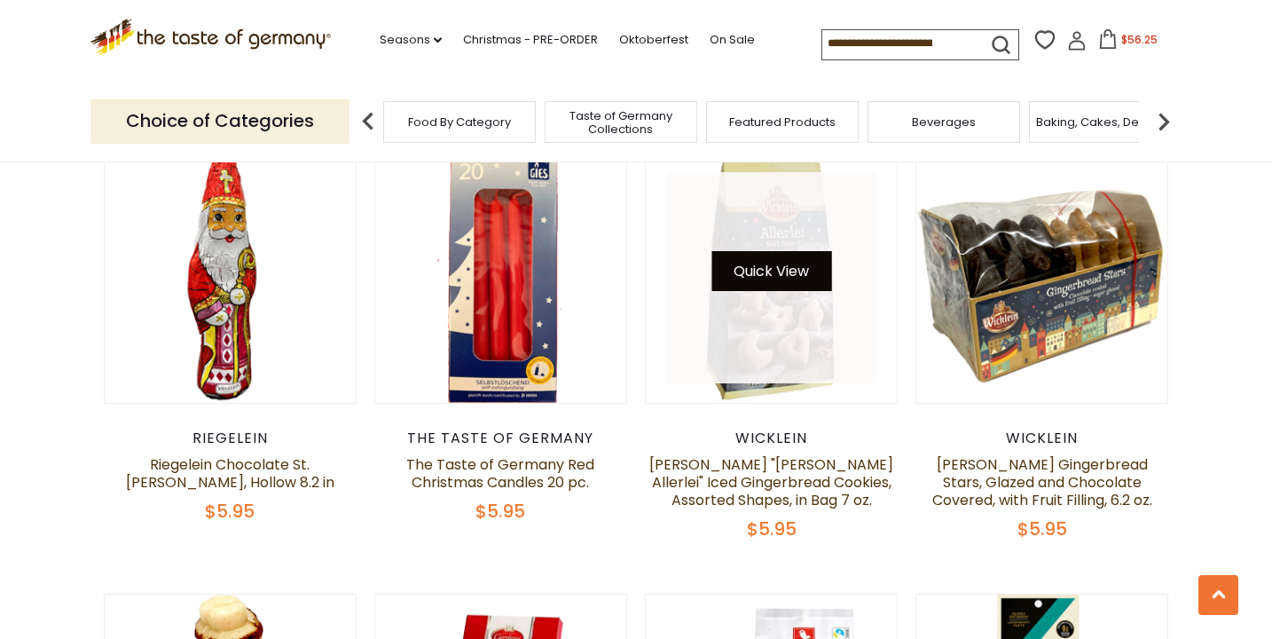
click at [790, 256] on button "Quick View" at bounding box center [772, 271] width 120 height 40
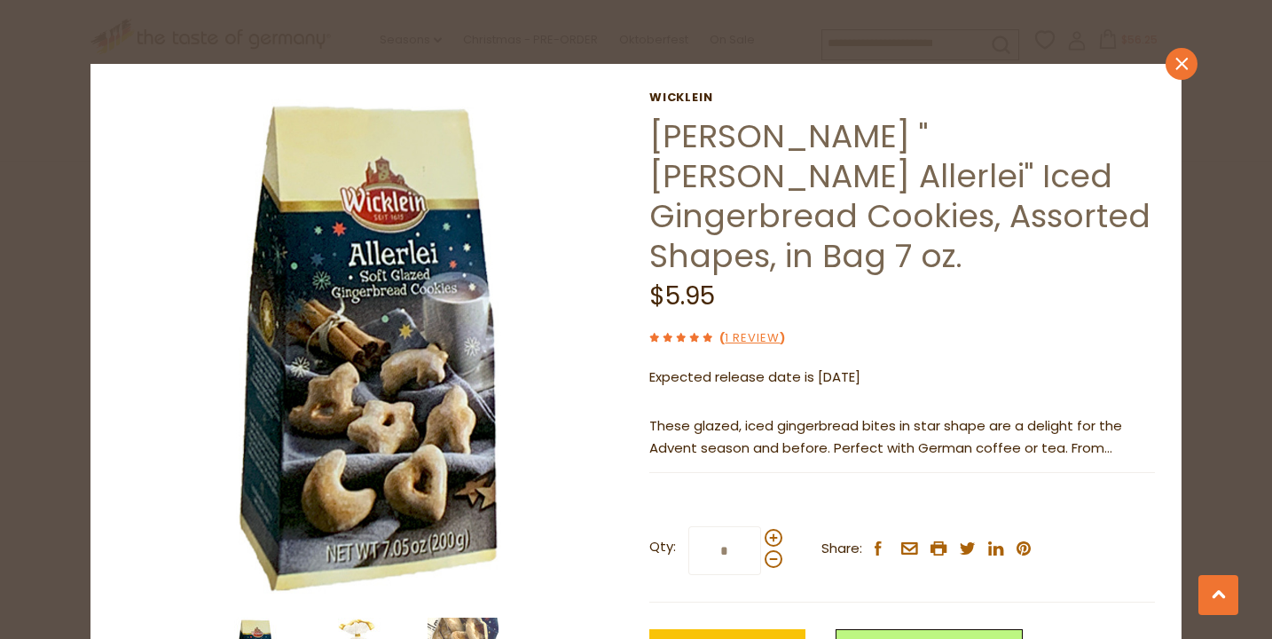
click at [1175, 71] on link "close" at bounding box center [1182, 64] width 32 height 32
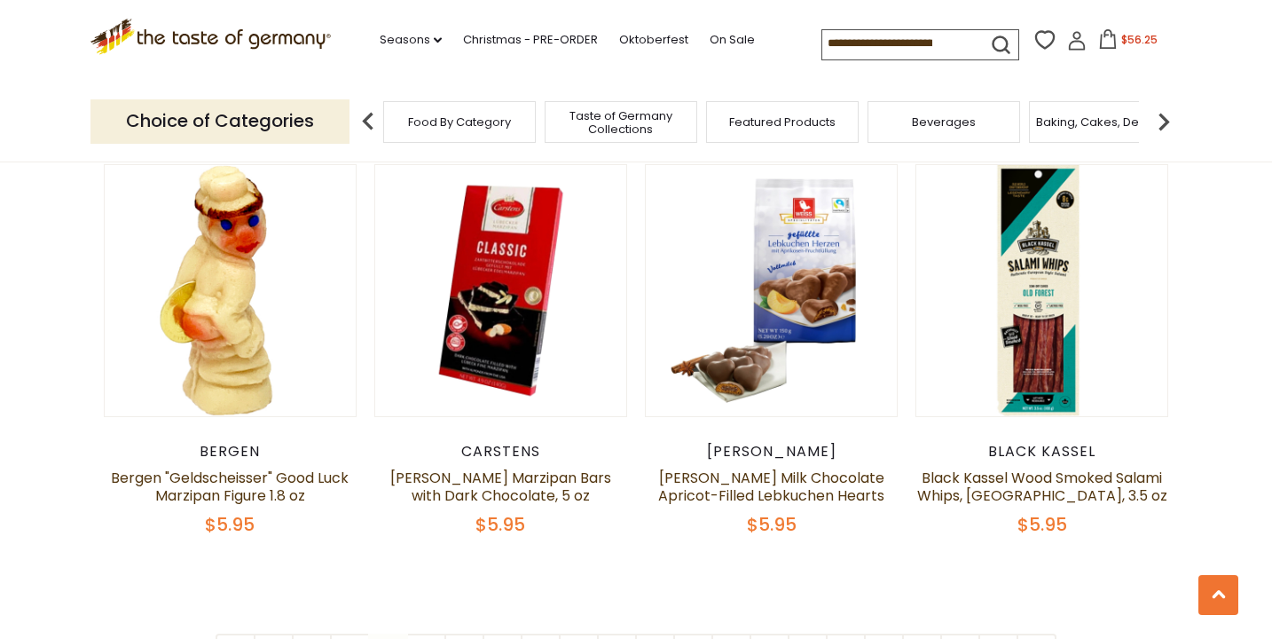
scroll to position [4024, 0]
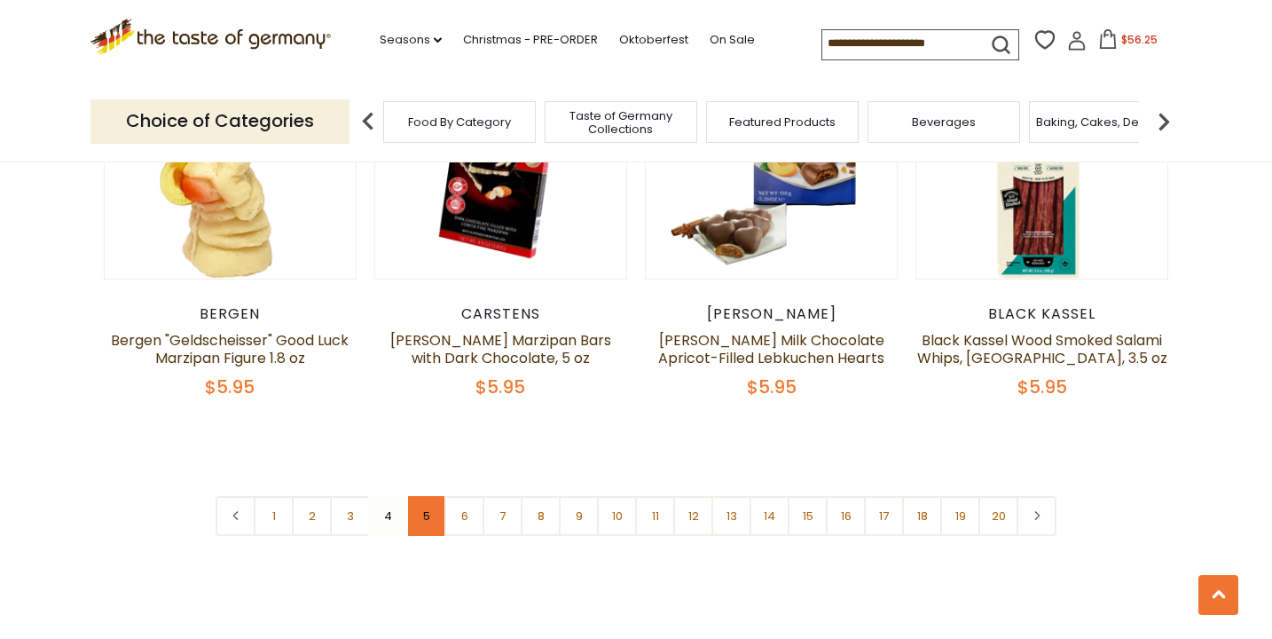
click at [434, 504] on link "5" at bounding box center [426, 516] width 40 height 40
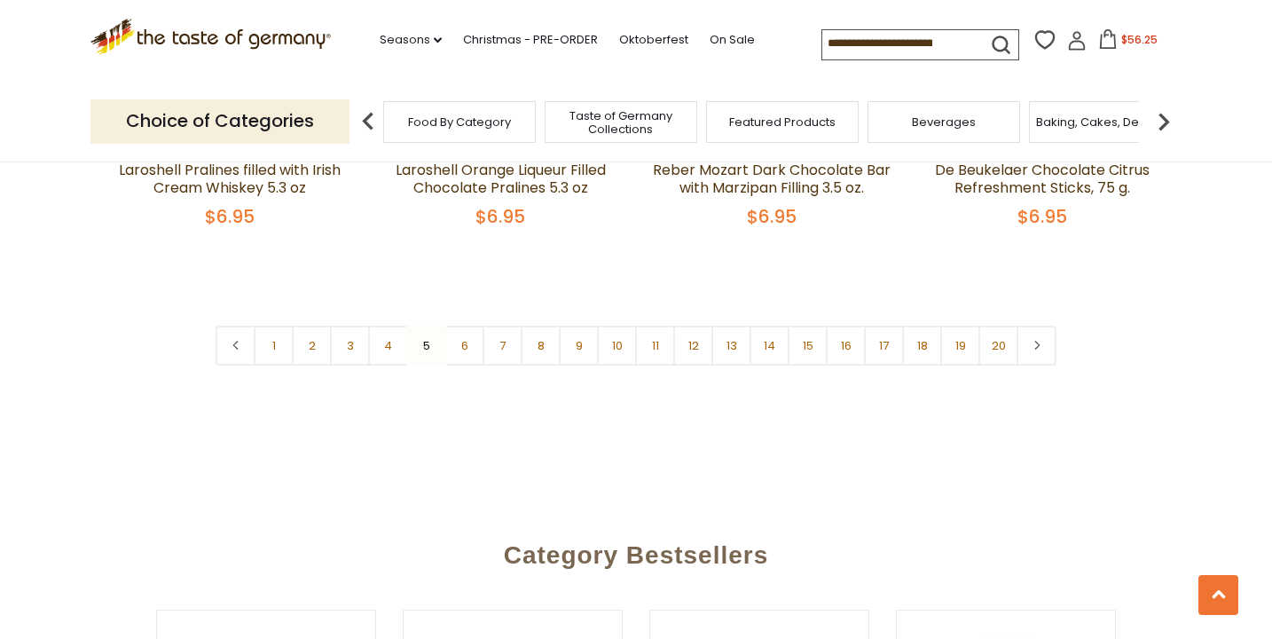
scroll to position [4352, 0]
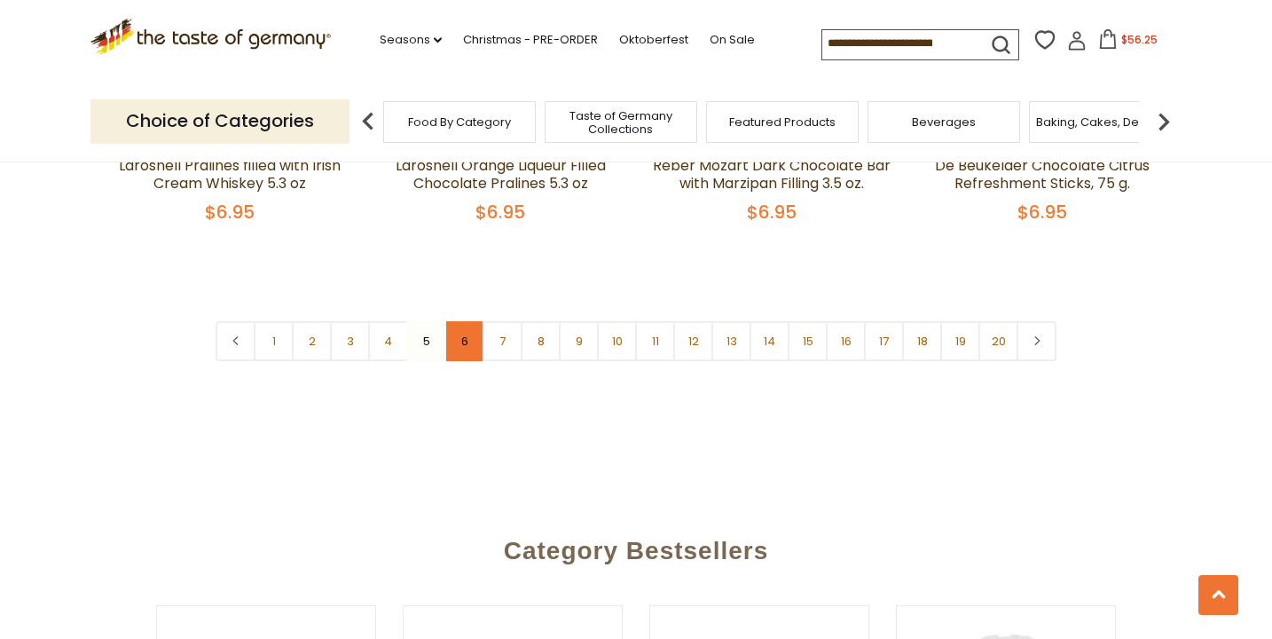
click at [463, 350] on link "6" at bounding box center [464, 341] width 40 height 40
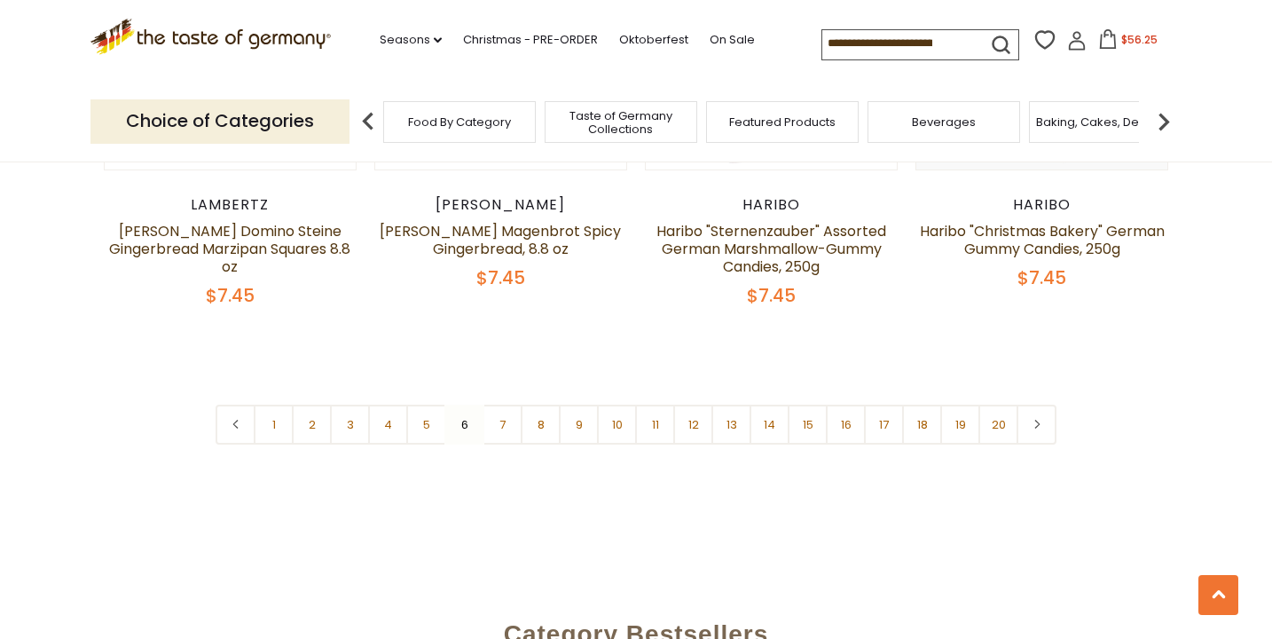
scroll to position [4367, 0]
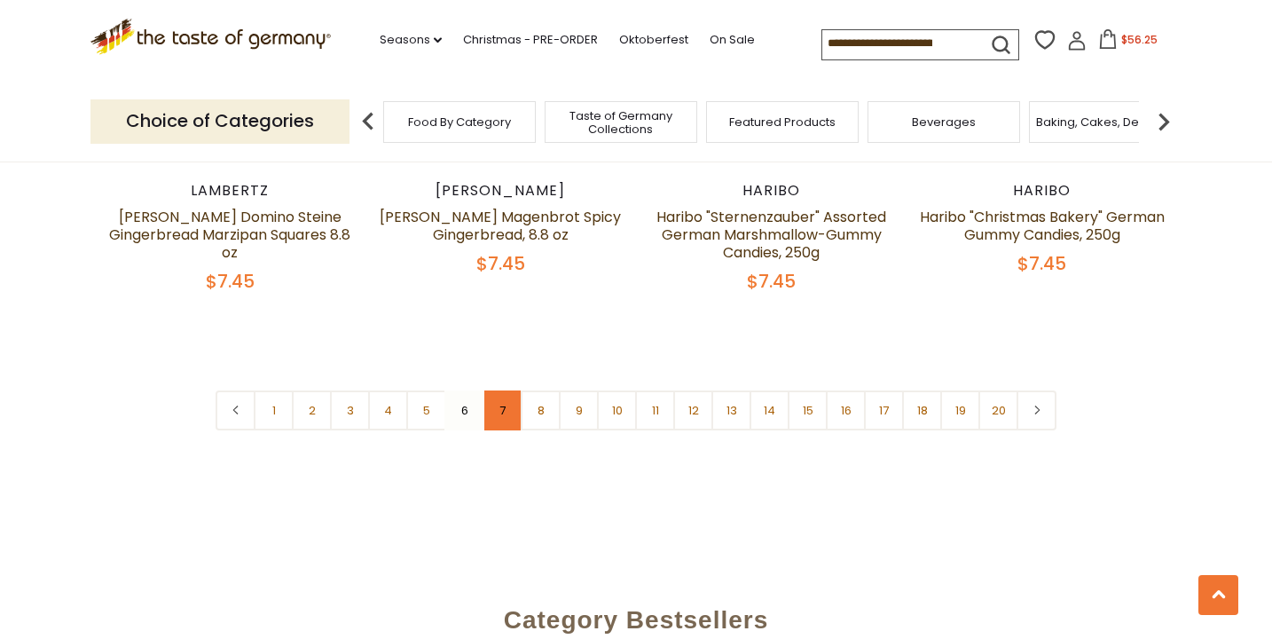
click at [510, 390] on link "7" at bounding box center [503, 410] width 40 height 40
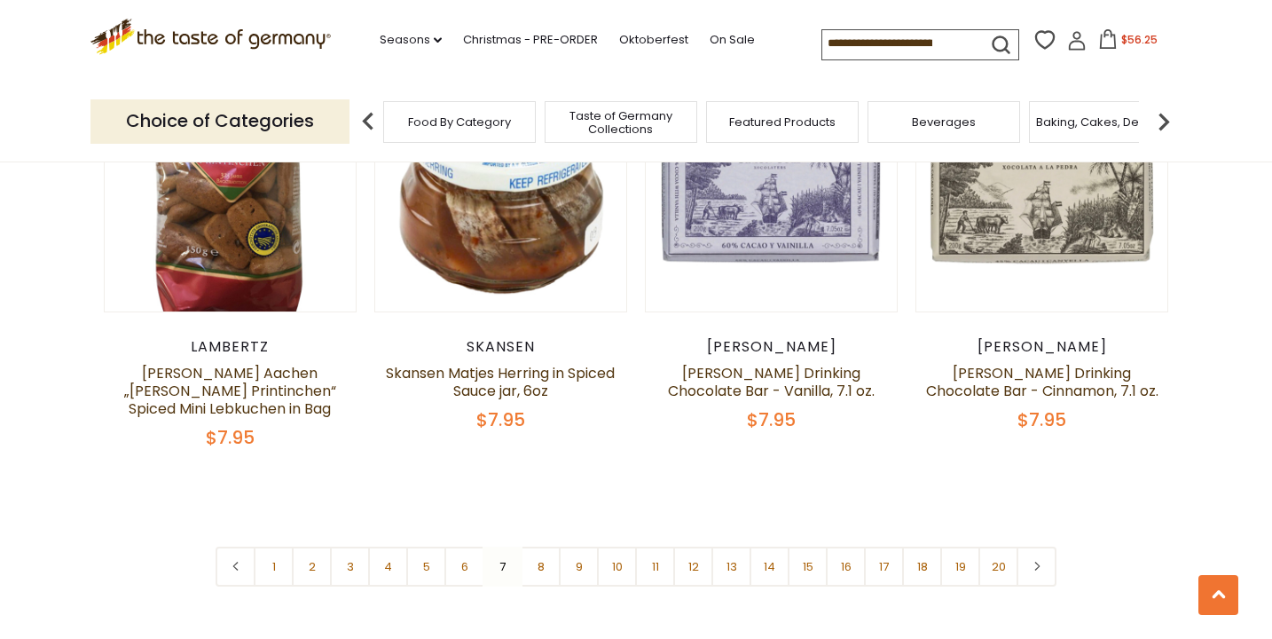
scroll to position [4185, 0]
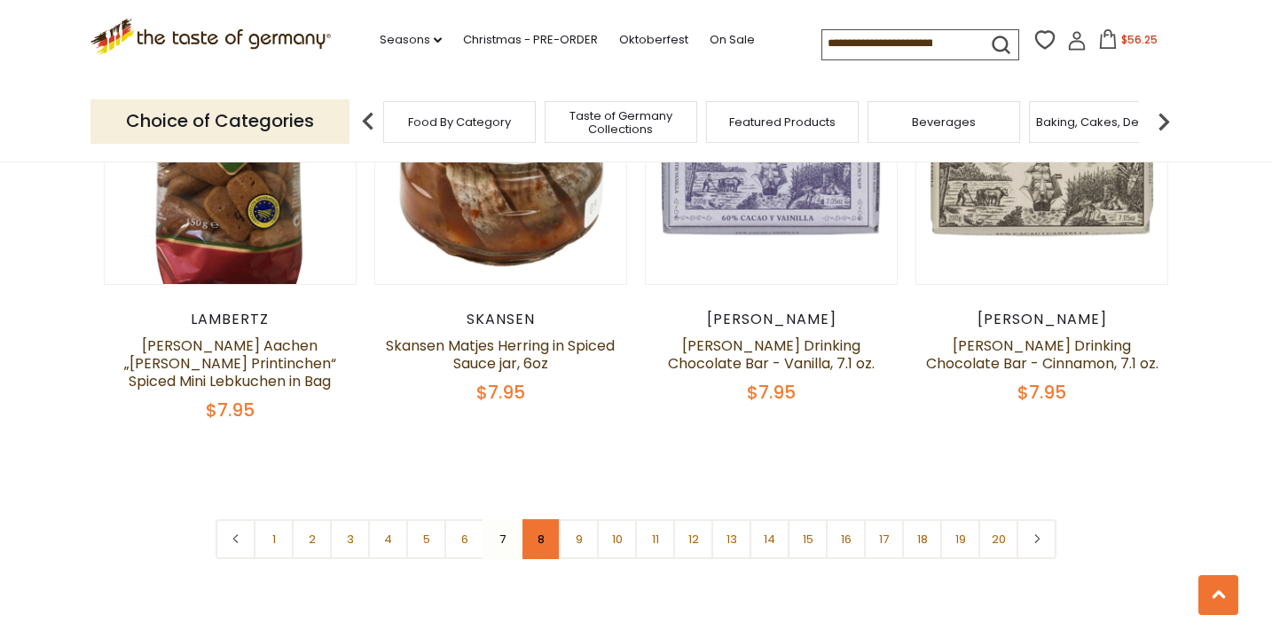
click at [542, 519] on link "8" at bounding box center [541, 539] width 40 height 40
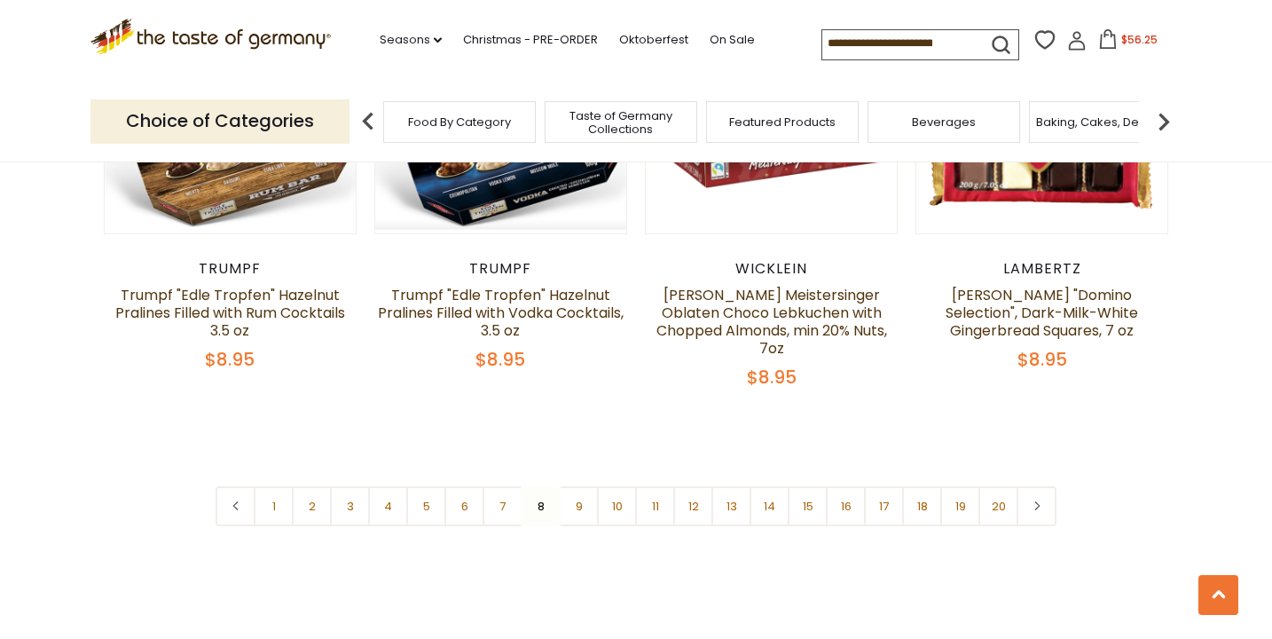
scroll to position [4208, 0]
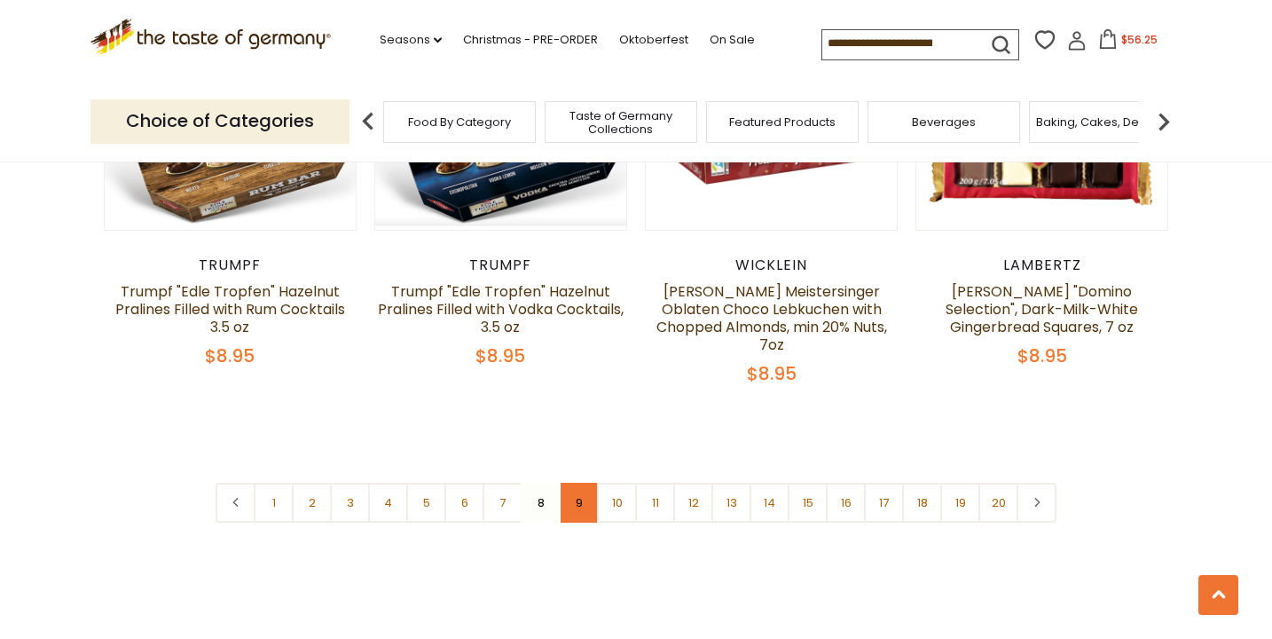
click at [570, 483] on link "9" at bounding box center [579, 503] width 40 height 40
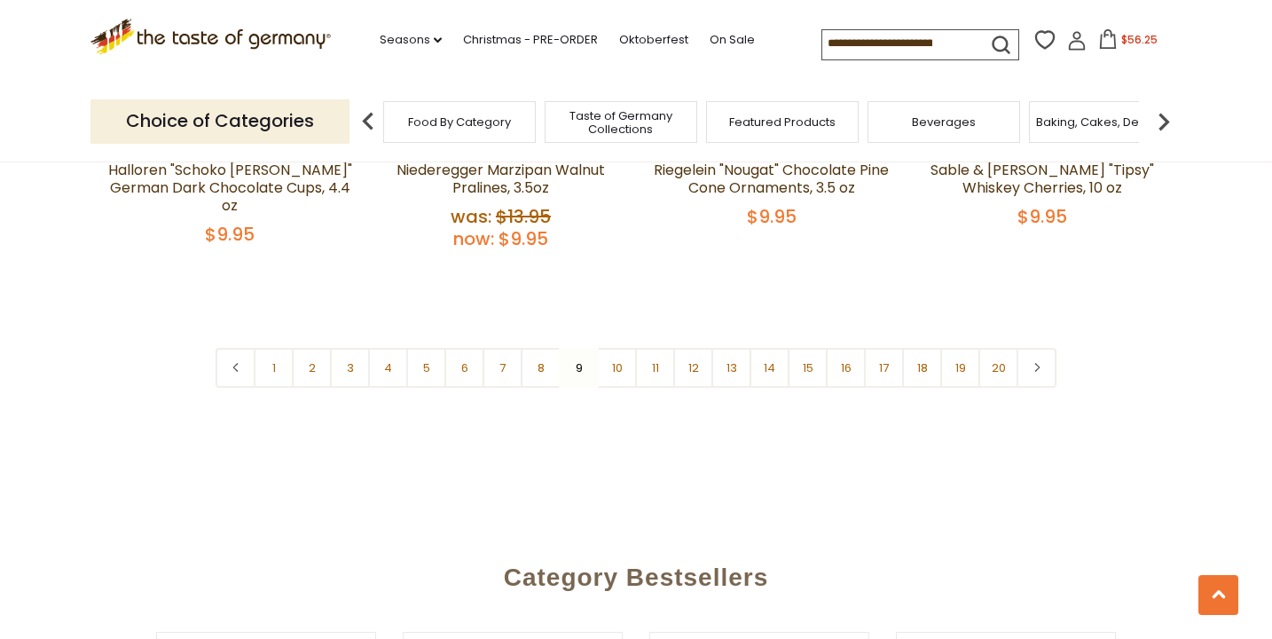
scroll to position [4412, 0]
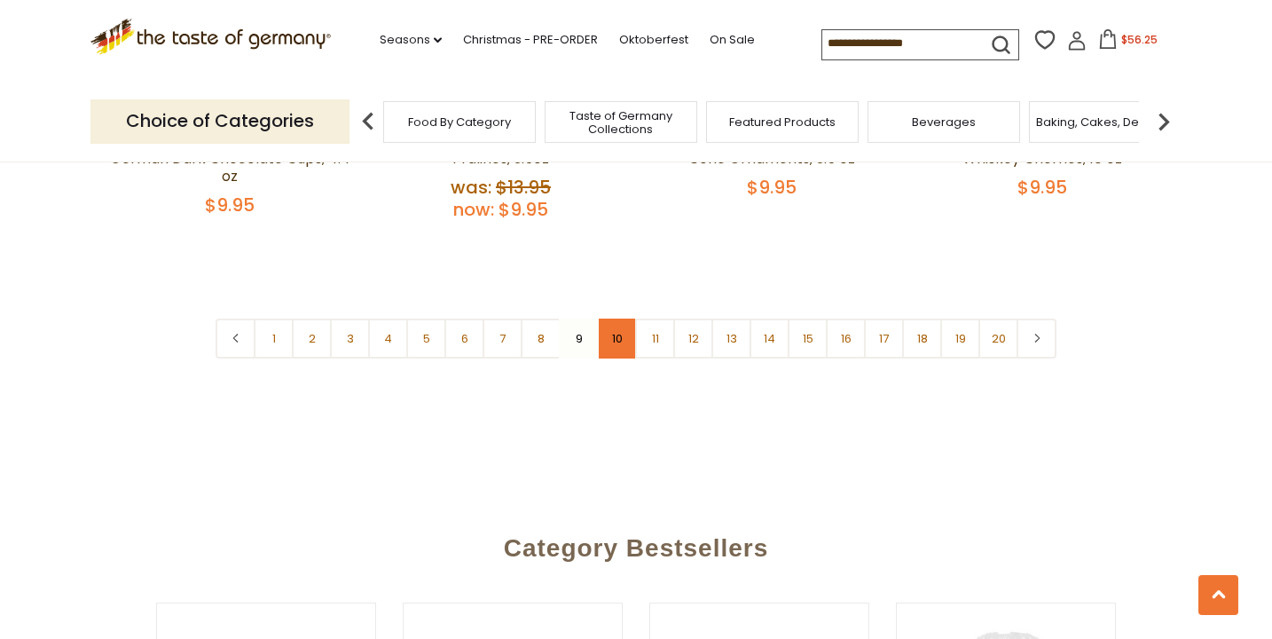
click at [614, 318] on link "10" at bounding box center [617, 338] width 40 height 40
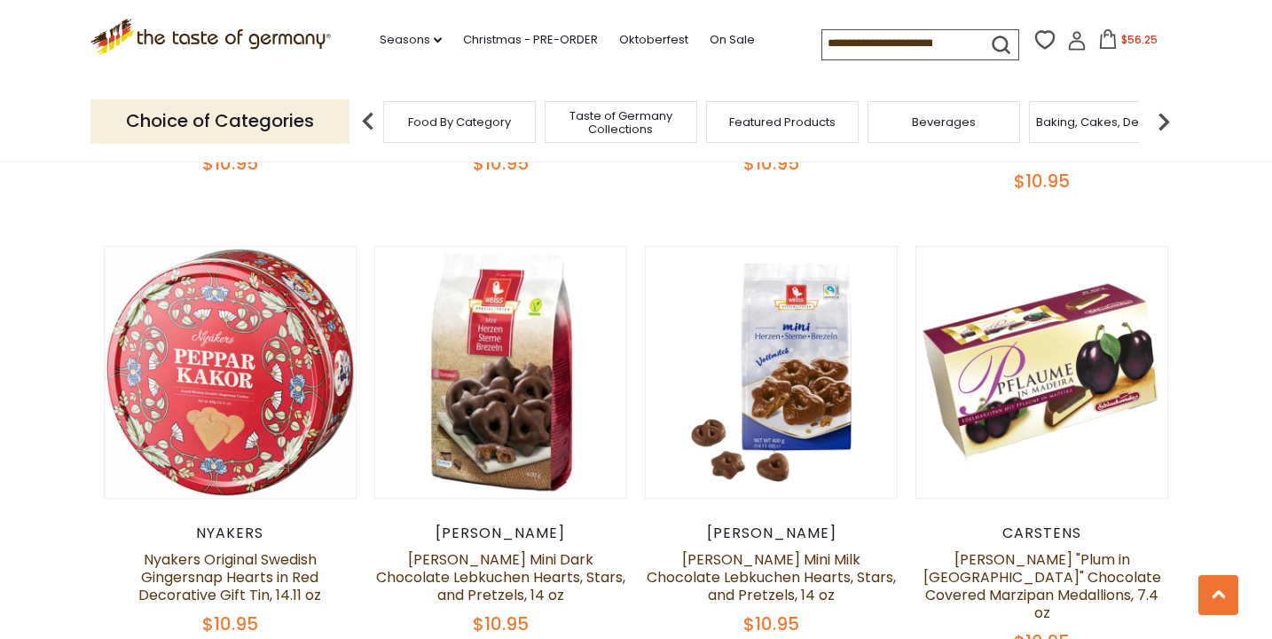
scroll to position [3996, 0]
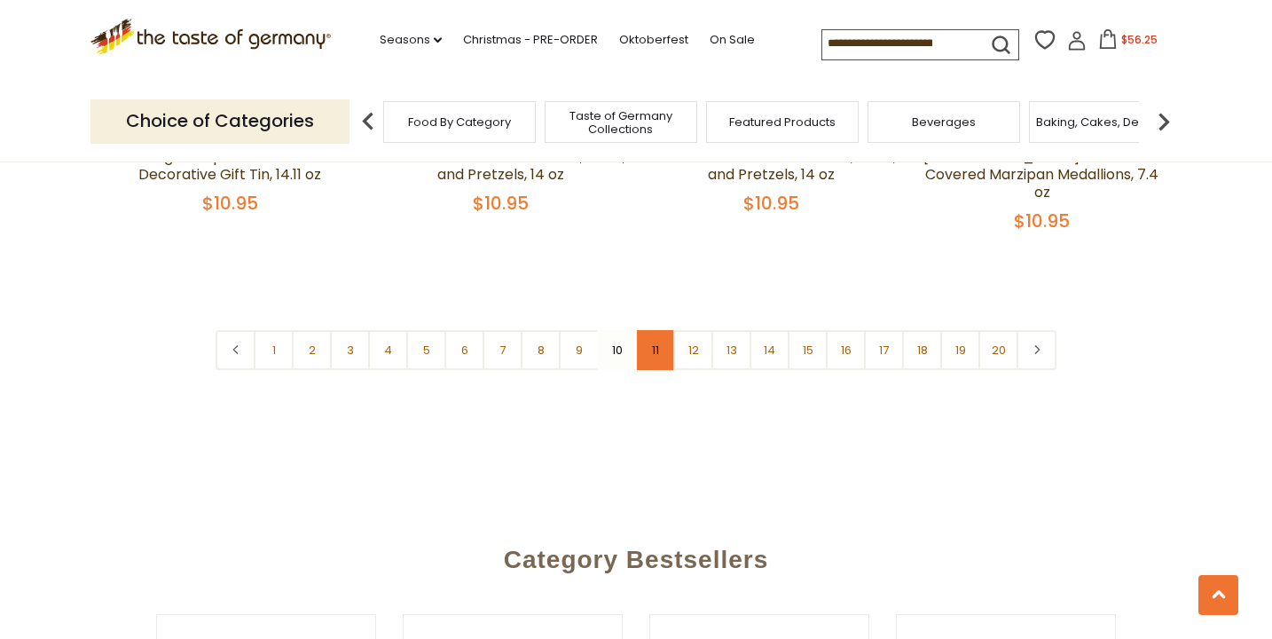
click at [656, 330] on link "11" at bounding box center [655, 350] width 40 height 40
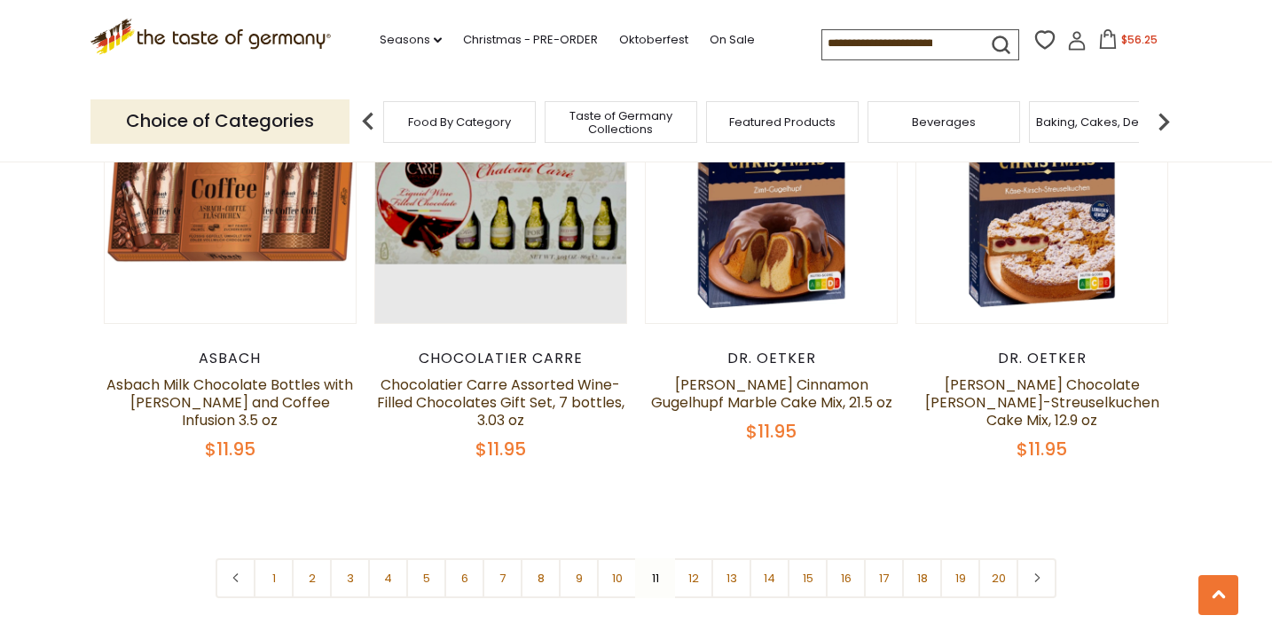
scroll to position [4133, 0]
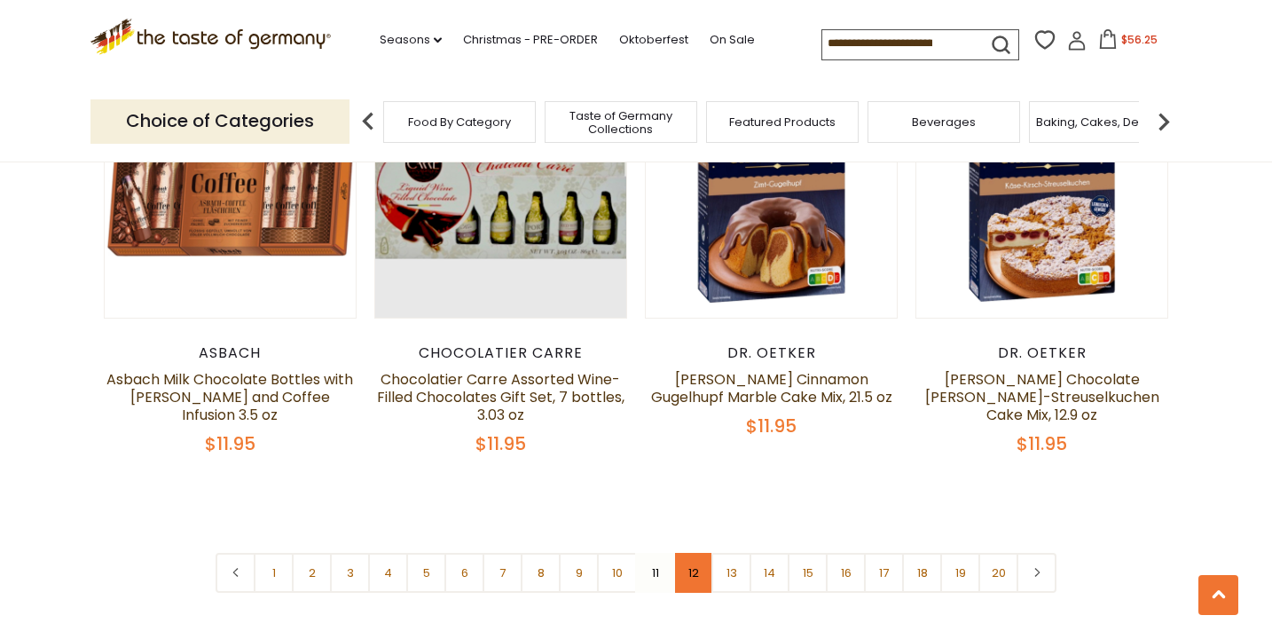
click at [690, 559] on link "12" at bounding box center [693, 573] width 40 height 40
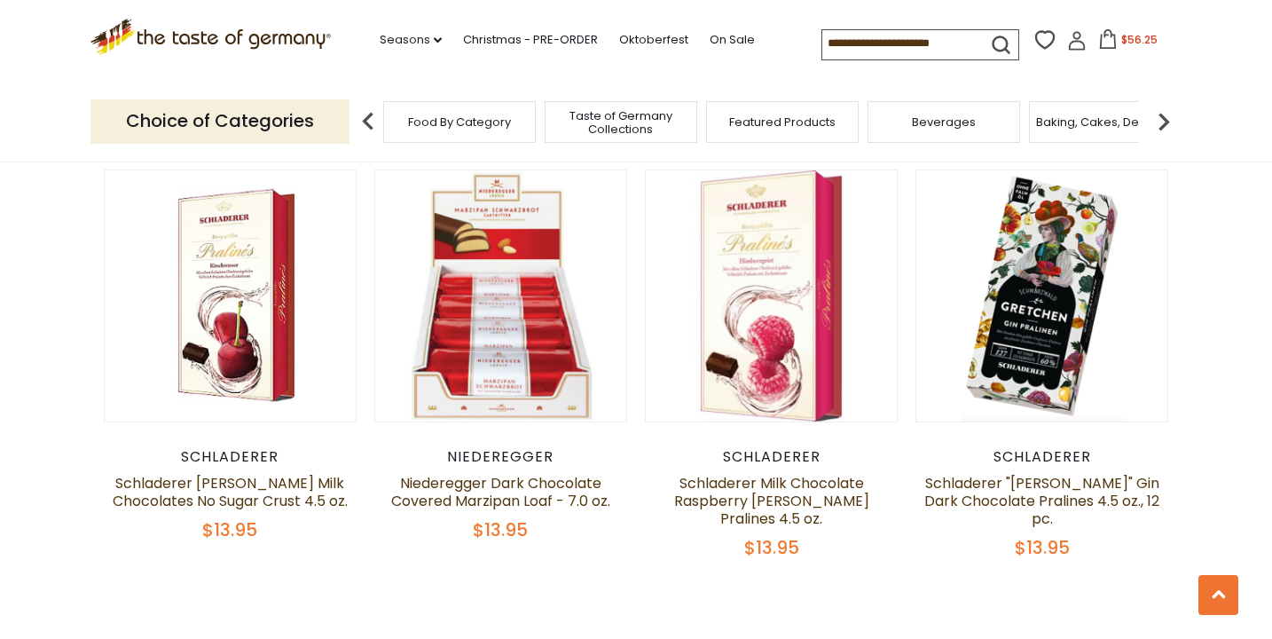
scroll to position [4052, 0]
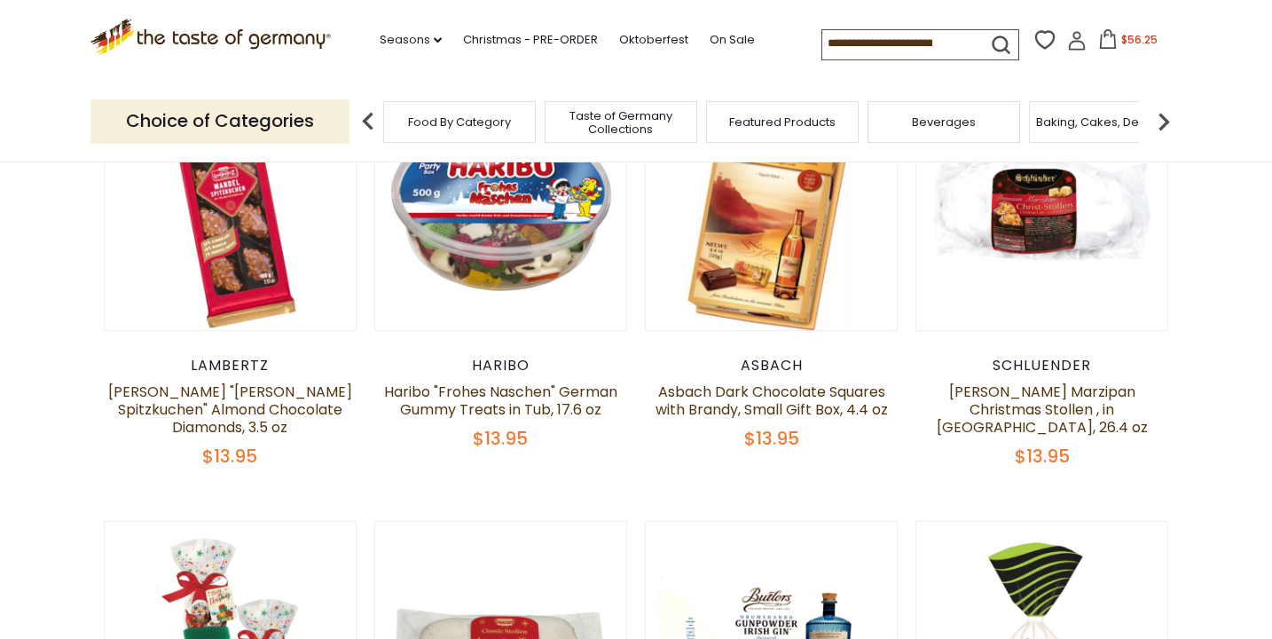
scroll to position [595, 0]
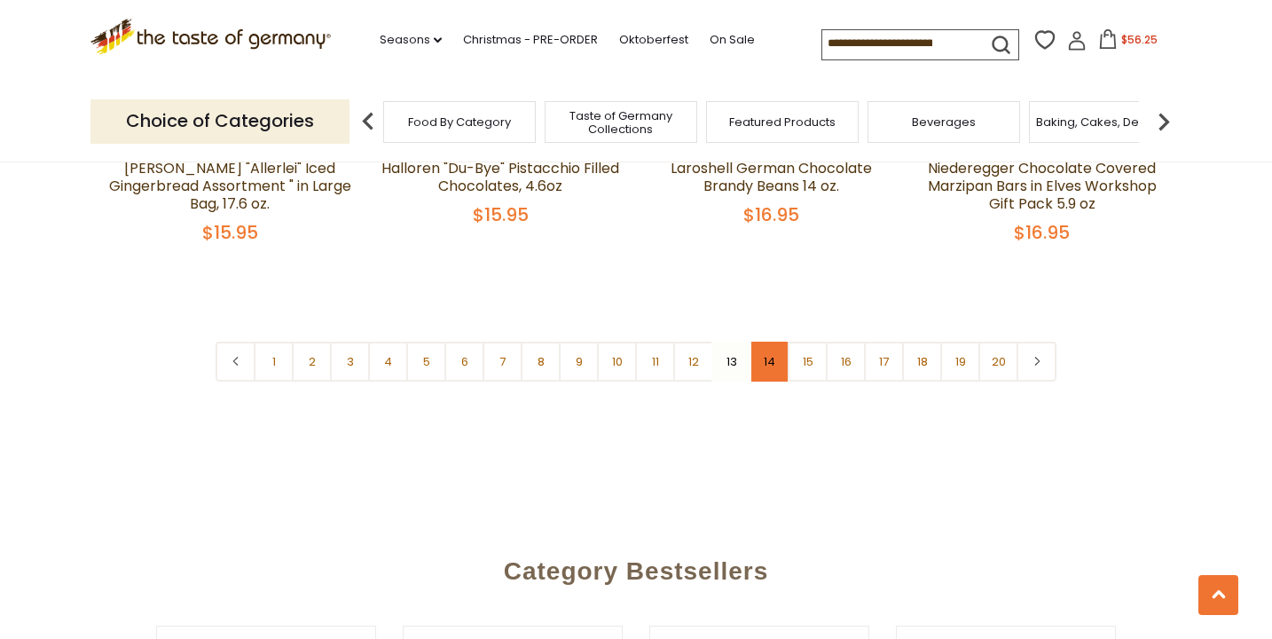
click at [777, 342] on link "14" at bounding box center [770, 362] width 40 height 40
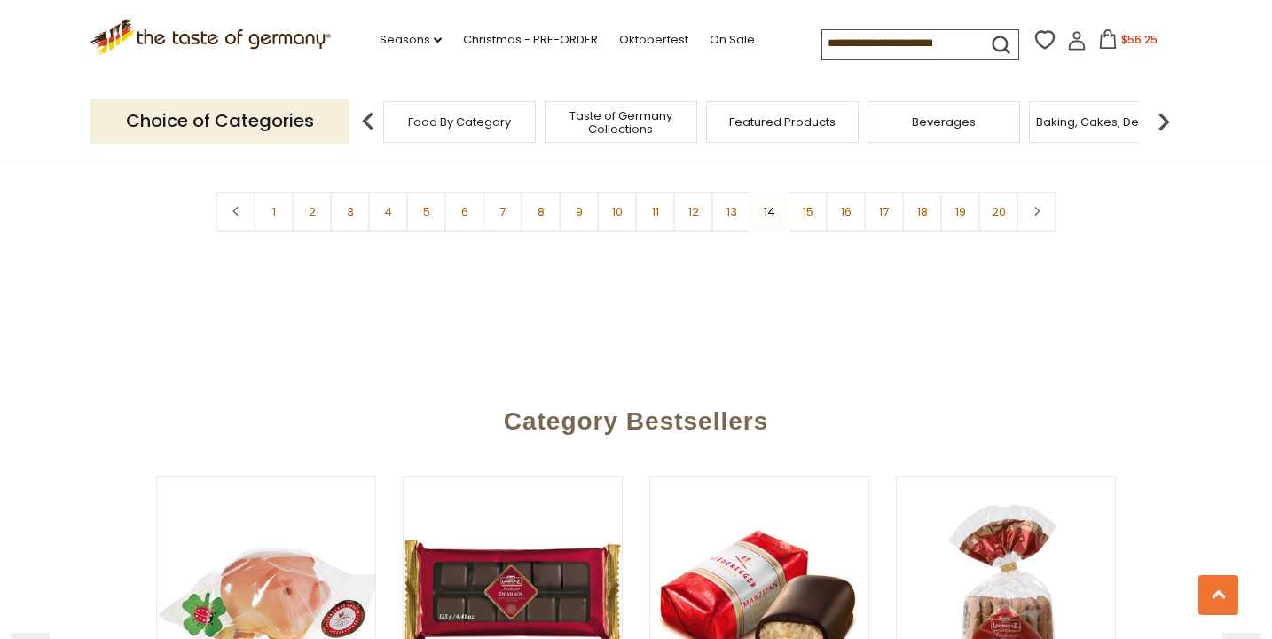
scroll to position [4588, 0]
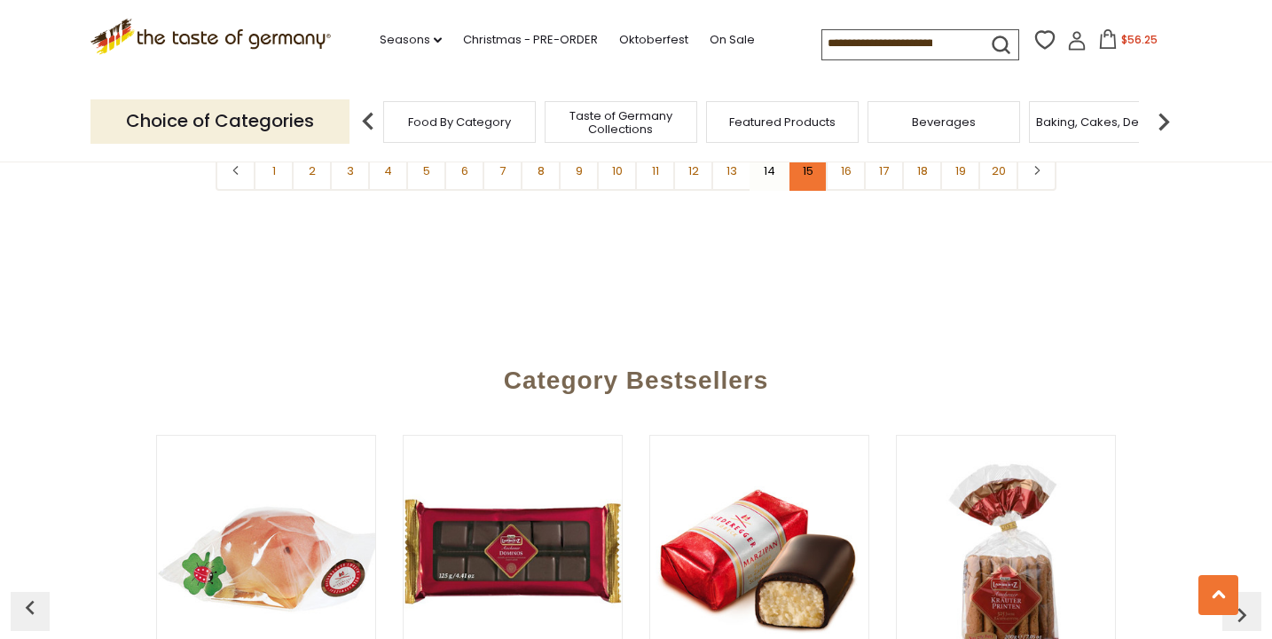
click at [813, 167] on link "15" at bounding box center [808, 171] width 40 height 40
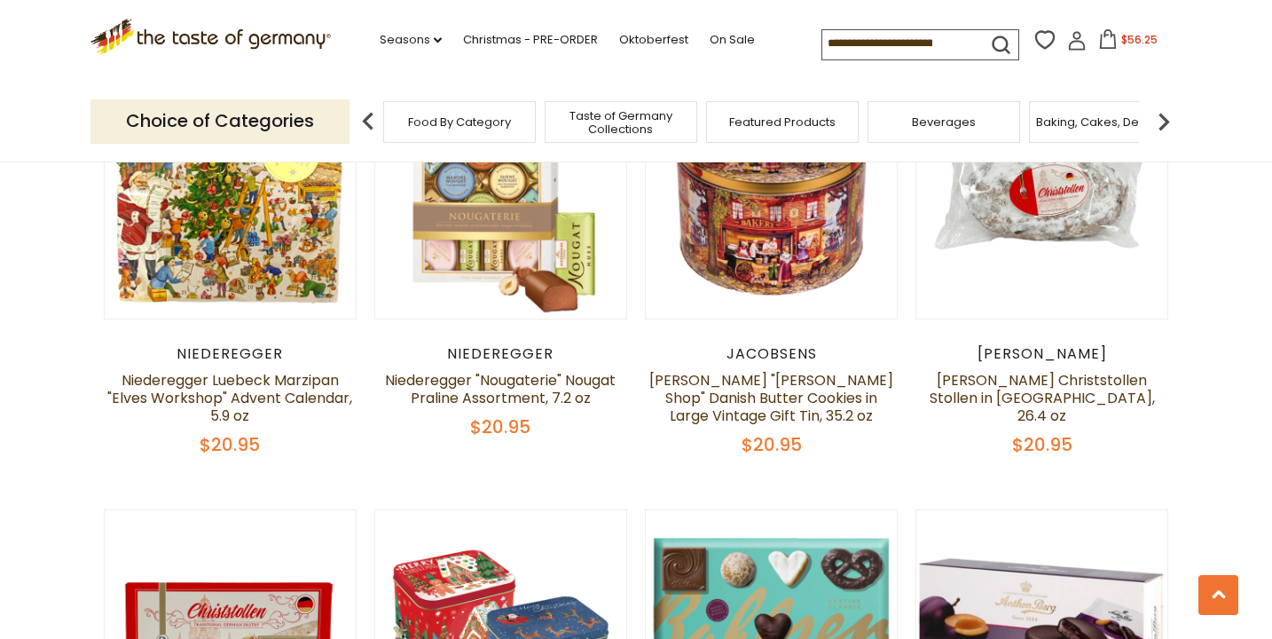
scroll to position [595, 0]
